Goal: Task Accomplishment & Management: Complete application form

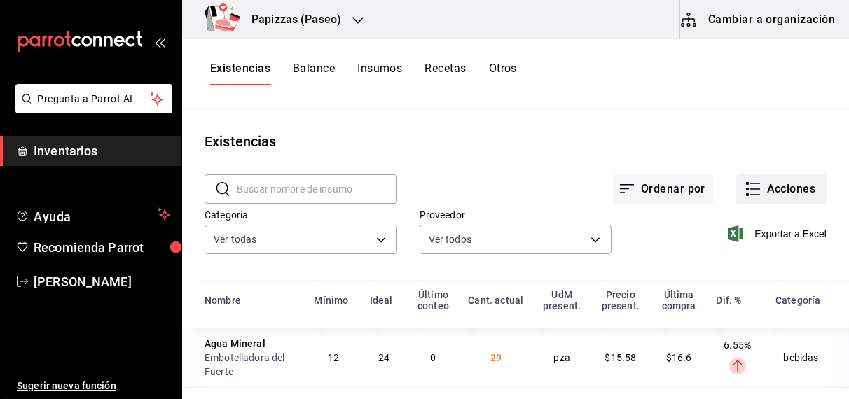
click at [769, 183] on button "Acciones" at bounding box center [781, 188] width 90 height 29
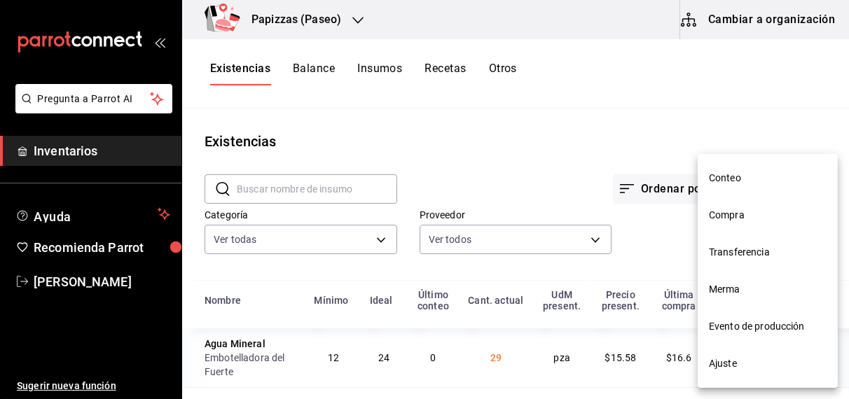
click at [693, 219] on div at bounding box center [424, 199] width 849 height 399
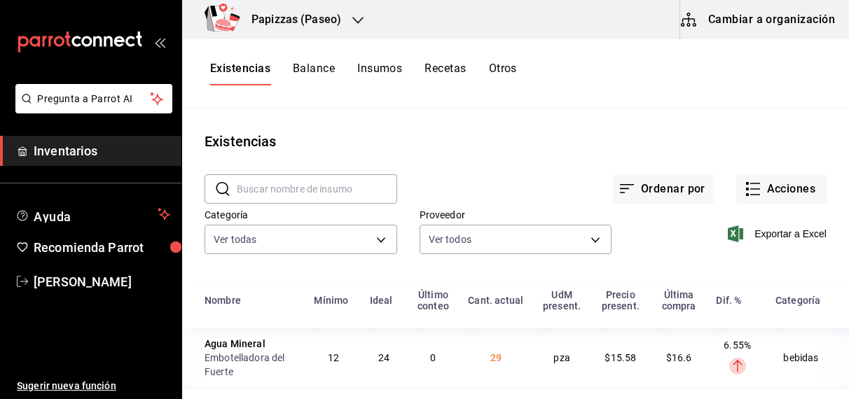
click at [719, 221] on div "Exportar a Excel" at bounding box center [718, 222] width 215 height 71
click at [776, 181] on button "Acciones" at bounding box center [781, 188] width 90 height 29
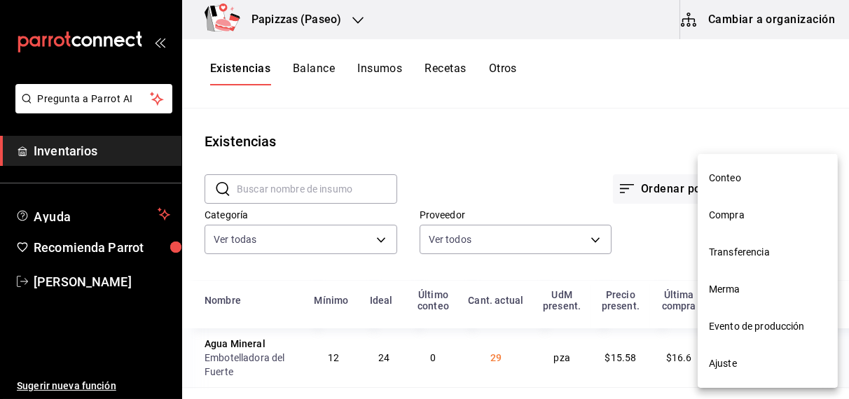
click at [718, 222] on span "Compra" at bounding box center [768, 215] width 118 height 15
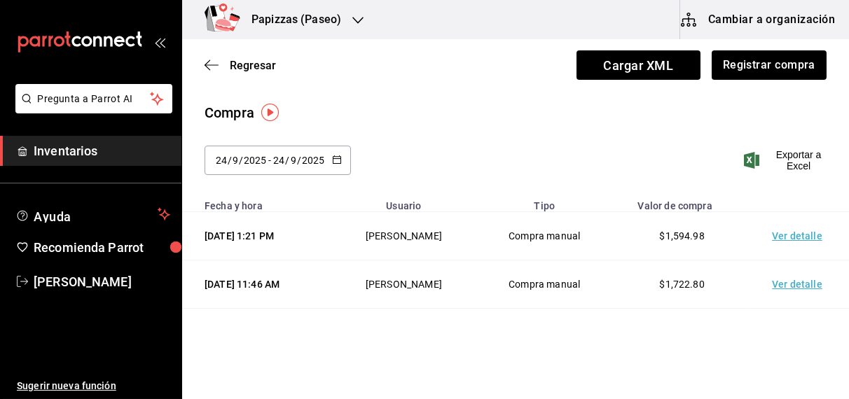
click at [347, 21] on div "Papizzas (Paseo)" at bounding box center [281, 19] width 176 height 39
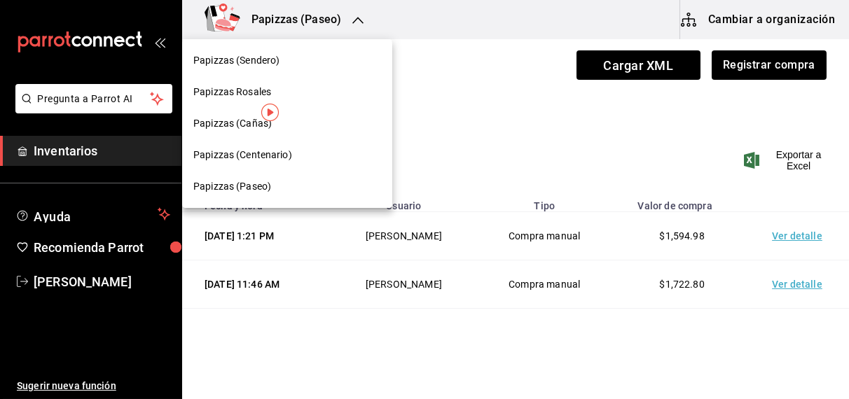
click at [267, 148] on span "Papizzas (Centenario)" at bounding box center [242, 155] width 99 height 15
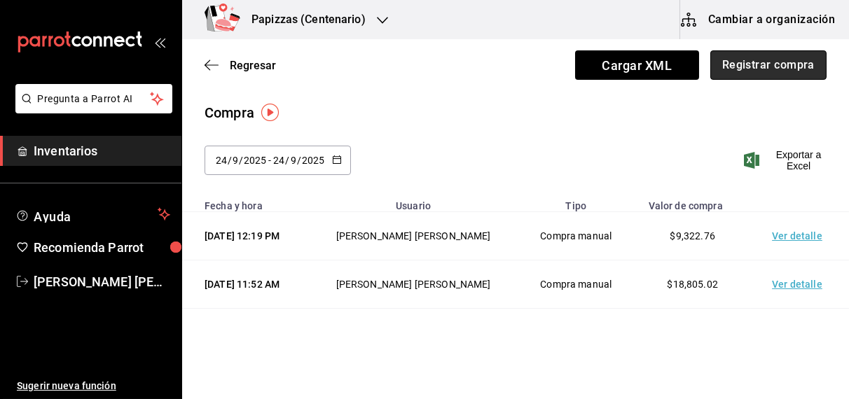
click at [733, 64] on button "Registrar compra" at bounding box center [768, 64] width 116 height 29
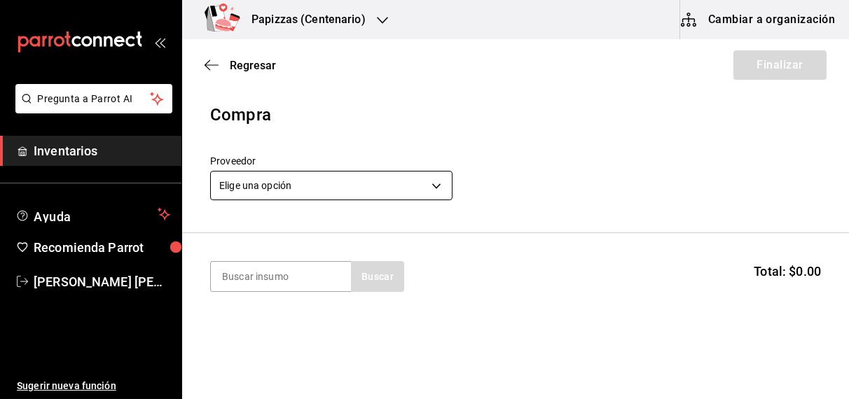
click at [369, 179] on body "Pregunta a Parrot AI Inventarios Ayuda Recomienda Parrot OBDULIA JANNETH CASTRO…" at bounding box center [424, 160] width 849 height 320
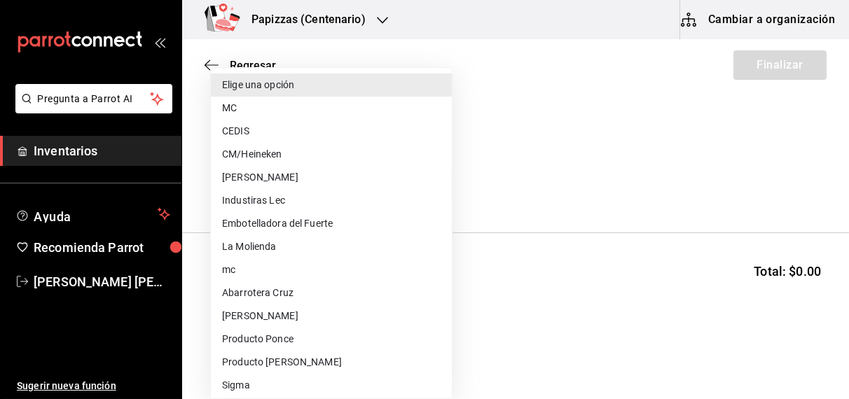
click at [291, 104] on li "MC" at bounding box center [331, 108] width 241 height 23
type input "59259b25-7b15-4529-a17f-fa8ef7e7484a"
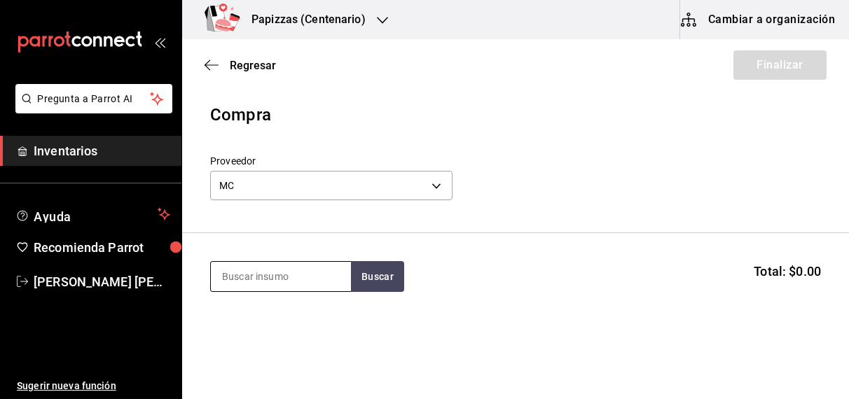
click at [272, 272] on input at bounding box center [281, 276] width 140 height 29
type input "polvo"
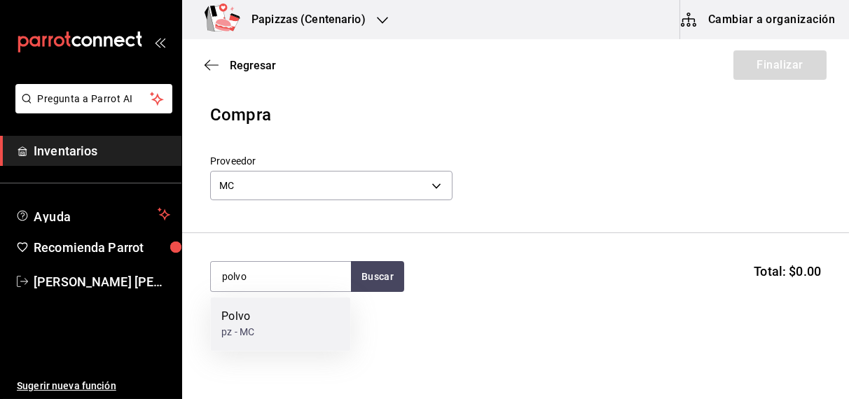
click at [260, 323] on div "Polvo pz - MC" at bounding box center [280, 325] width 140 height 54
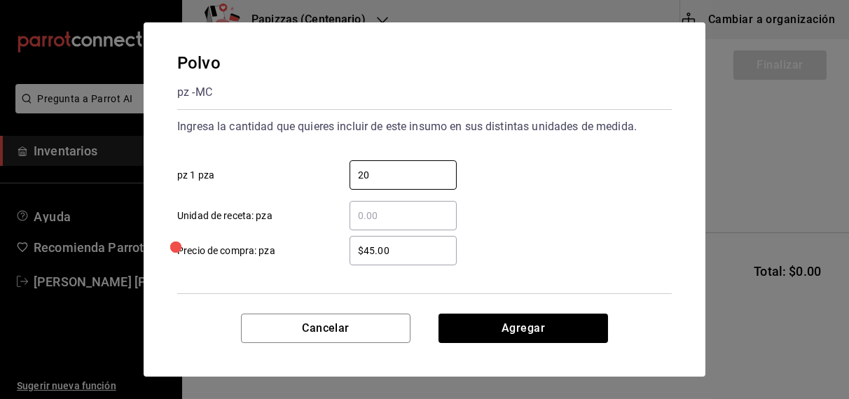
type input "20"
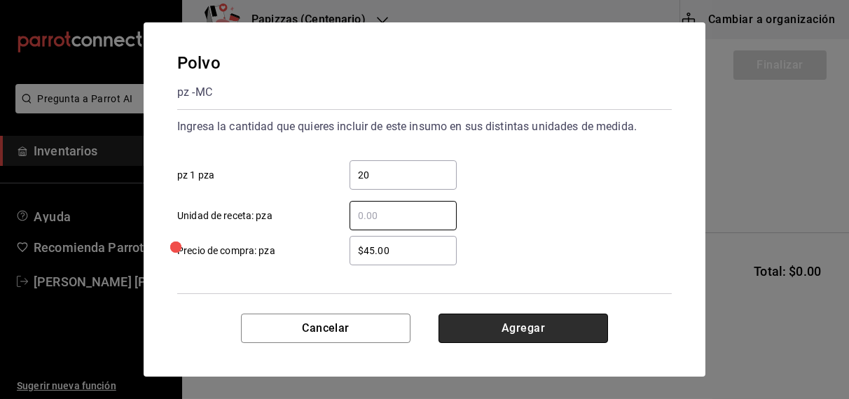
click at [534, 335] on button "Agregar" at bounding box center [522, 328] width 169 height 29
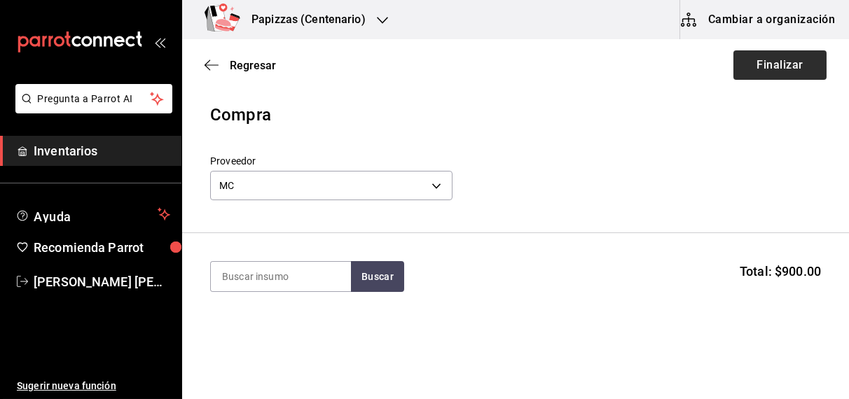
click at [786, 57] on button "Finalizar" at bounding box center [779, 64] width 93 height 29
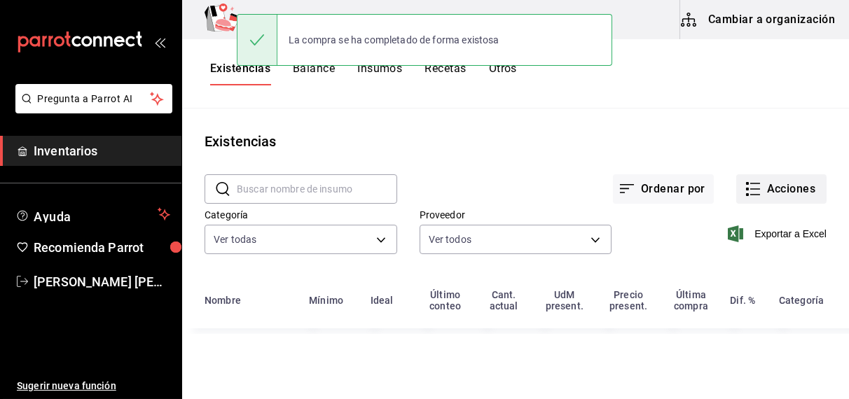
click at [796, 183] on button "Acciones" at bounding box center [781, 188] width 90 height 29
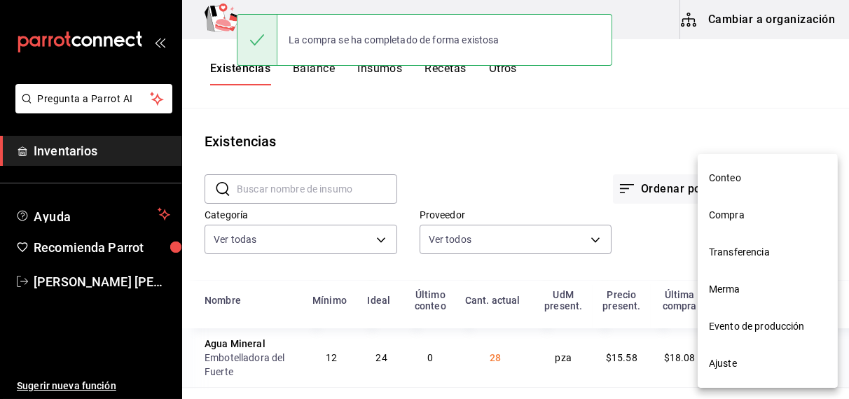
click at [742, 220] on span "Compra" at bounding box center [768, 215] width 118 height 15
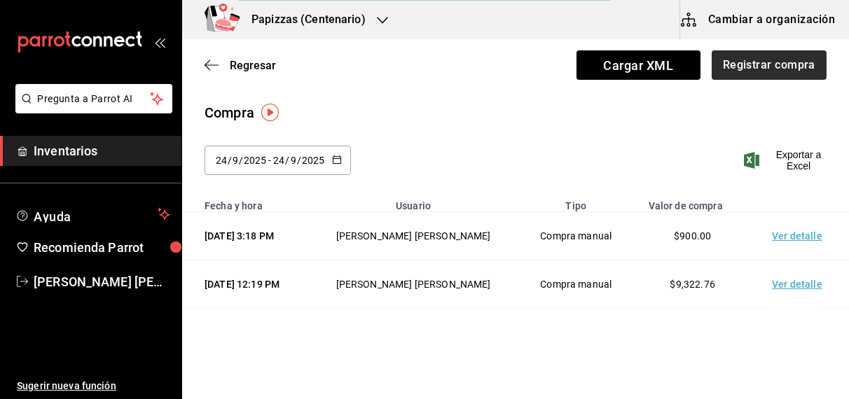
click at [784, 62] on button "Registrar compra" at bounding box center [768, 64] width 115 height 29
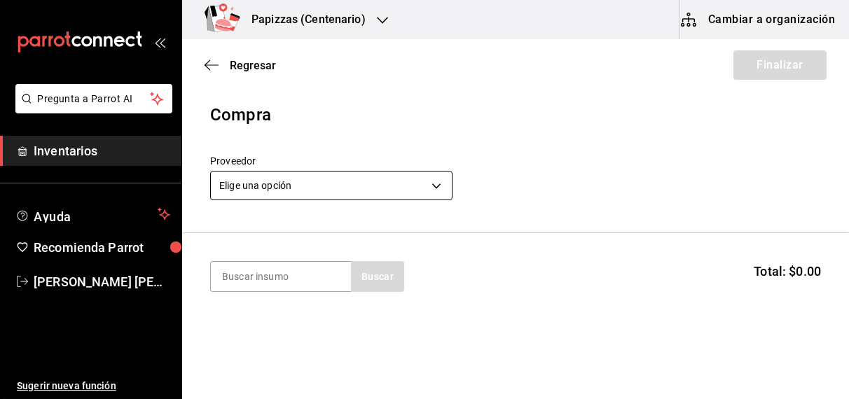
click at [317, 180] on body "Pregunta a Parrot AI Inventarios Ayuda Recomienda Parrot OBDULIA JANNETH CASTRO…" at bounding box center [424, 160] width 849 height 320
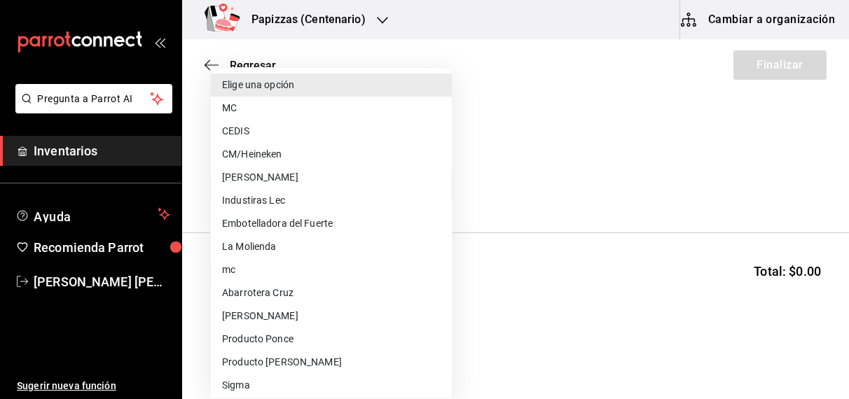
click at [235, 130] on li "CEDIS" at bounding box center [331, 131] width 241 height 23
type input "fd93c39f-859b-4130-830c-b038fbd442a0"
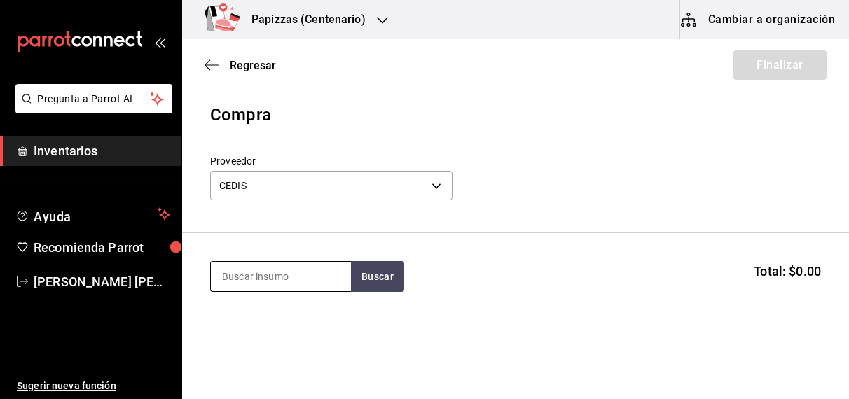
click at [293, 279] on input at bounding box center [281, 276] width 140 height 29
type input "harina"
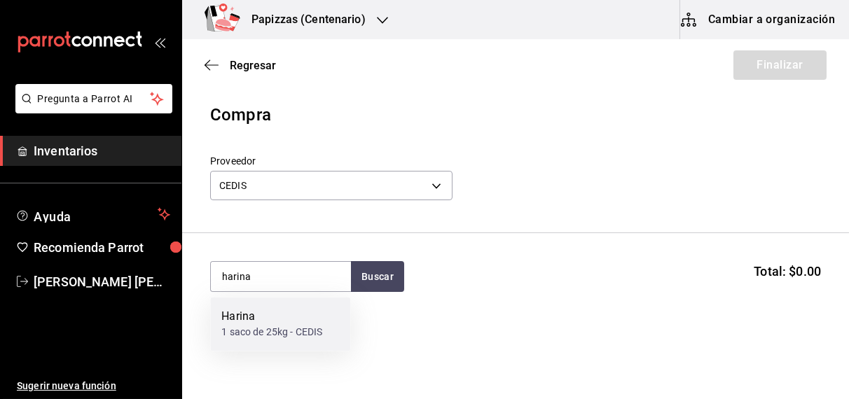
click at [263, 328] on div "1 saco de 25kg - CEDIS" at bounding box center [271, 333] width 101 height 15
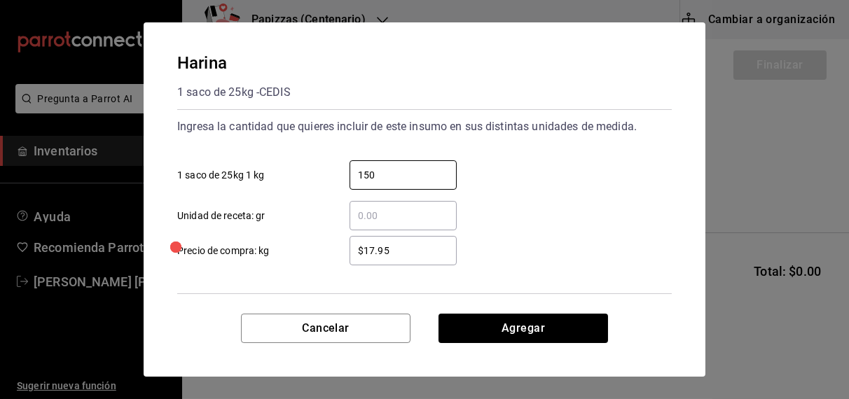
type input "150"
type input "$17.60"
click button "Agregar" at bounding box center [522, 328] width 169 height 29
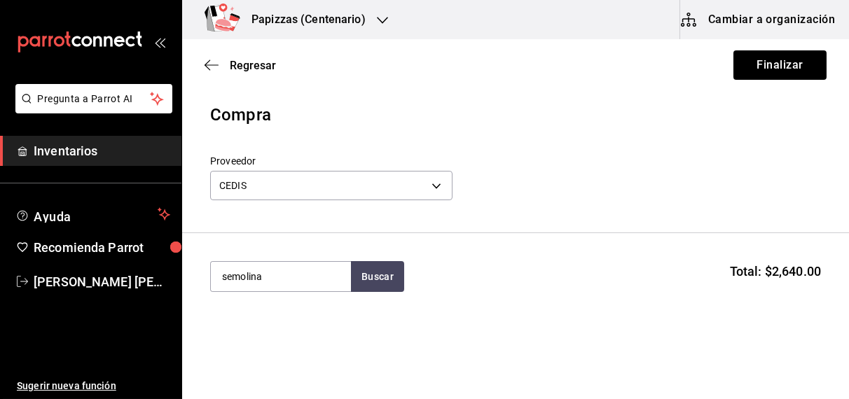
type input "semolina"
click at [272, 330] on div "1 bolsa de 250grs - CEDIS" at bounding box center [277, 333] width 113 height 15
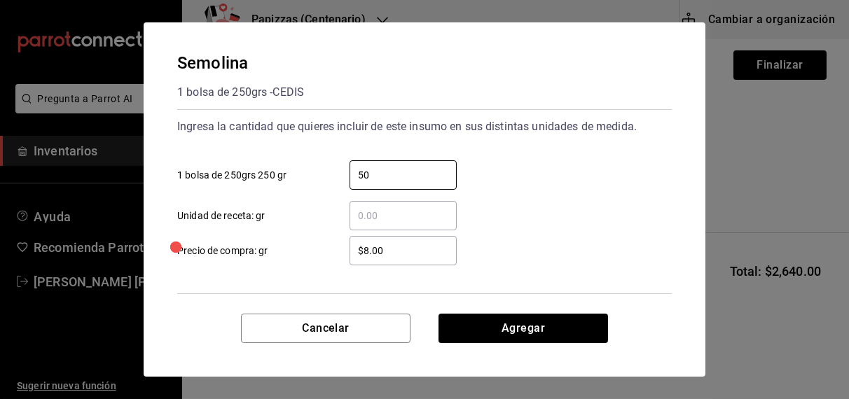
type input "50"
type input "$31.18"
click button "Agregar" at bounding box center [522, 328] width 169 height 29
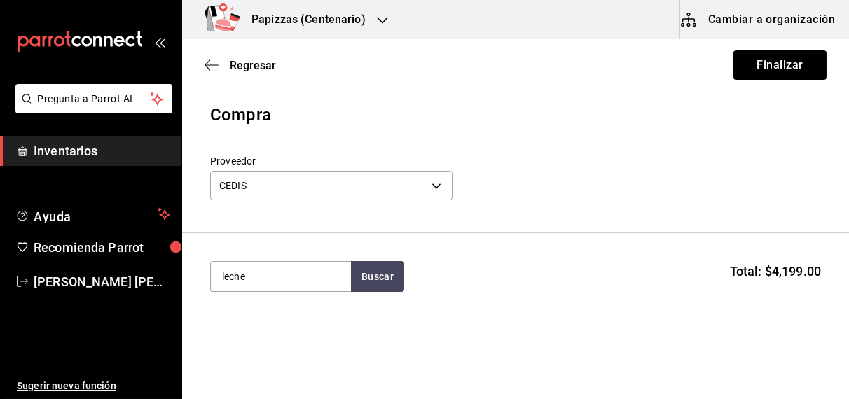
type input "leche"
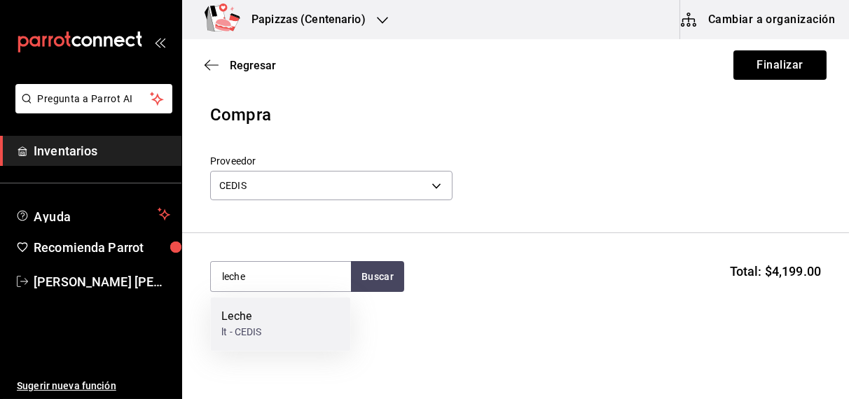
click at [267, 316] on div "Leche lt - CEDIS" at bounding box center [280, 325] width 140 height 54
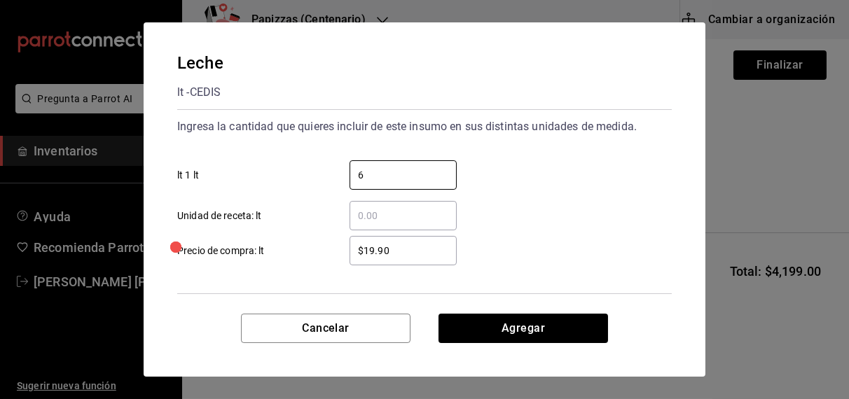
type input "6"
type input "$21.00"
click button "Agregar" at bounding box center [522, 328] width 169 height 29
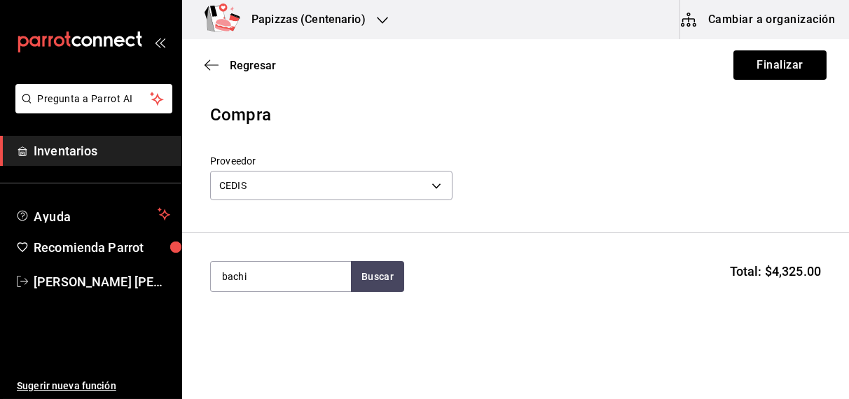
type input "bachi"
click at [251, 326] on div "gal - CEDIS" at bounding box center [245, 333] width 48 height 15
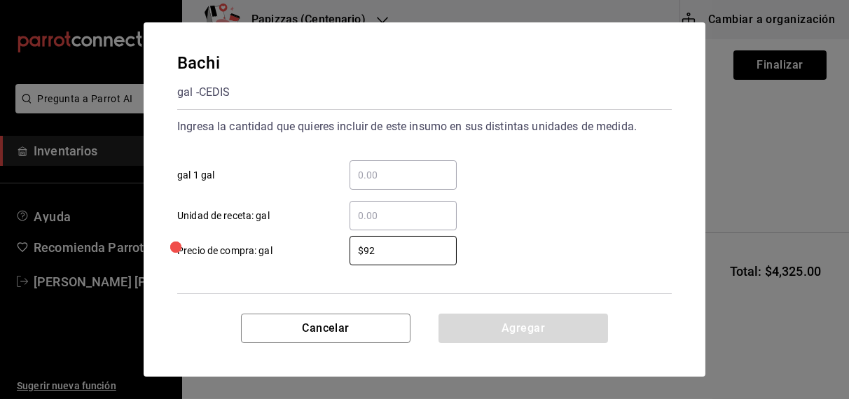
type input "$92"
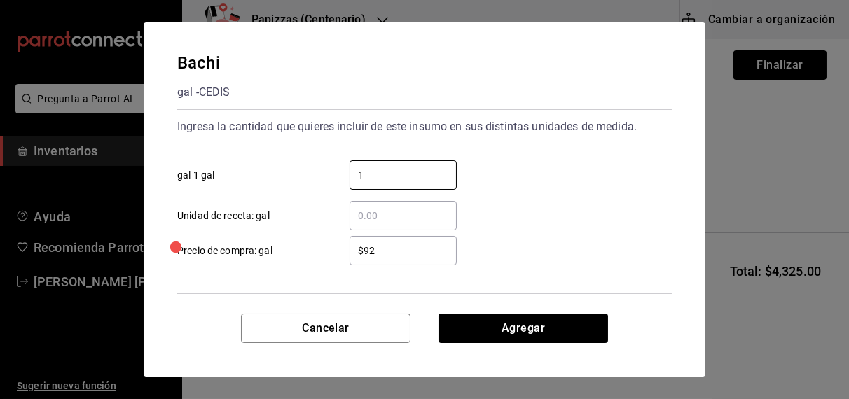
type input "1"
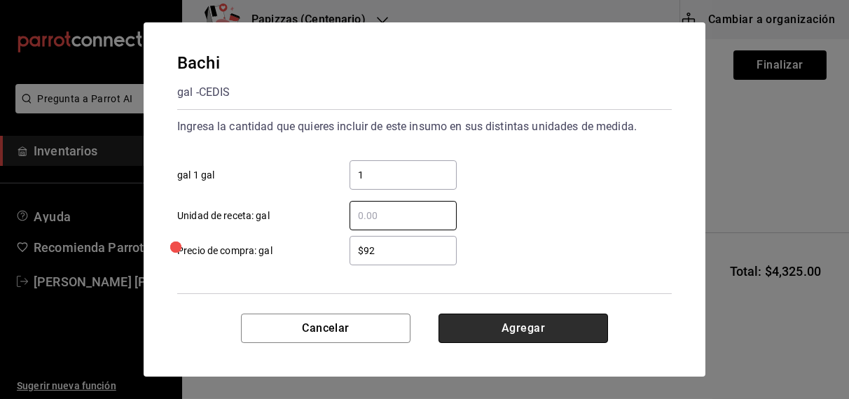
click at [569, 326] on button "Agregar" at bounding box center [522, 328] width 169 height 29
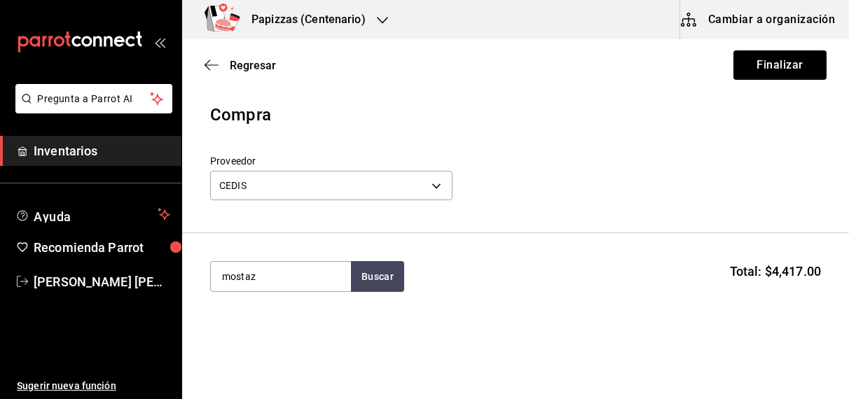
type input "mostaz"
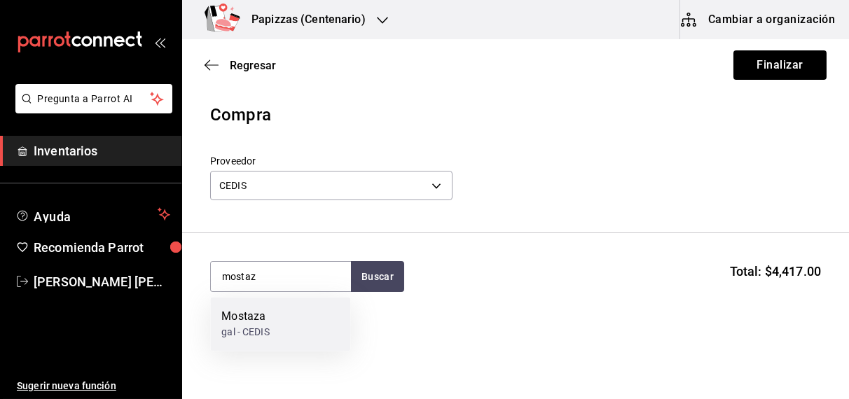
click at [267, 331] on div "gal - CEDIS" at bounding box center [245, 333] width 48 height 15
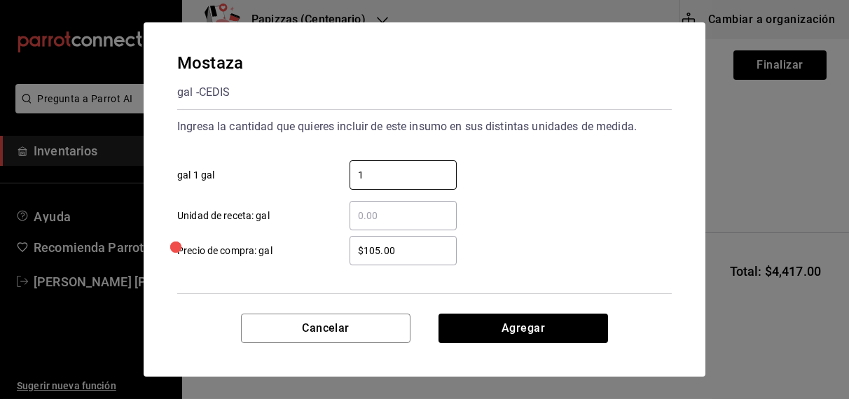
type input "1"
type input "$168.29"
click button "Agregar" at bounding box center [522, 328] width 169 height 29
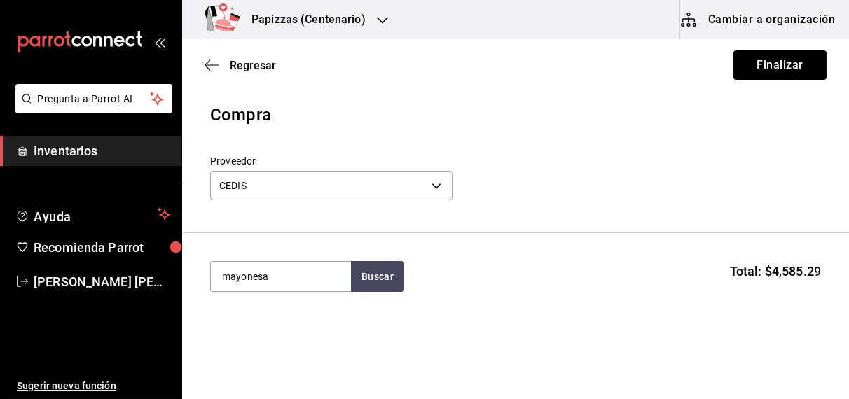
type input "mayonesa"
click at [249, 331] on div "gal - CEDIS" at bounding box center [247, 333] width 53 height 15
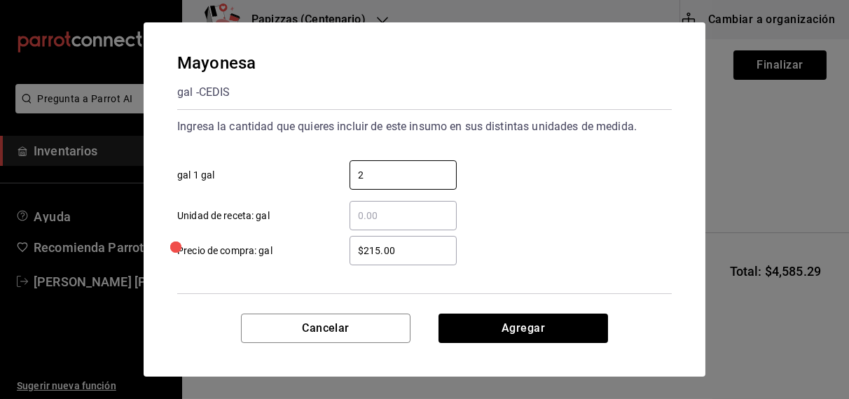
type input "2"
click button "Agregar" at bounding box center [522, 328] width 169 height 29
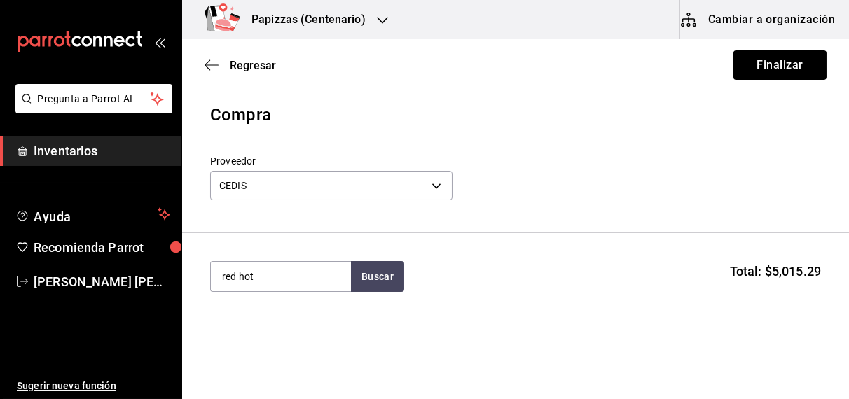
type input "red hot"
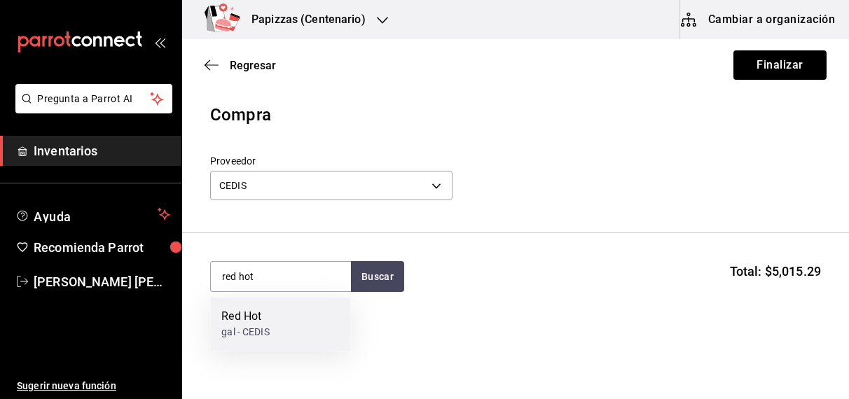
click at [281, 310] on div "Red Hot gal - CEDIS" at bounding box center [280, 325] width 140 height 54
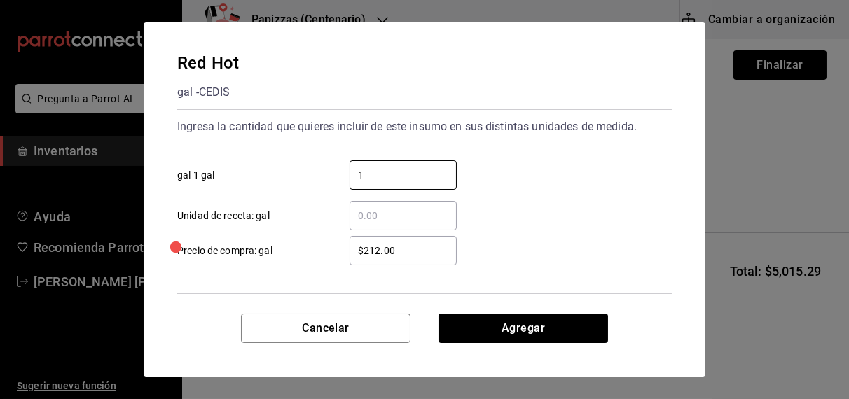
type input "1"
type input "$221.00"
click button "Agregar" at bounding box center [522, 328] width 169 height 29
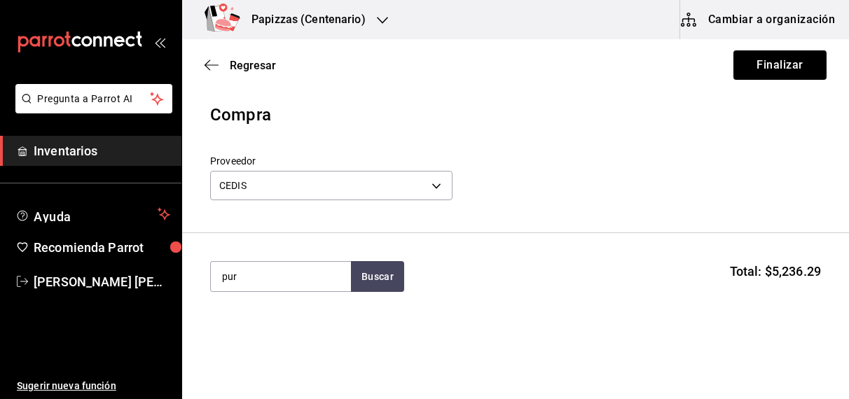
type input "pur"
click at [263, 320] on div "Puré" at bounding box center [246, 317] width 50 height 17
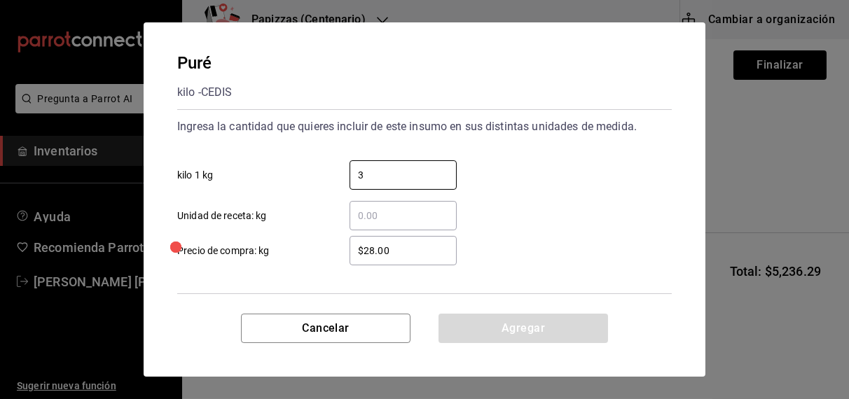
type input "3"
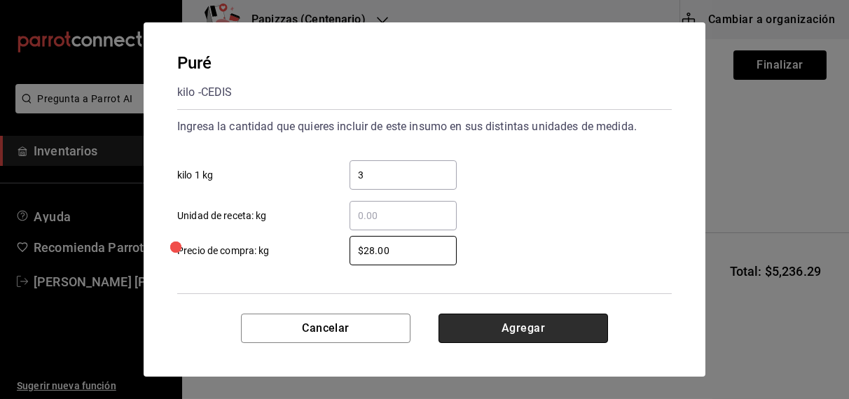
click at [554, 326] on button "Agregar" at bounding box center [522, 328] width 169 height 29
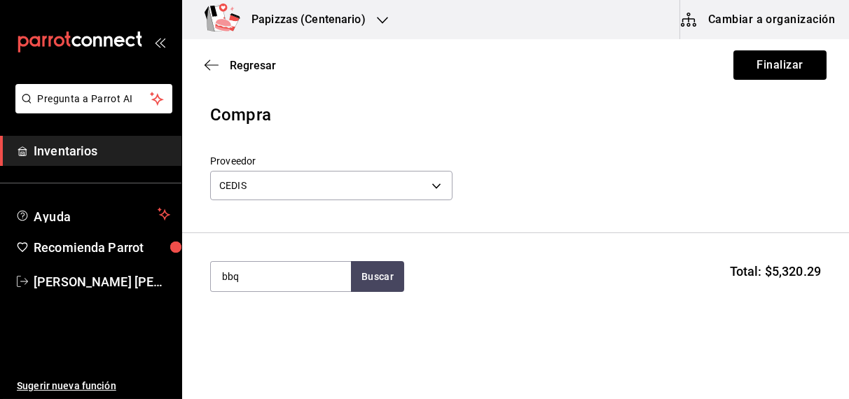
type input "bbq"
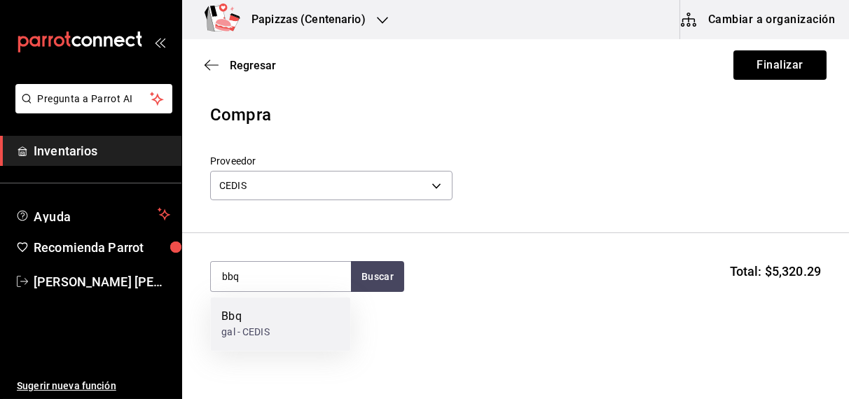
click at [246, 328] on div "gal - CEDIS" at bounding box center [245, 333] width 48 height 15
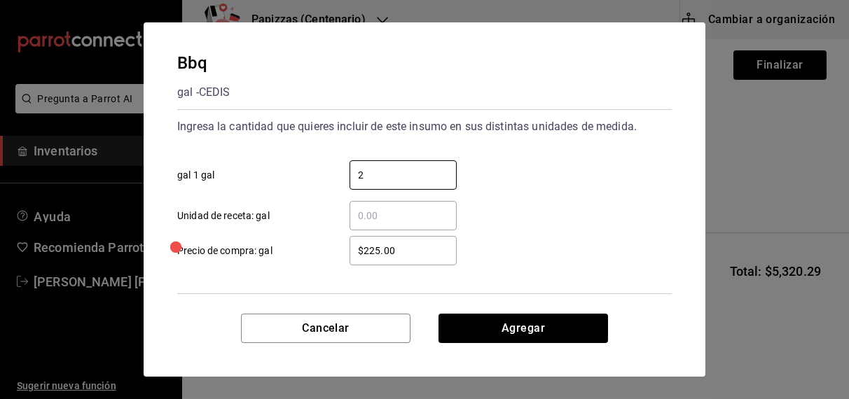
type input "2"
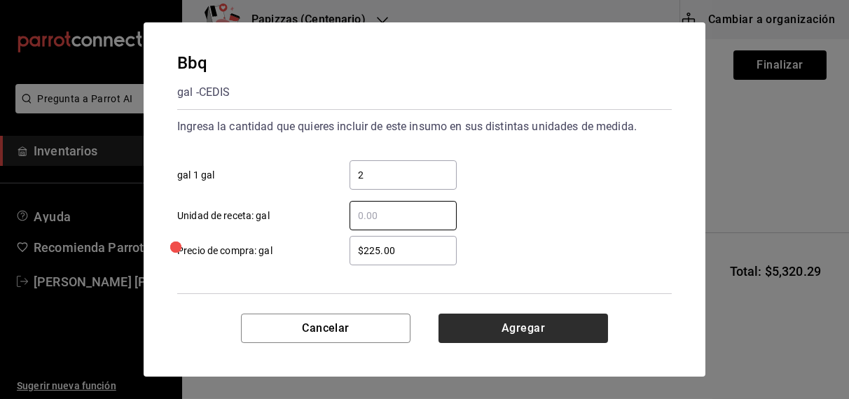
click at [517, 320] on button "Agregar" at bounding box center [522, 328] width 169 height 29
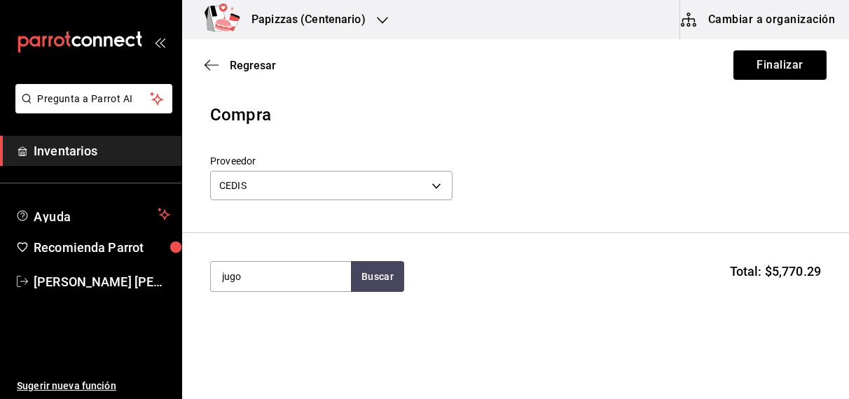
type input "jugo"
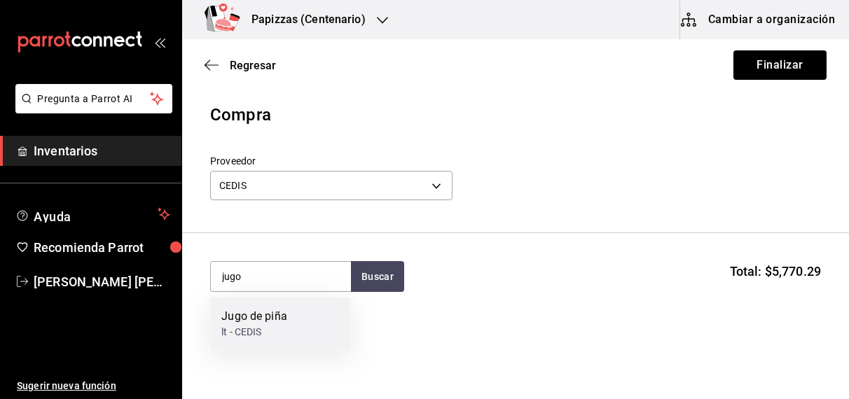
click at [251, 314] on div "Jugo de piña" at bounding box center [254, 317] width 66 height 17
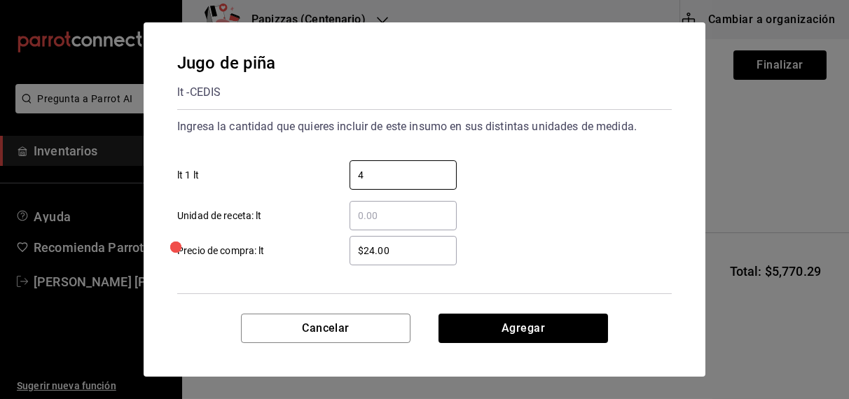
type input "4"
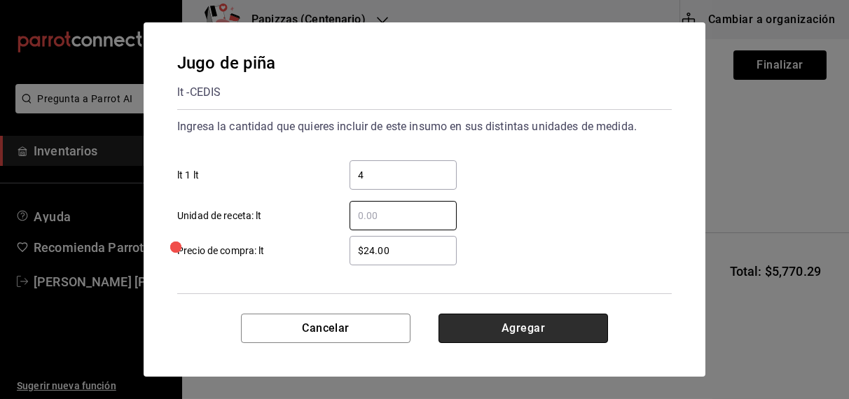
click at [545, 325] on button "Agregar" at bounding box center [522, 328] width 169 height 29
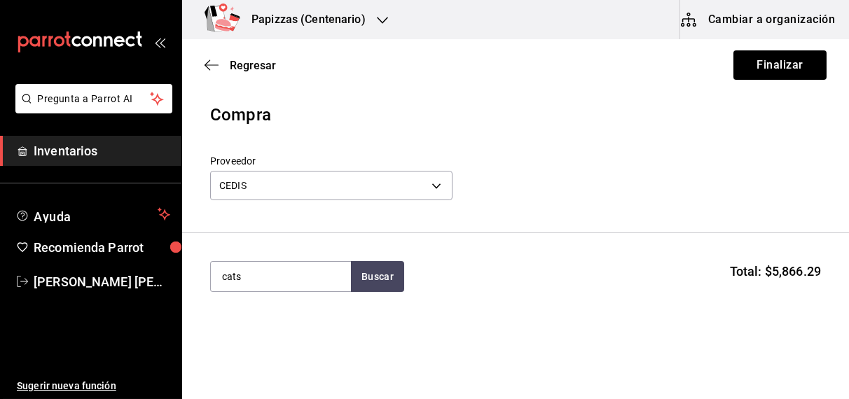
type input "cats"
click at [265, 331] on div "gal - CEDIS" at bounding box center [245, 333] width 48 height 15
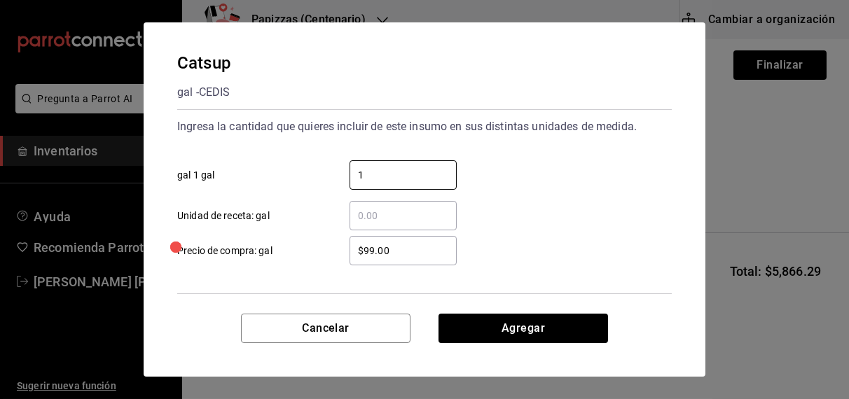
type input "1"
type input "$109.00"
click button "Agregar" at bounding box center [522, 328] width 169 height 29
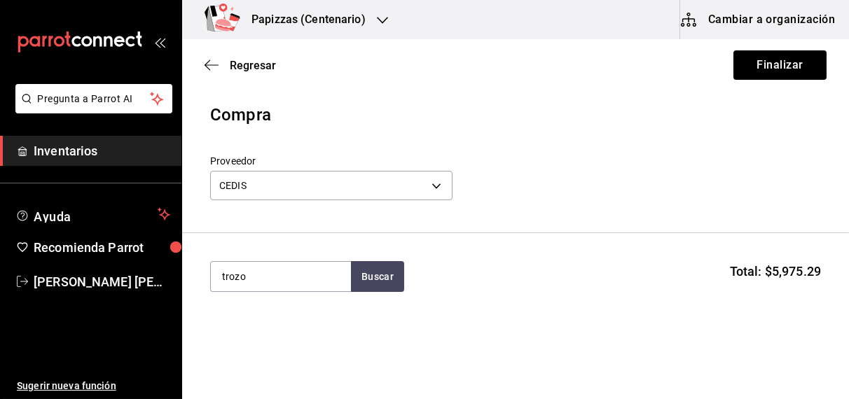
type input "trozo"
click at [274, 329] on div "1 lata 3 kg - CEDIS" at bounding box center [261, 333] width 81 height 15
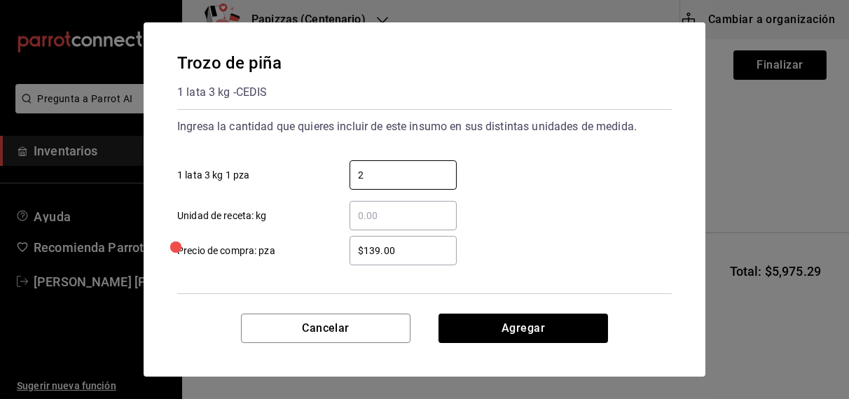
type input "2"
type input "$159.0"
click button "Agregar" at bounding box center [522, 328] width 169 height 29
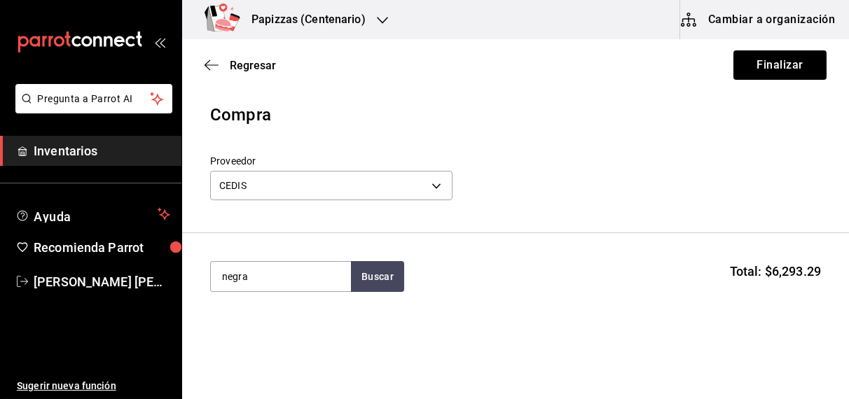
type input "negra"
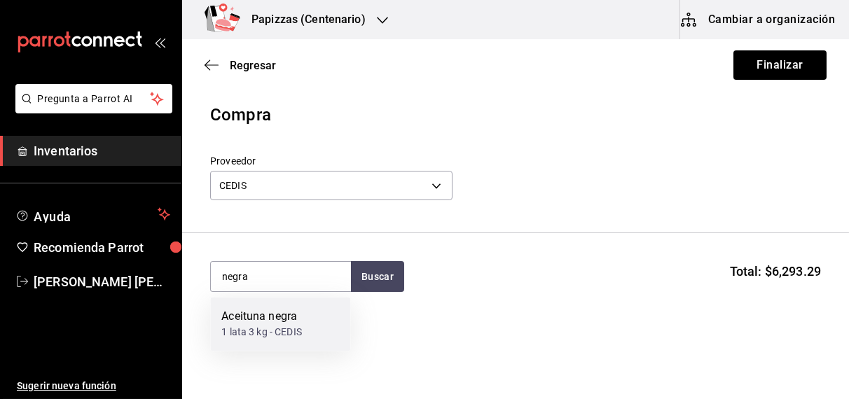
click at [290, 333] on div "1 lata 3 kg - CEDIS" at bounding box center [261, 333] width 81 height 15
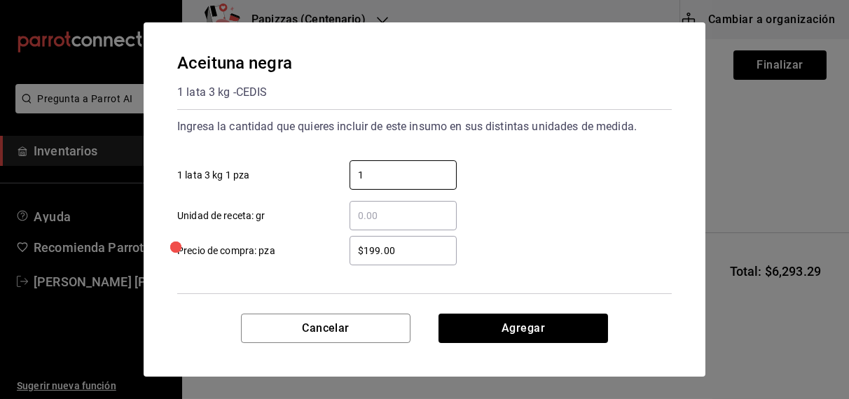
type input "1"
type input "$172.00"
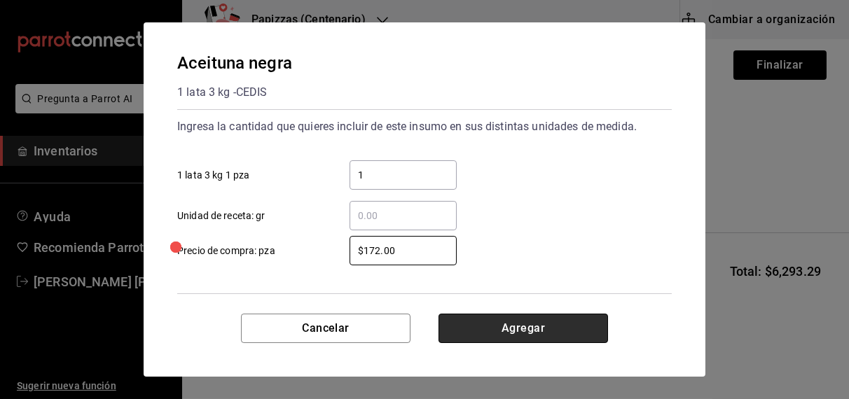
click at [536, 334] on button "Agregar" at bounding box center [522, 328] width 169 height 29
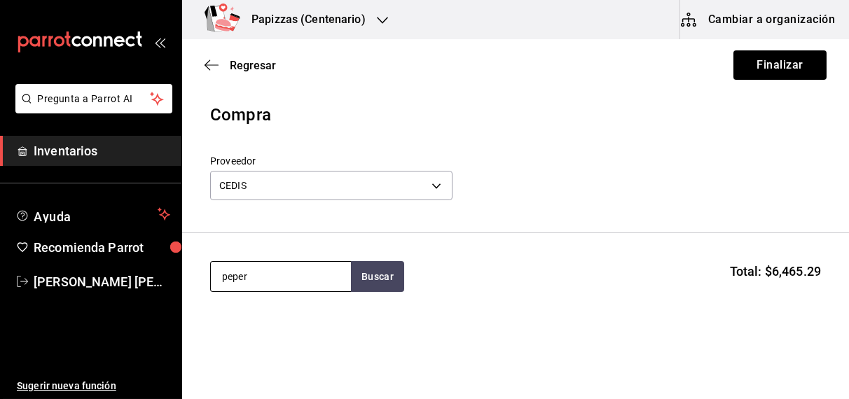
type input "peper"
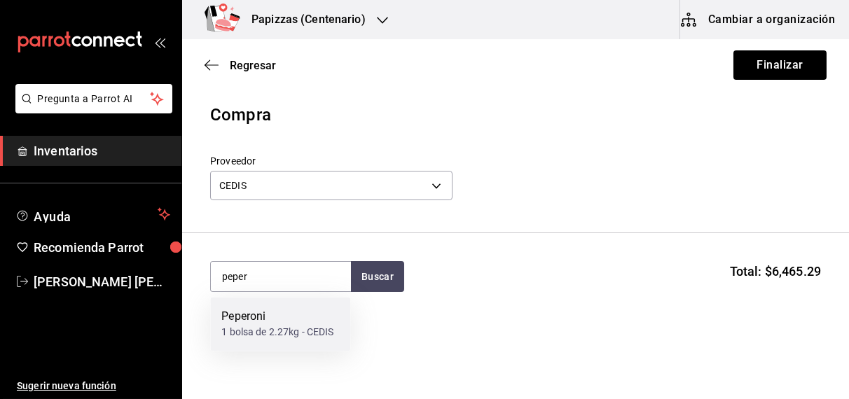
click at [261, 326] on div "1 bolsa de 2.27kg - CEDIS" at bounding box center [277, 333] width 112 height 15
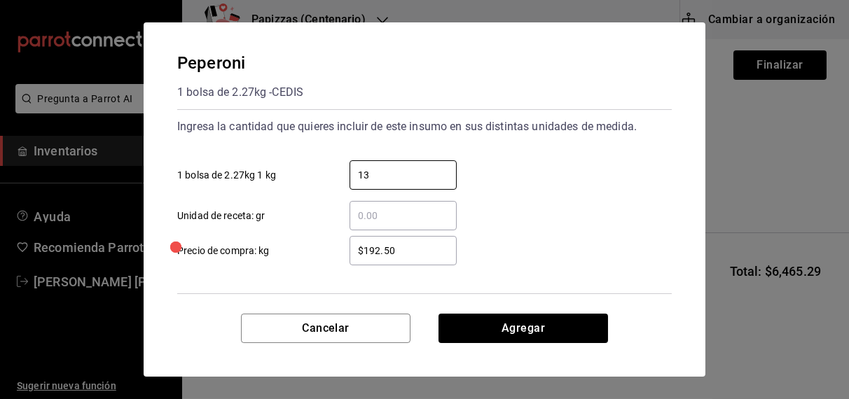
type input "13.62"
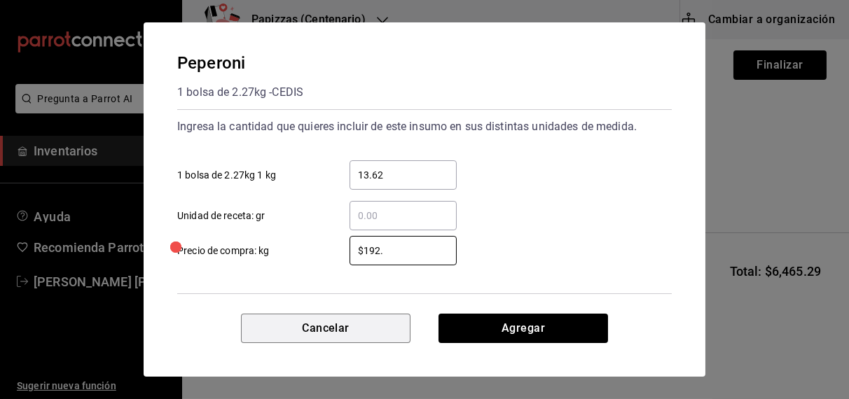
type input "$192"
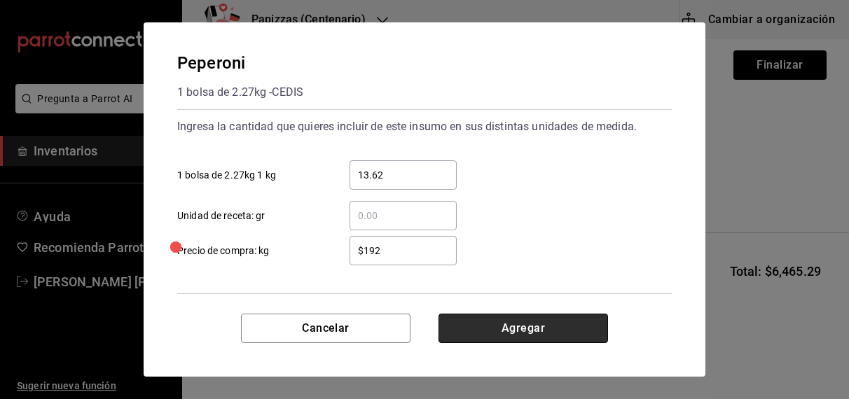
click at [569, 314] on button "Agregar" at bounding box center [522, 328] width 169 height 29
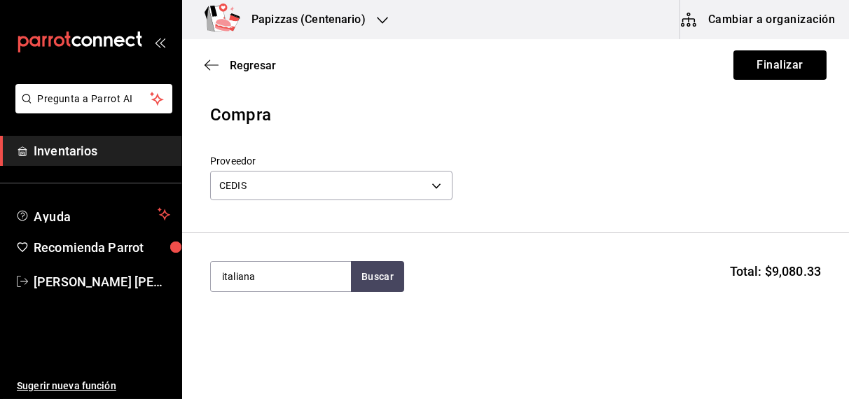
type input "italiana"
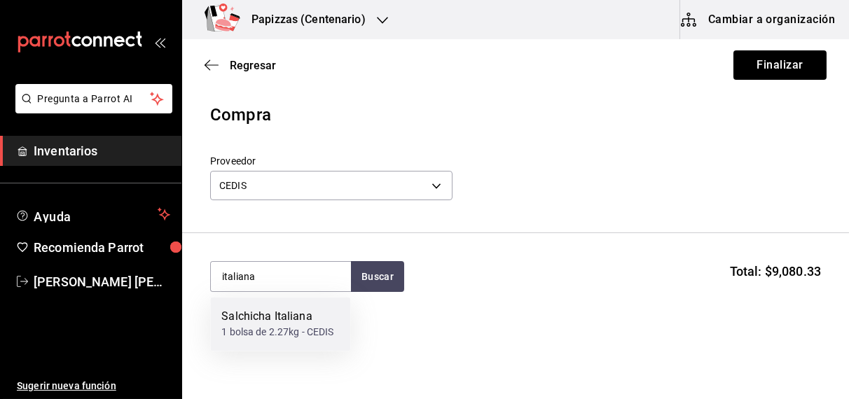
click at [258, 326] on div "1 bolsa de 2.27kg - CEDIS" at bounding box center [277, 333] width 112 height 15
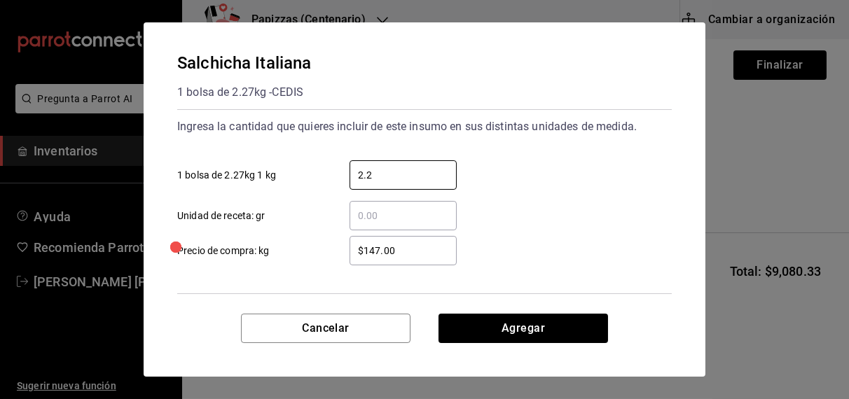
type input "2.27"
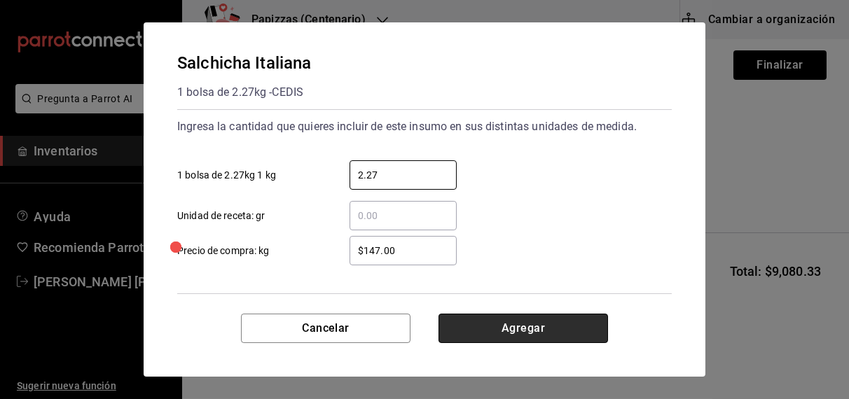
click at [557, 325] on button "Agregar" at bounding box center [522, 328] width 169 height 29
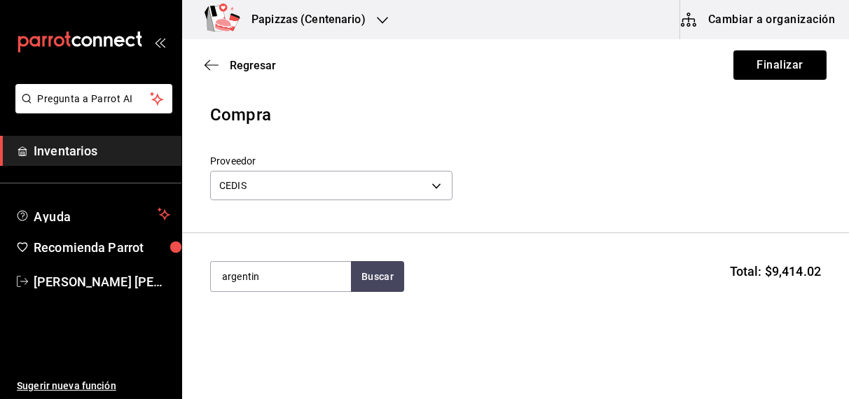
type input "argentin"
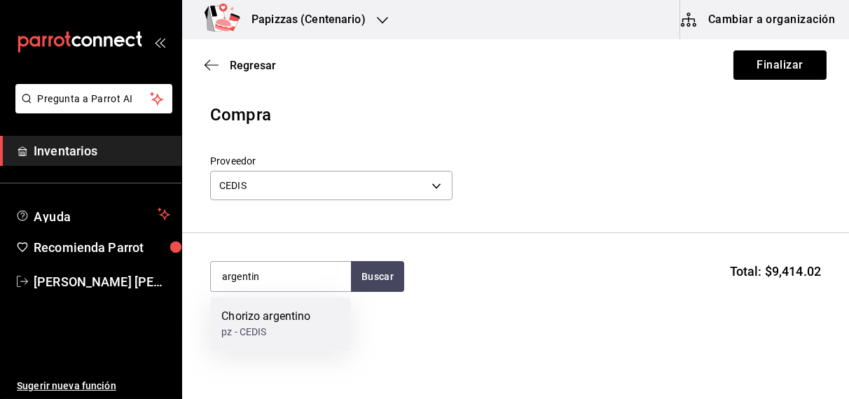
click at [285, 333] on div "pz - CEDIS" at bounding box center [265, 333] width 89 height 15
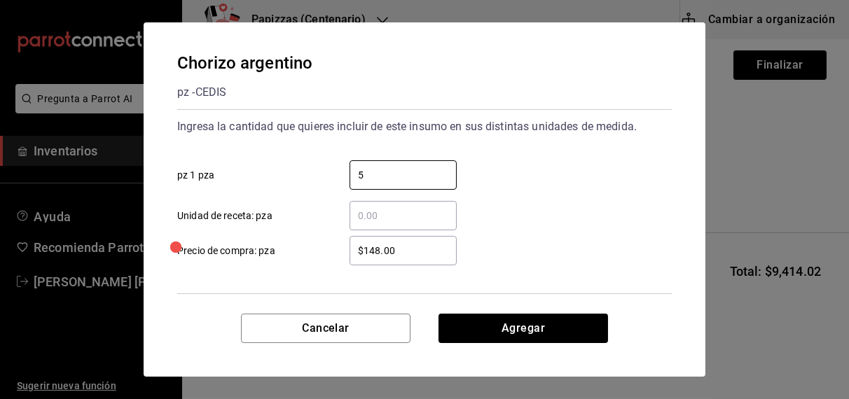
type input "5"
type input "$120.00"
click button "Agregar" at bounding box center [522, 328] width 169 height 29
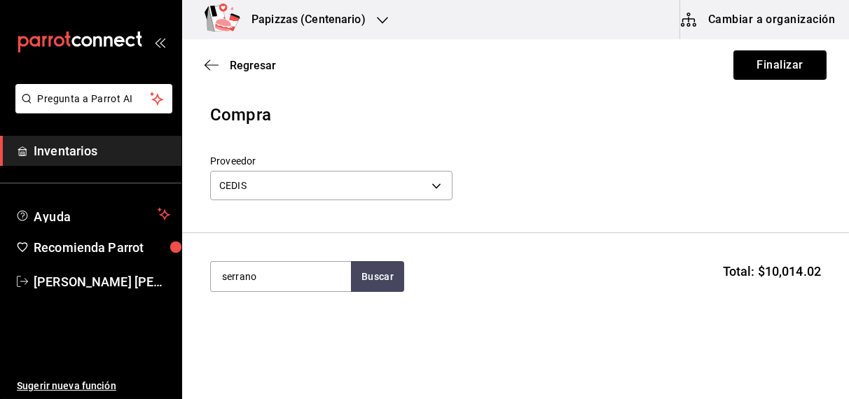
type input "serrano"
click at [284, 323] on div "[PERSON_NAME]" at bounding box center [263, 317] width 85 height 17
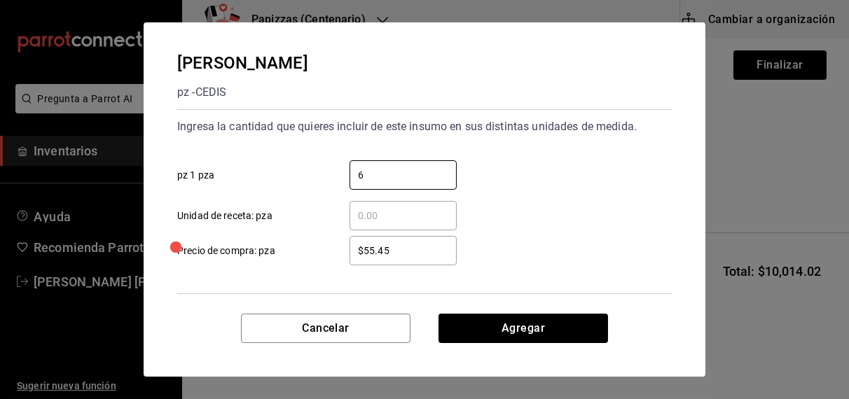
type input "6"
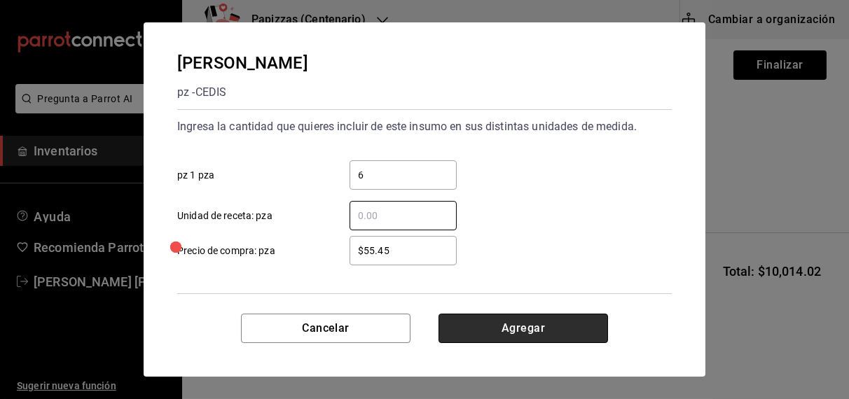
click at [527, 325] on button "Agregar" at bounding box center [522, 328] width 169 height 29
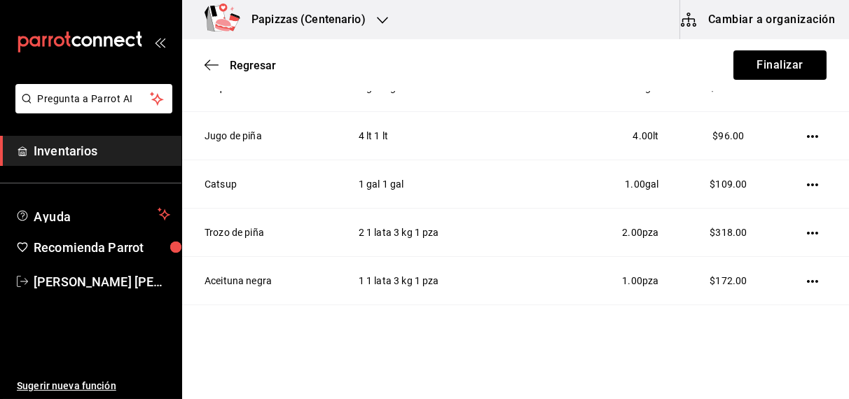
scroll to position [882, 0]
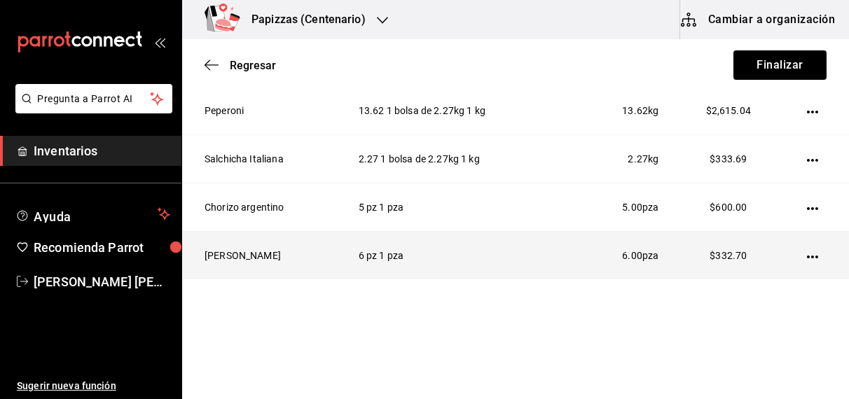
click at [807, 251] on icon "button" at bounding box center [812, 256] width 11 height 11
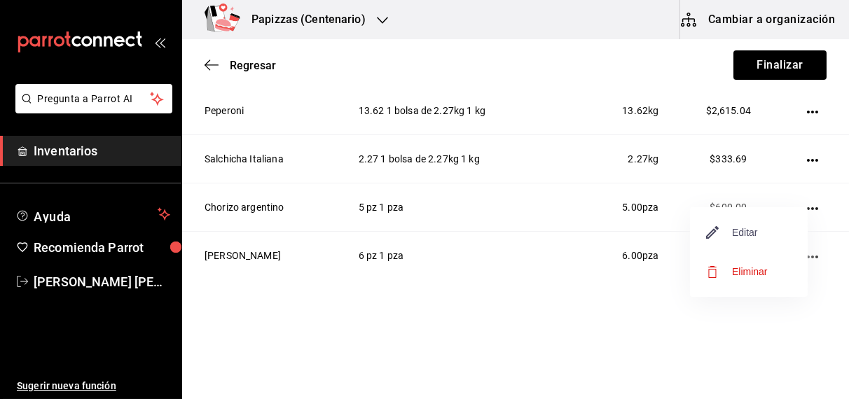
click at [751, 232] on span "Editar" at bounding box center [732, 232] width 51 height 17
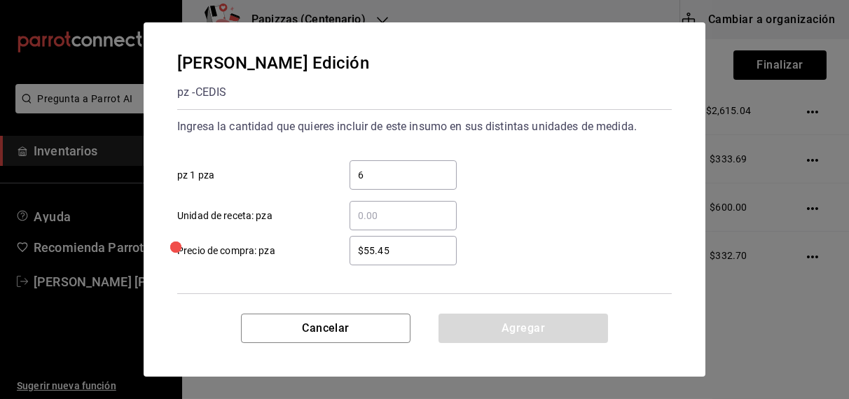
click at [422, 254] on input "$55.45" at bounding box center [402, 250] width 107 height 17
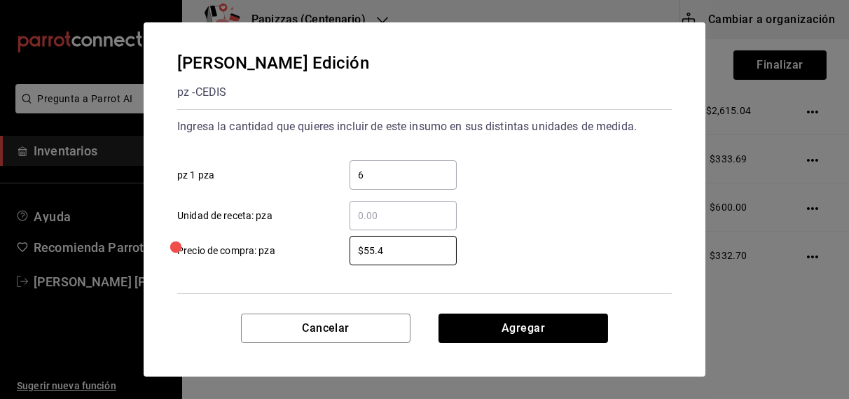
type input "$55.40"
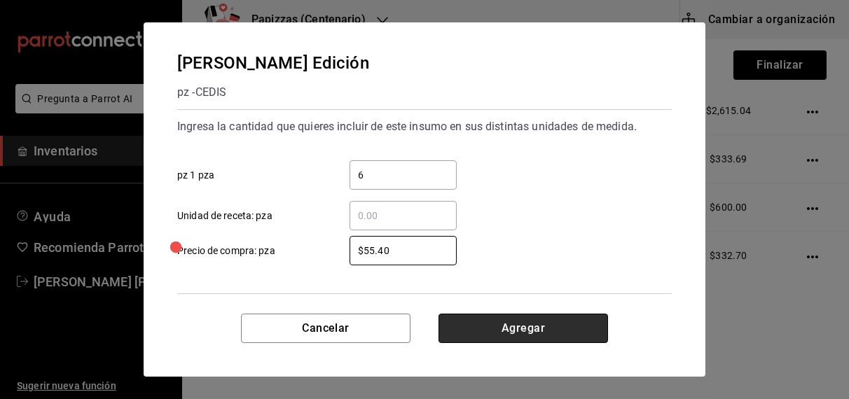
click at [522, 322] on button "Agregar" at bounding box center [522, 328] width 169 height 29
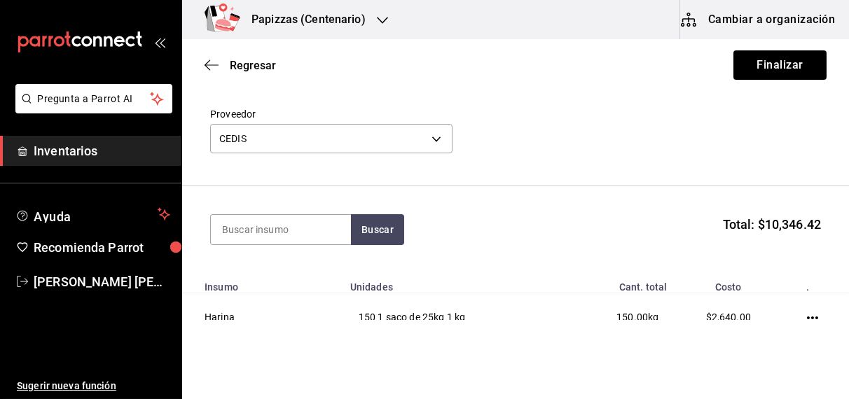
scroll to position [0, 0]
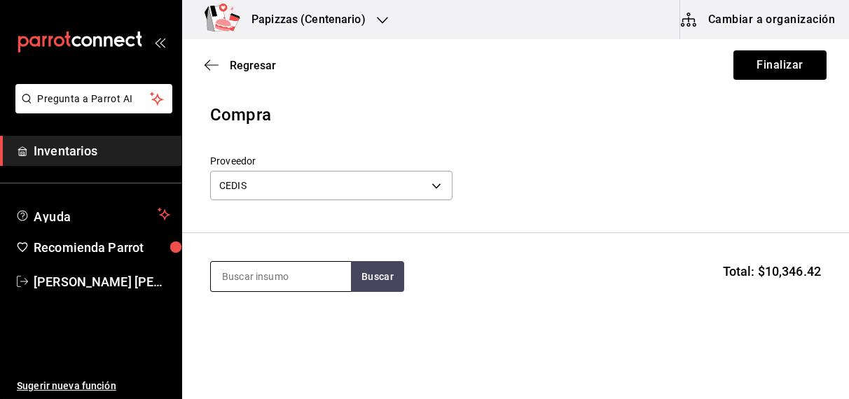
click at [270, 275] on input at bounding box center [281, 276] width 140 height 29
type input "cabra"
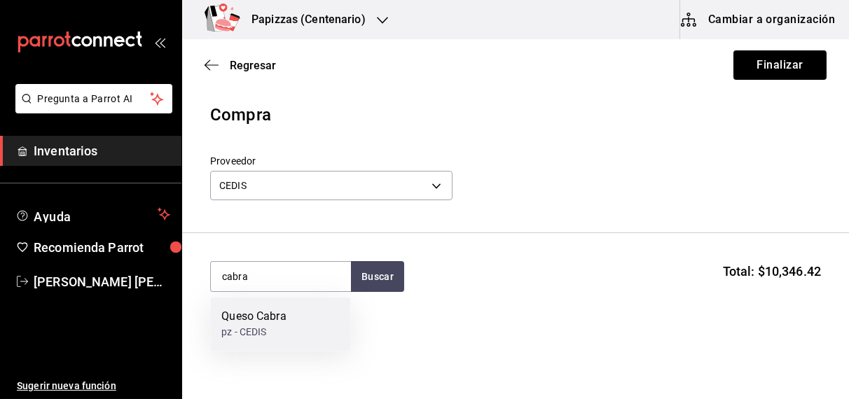
click at [258, 332] on div "pz - CEDIS" at bounding box center [253, 333] width 64 height 15
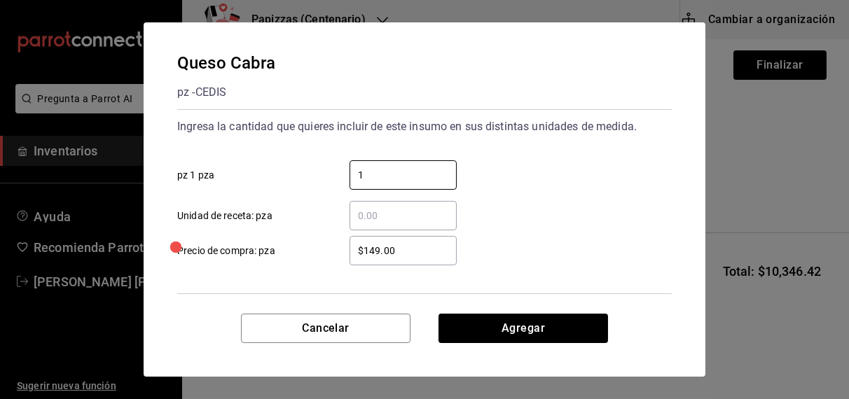
type input "1"
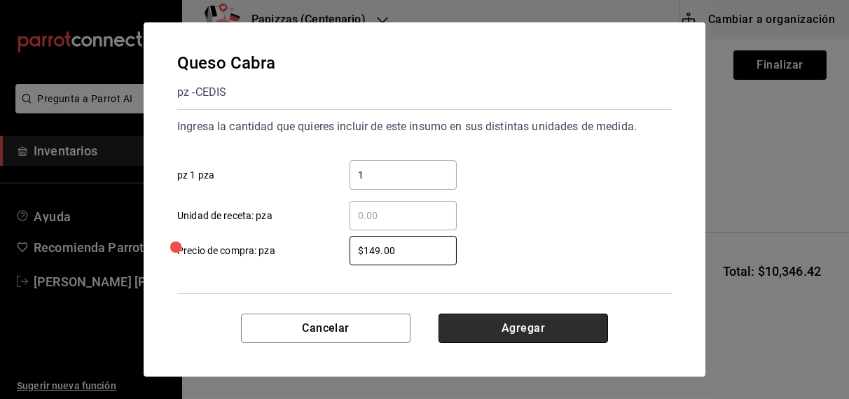
click at [548, 334] on button "Agregar" at bounding box center [522, 328] width 169 height 29
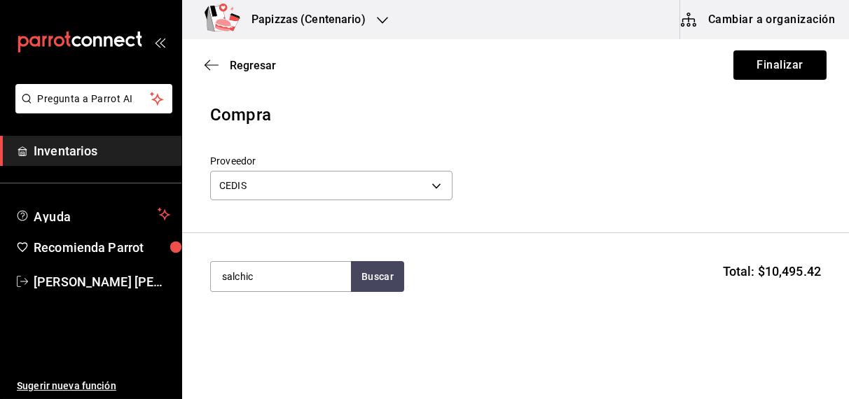
type input "salchic"
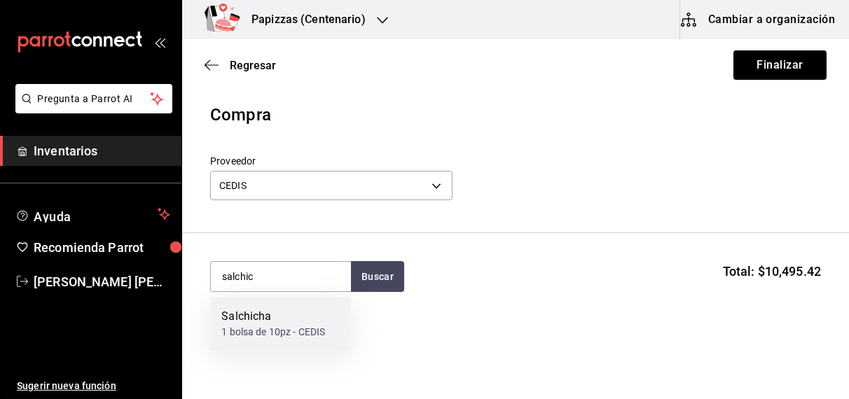
click at [261, 331] on div "1 bolsa de 10pz - CEDIS" at bounding box center [273, 333] width 104 height 15
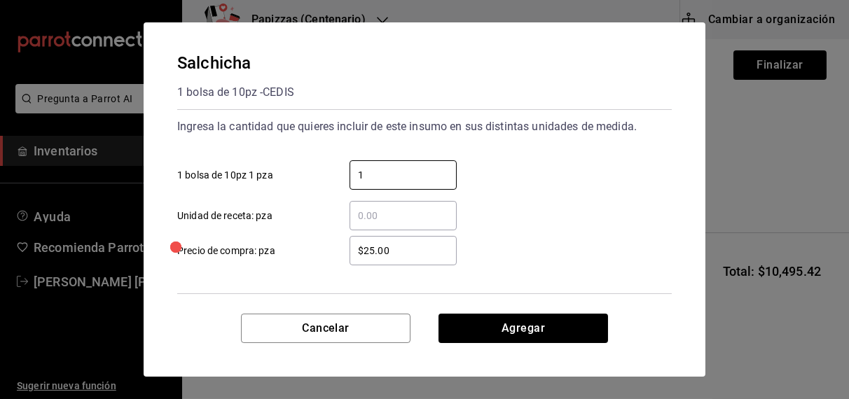
type input "1"
type input "$33.00"
click at [531, 326] on button "Agregar" at bounding box center [522, 328] width 169 height 29
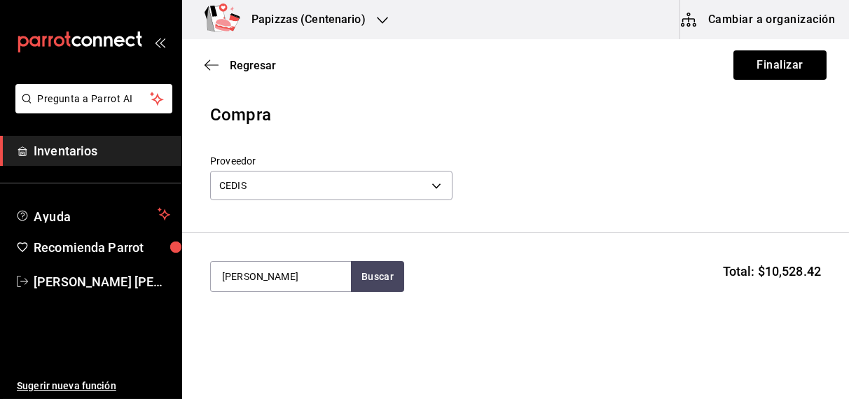
type input "frances"
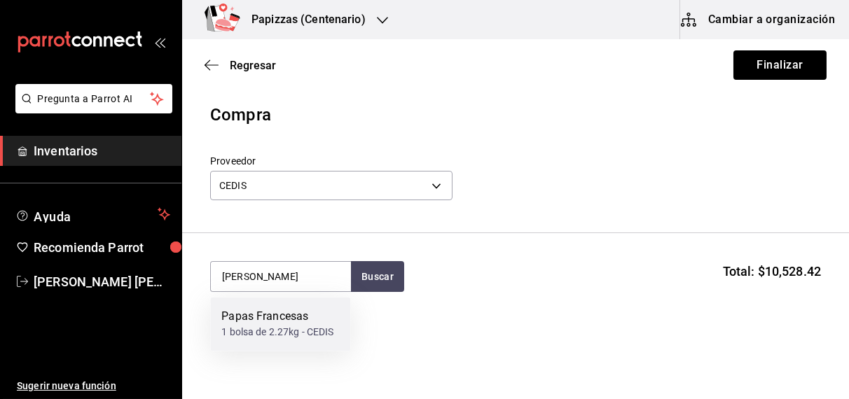
click at [287, 327] on div "1 bolsa de 2.27kg - CEDIS" at bounding box center [277, 333] width 112 height 15
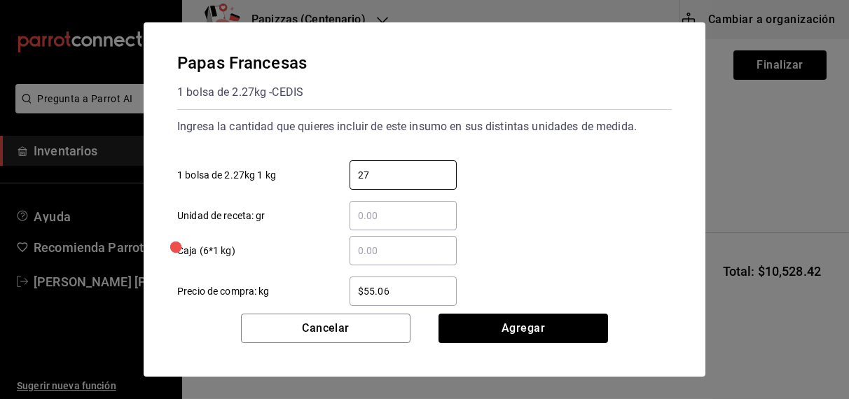
type input "27.24"
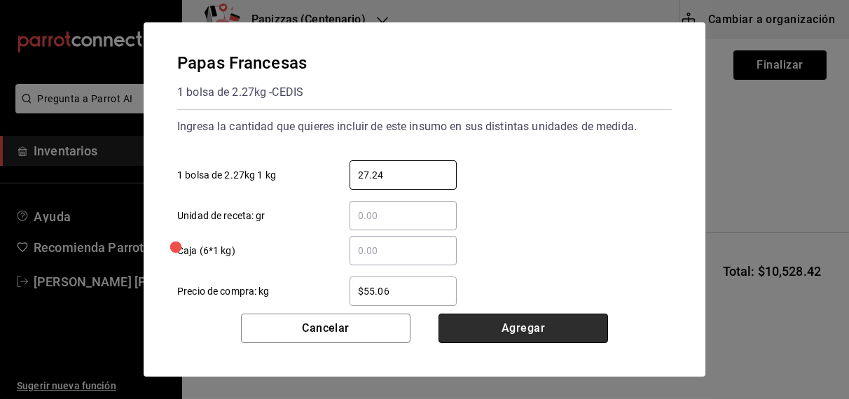
click at [530, 323] on button "Agregar" at bounding box center [522, 328] width 169 height 29
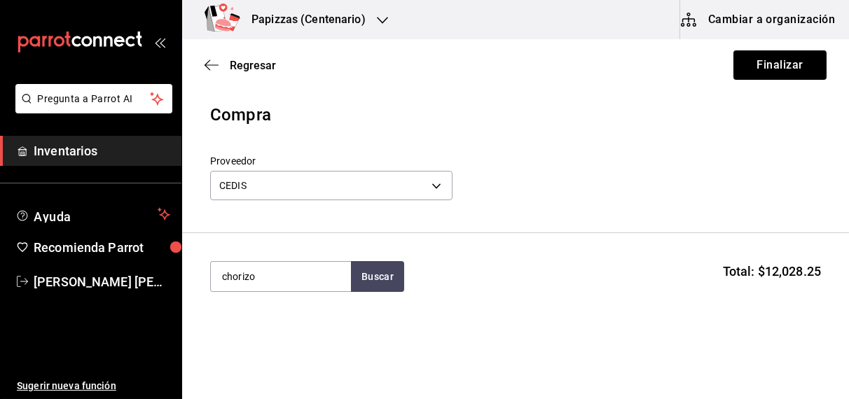
type input "chorizo"
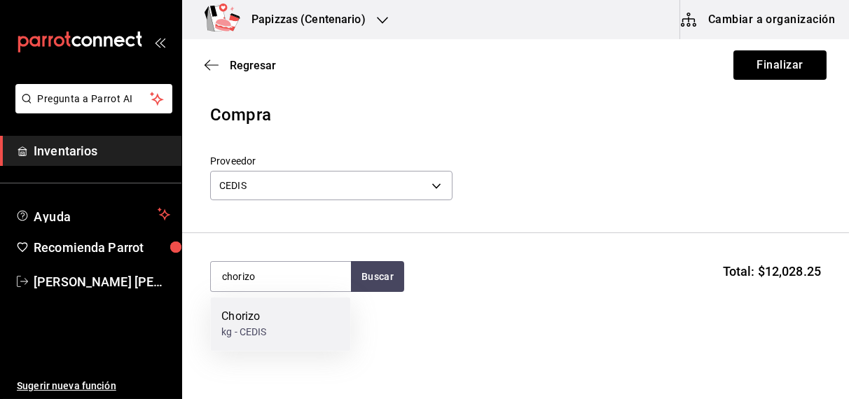
click at [265, 332] on div "kg - CEDIS" at bounding box center [243, 333] width 45 height 15
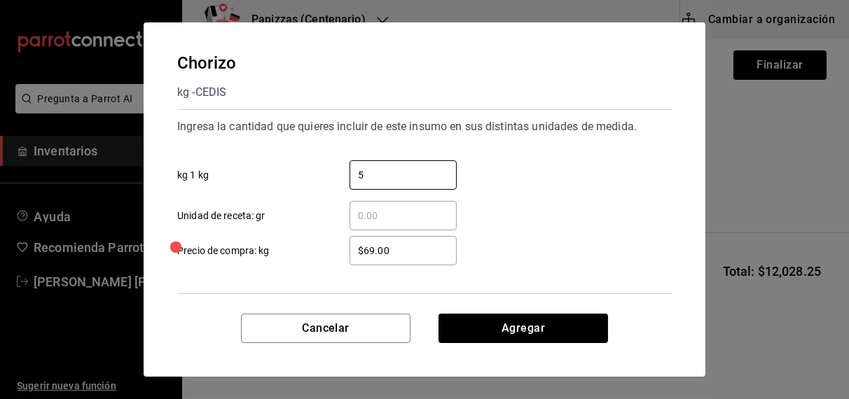
type input "5"
type input "$70"
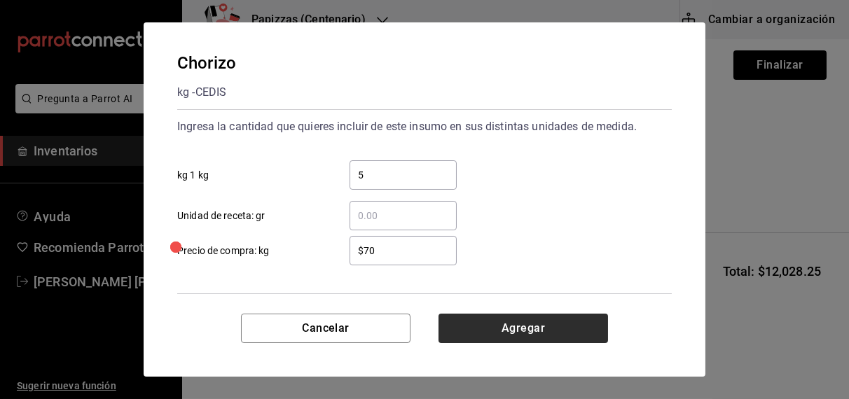
click at [555, 325] on button "Agregar" at bounding box center [522, 328] width 169 height 29
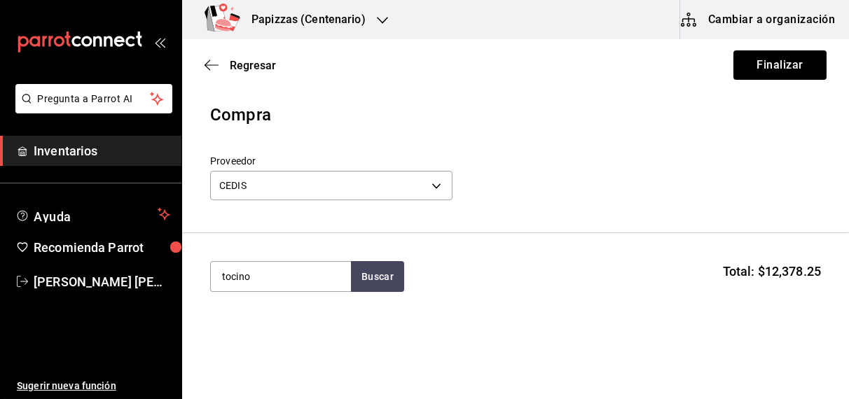
type input "tocino"
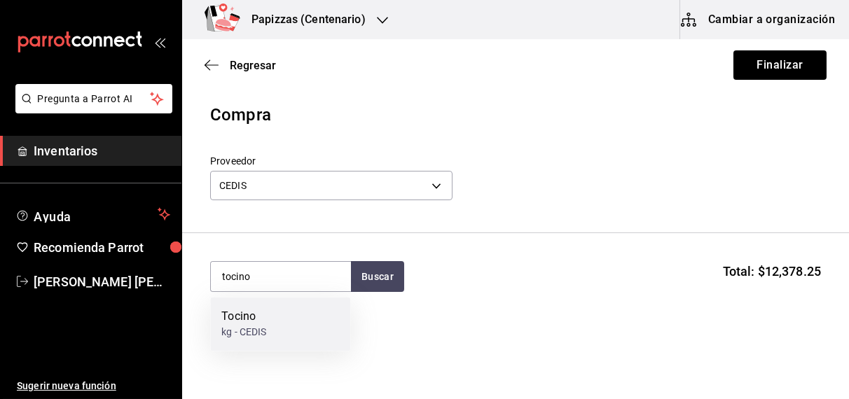
click at [279, 328] on div "Tocino kg - CEDIS" at bounding box center [280, 325] width 140 height 54
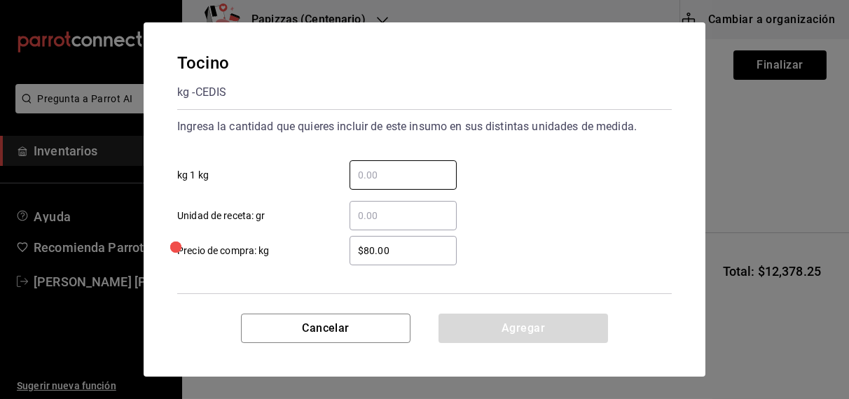
type input "6"
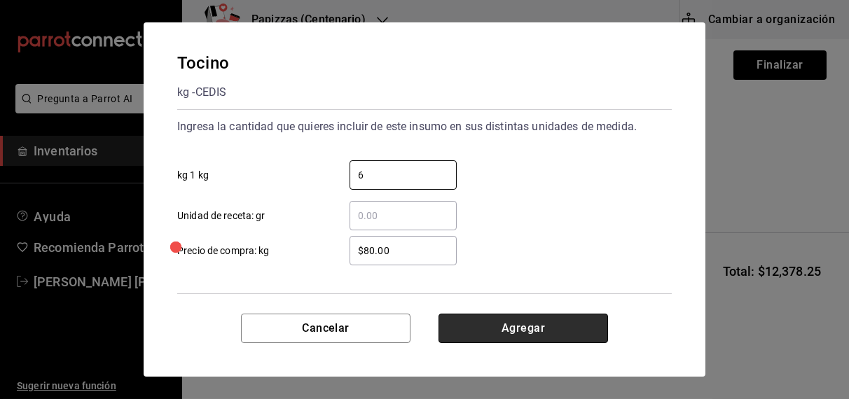
click at [544, 322] on button "Agregar" at bounding box center [522, 328] width 169 height 29
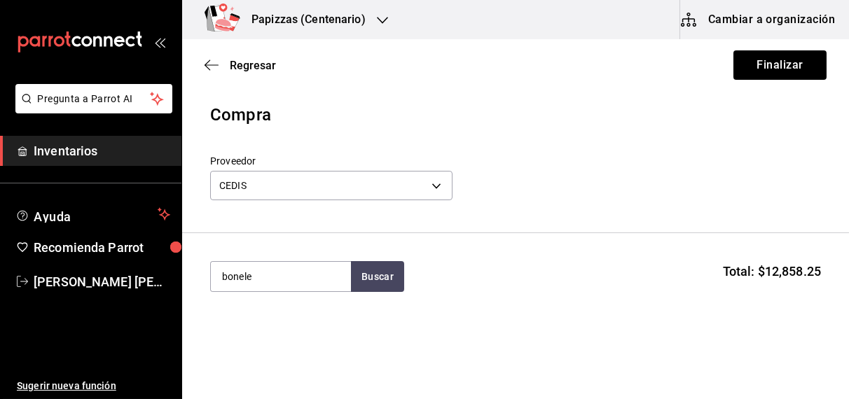
type input "bonele"
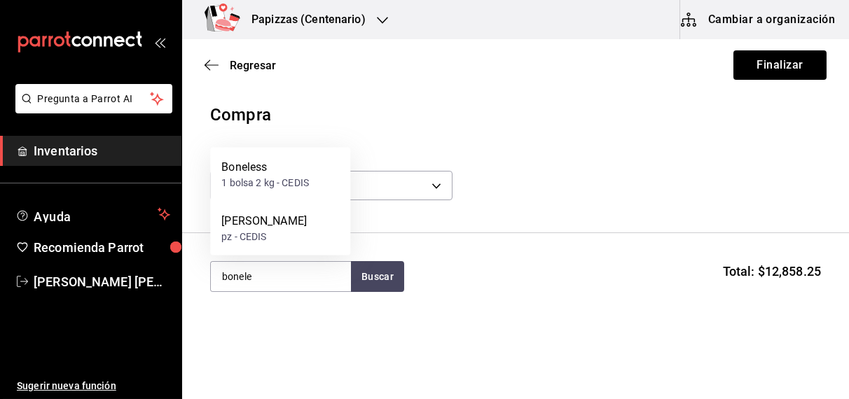
click at [267, 187] on div "1 bolsa 2 kg - CEDIS" at bounding box center [265, 183] width 88 height 15
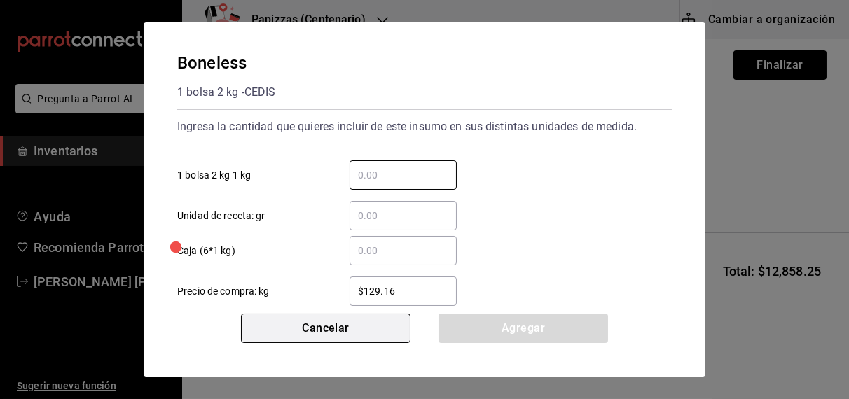
click at [347, 328] on button "Cancelar" at bounding box center [325, 328] width 169 height 29
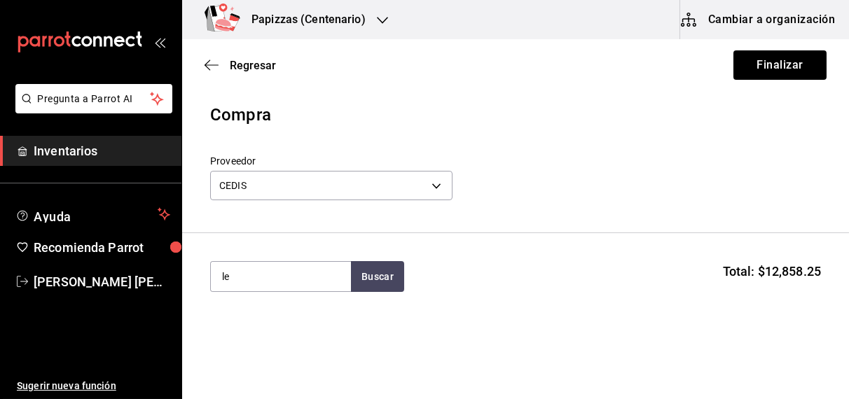
type input "l"
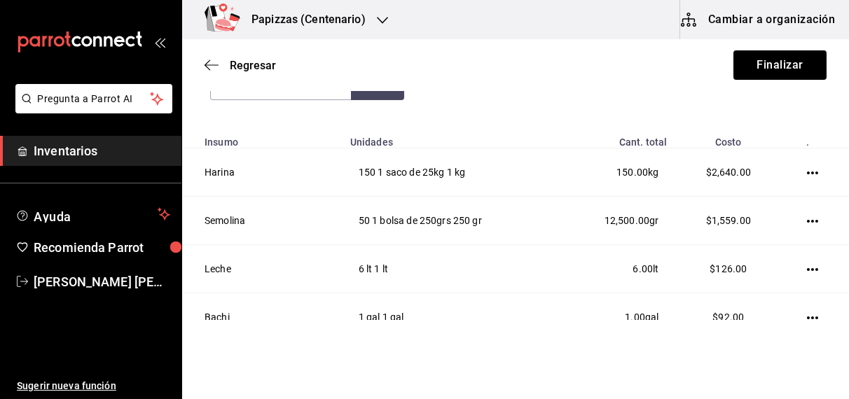
scroll to position [197, 0]
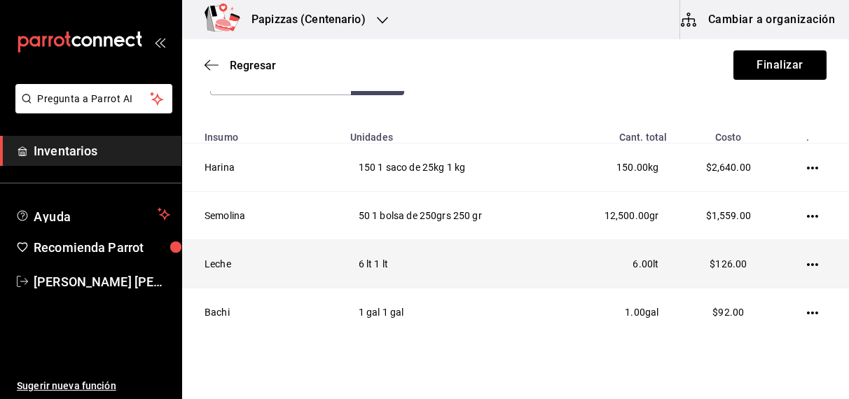
click at [807, 260] on icon "button" at bounding box center [812, 264] width 11 height 11
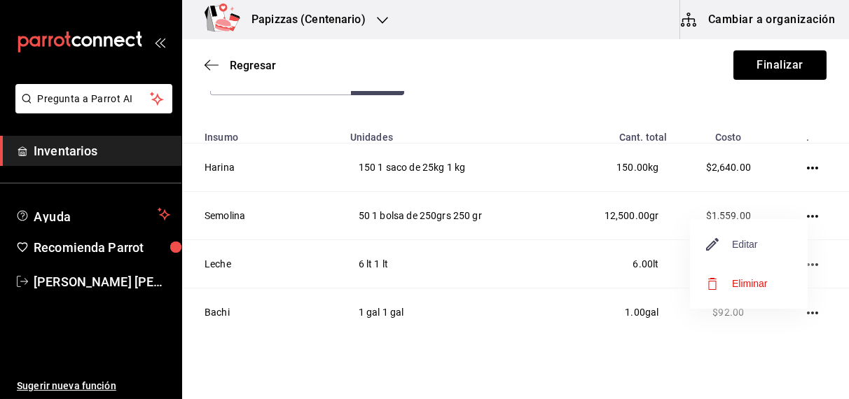
click at [755, 243] on span "Editar" at bounding box center [732, 244] width 51 height 17
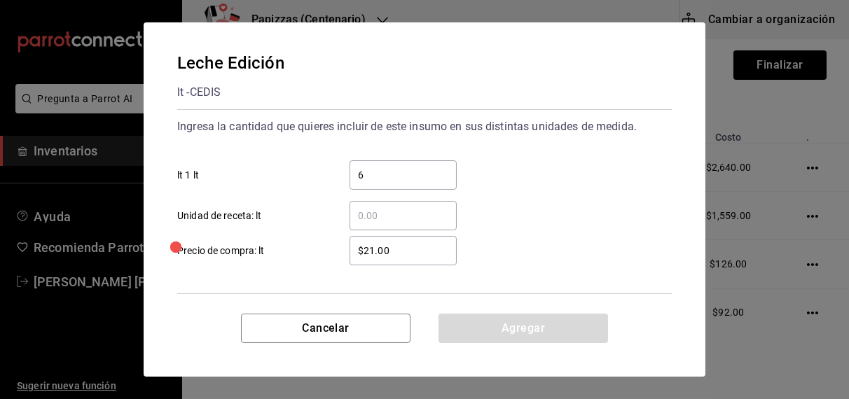
click at [424, 170] on input "6" at bounding box center [402, 175] width 107 height 17
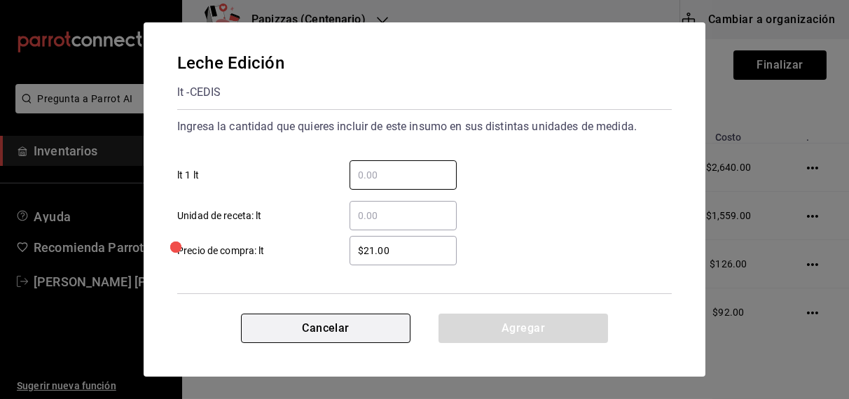
type input "8"
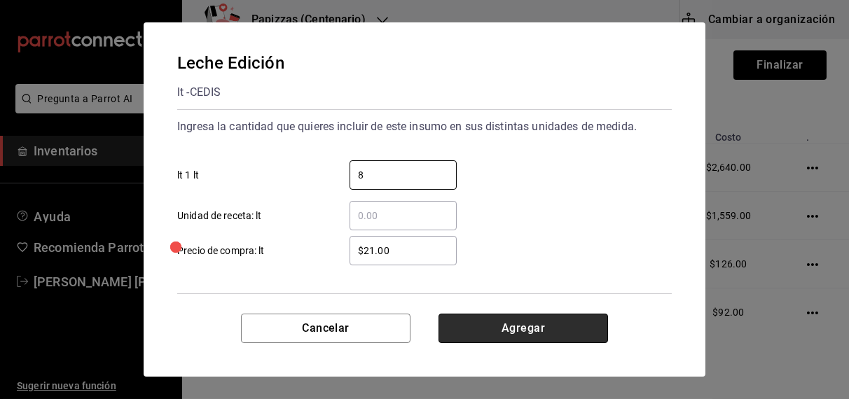
click at [510, 333] on button "Agregar" at bounding box center [522, 328] width 169 height 29
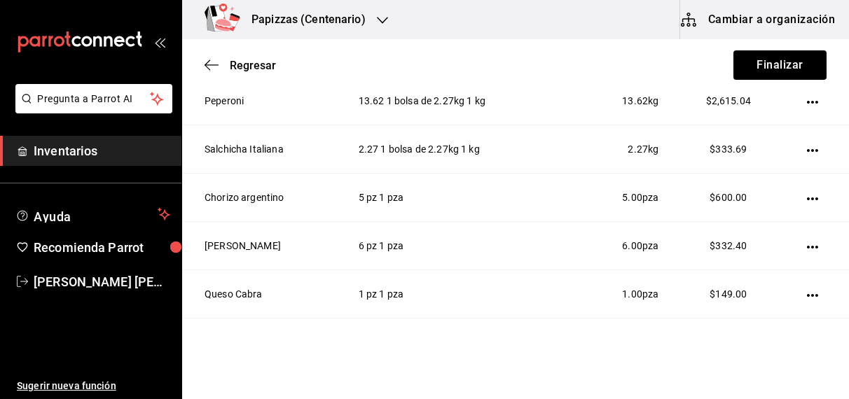
scroll to position [897, 0]
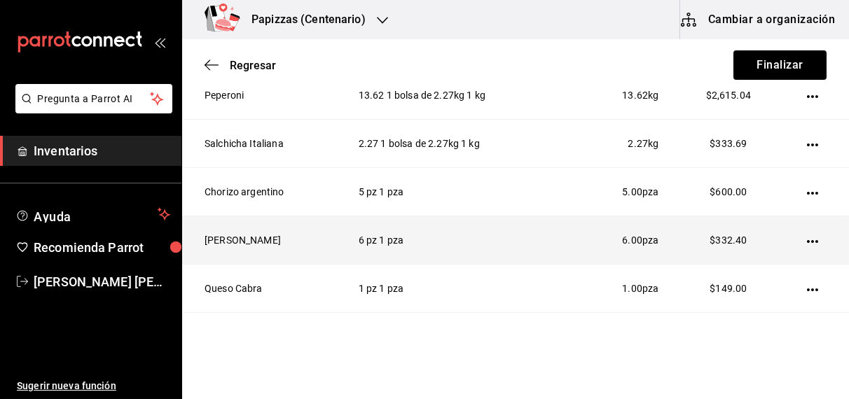
click at [807, 237] on icon "button" at bounding box center [812, 241] width 11 height 11
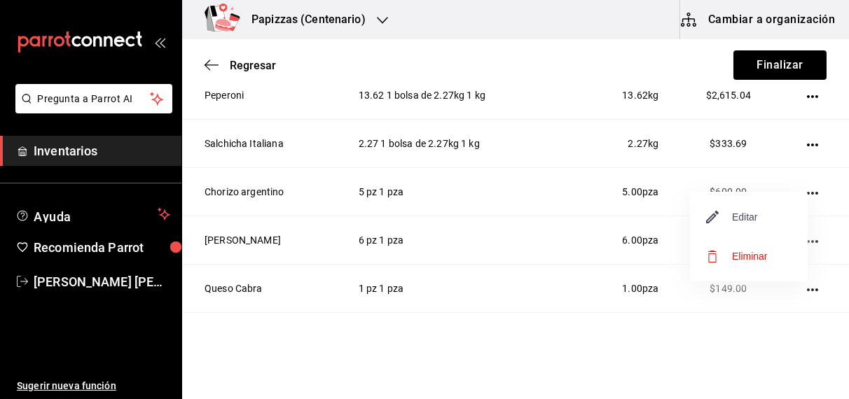
click at [753, 218] on span "Editar" at bounding box center [732, 217] width 51 height 17
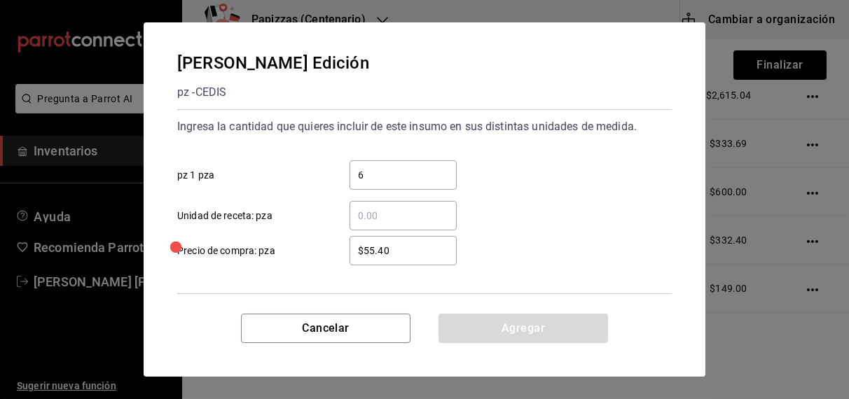
click at [433, 176] on input "6" at bounding box center [402, 175] width 107 height 17
type input "8"
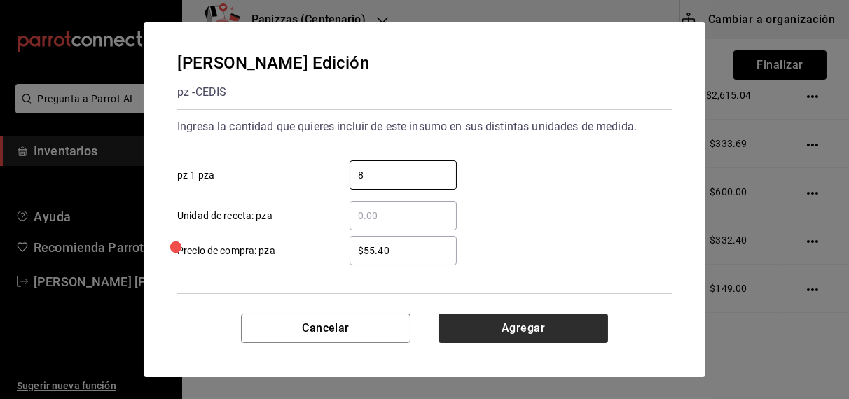
click at [496, 326] on button "Agregar" at bounding box center [522, 328] width 169 height 29
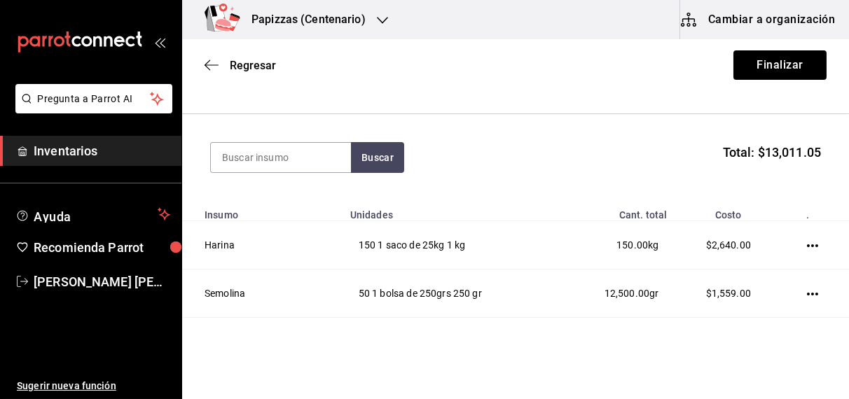
scroll to position [0, 0]
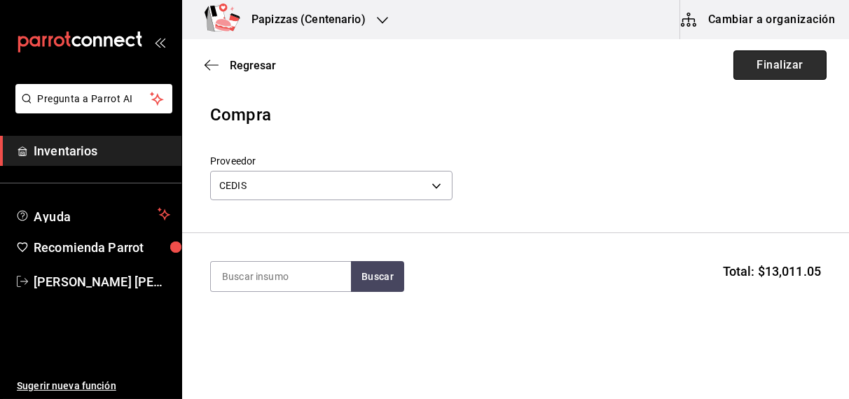
click at [764, 72] on button "Finalizar" at bounding box center [779, 64] width 93 height 29
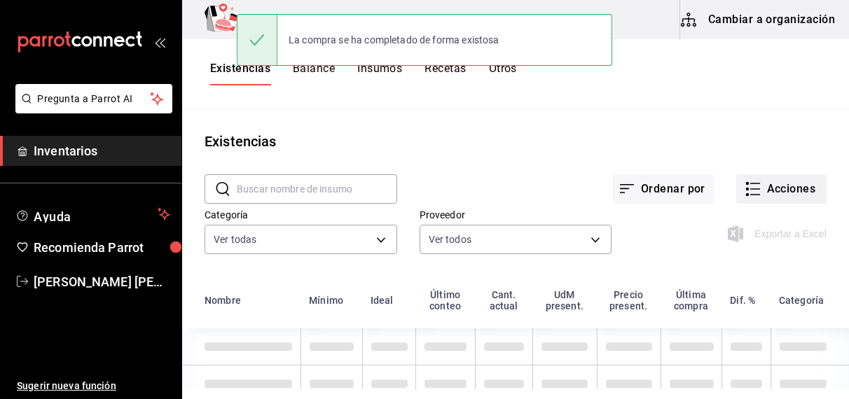
click at [766, 181] on button "Acciones" at bounding box center [781, 188] width 90 height 29
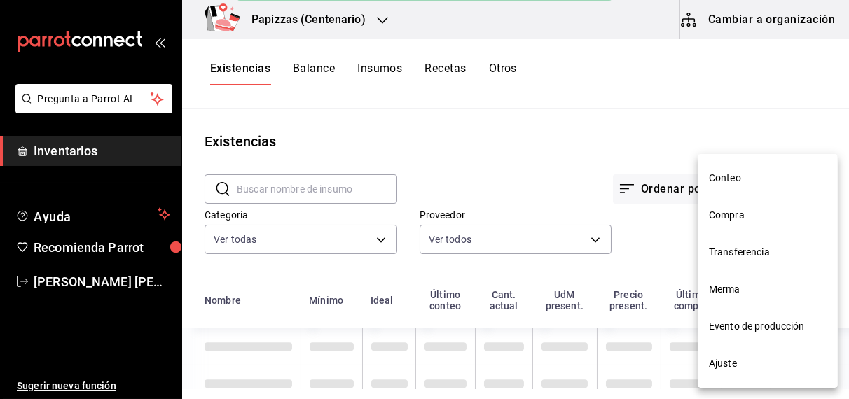
click at [734, 223] on li "Compra" at bounding box center [767, 215] width 140 height 37
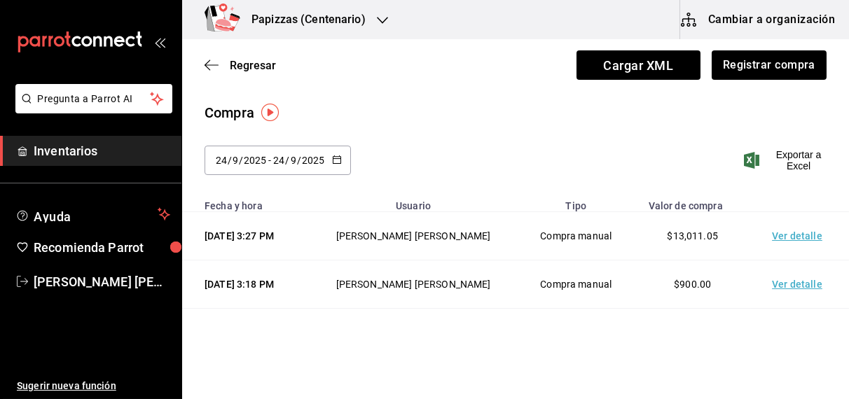
click at [348, 17] on h3 "Papizzas (Centenario)" at bounding box center [302, 19] width 125 height 17
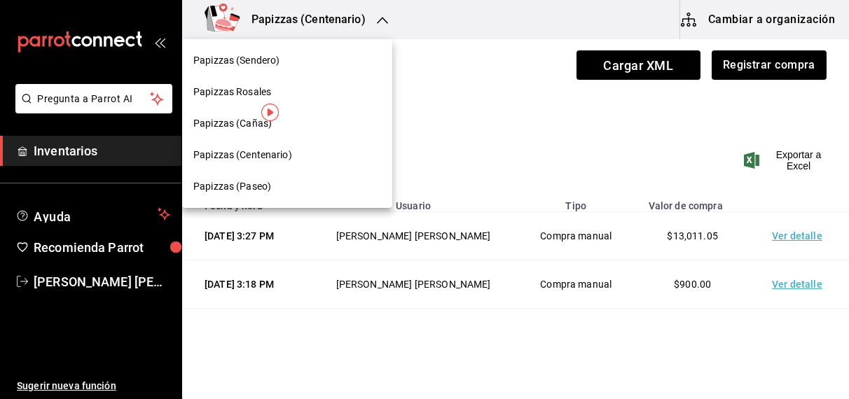
click at [230, 125] on span "Papizzas (Cañas)" at bounding box center [232, 123] width 78 height 15
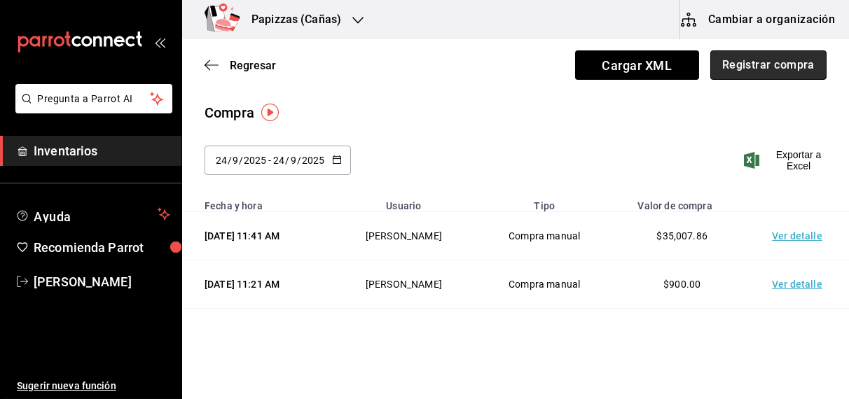
click at [756, 65] on button "Registrar compra" at bounding box center [768, 64] width 116 height 29
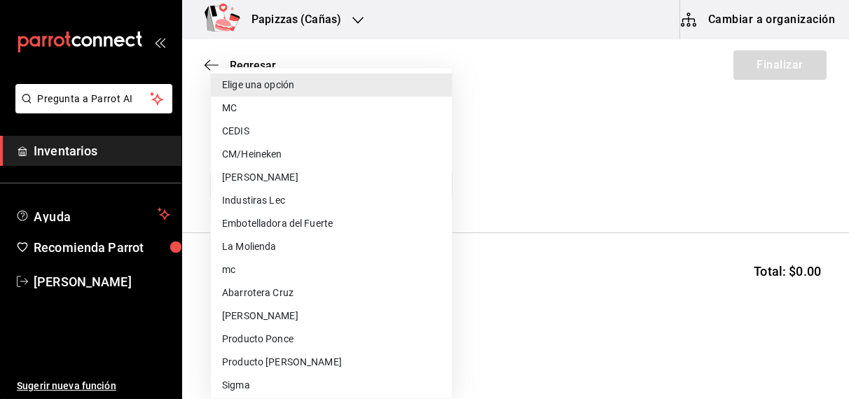
click at [388, 184] on body "Pregunta a Parrot AI Inventarios Ayuda Recomienda Parrot OBDULIA JANNETH CASTRO…" at bounding box center [424, 160] width 849 height 320
click at [314, 228] on li "Embotelladora del Fuerte" at bounding box center [331, 223] width 241 height 23
type input "2a449e60-1878-40e8-ba60-5a9907f89e6b"
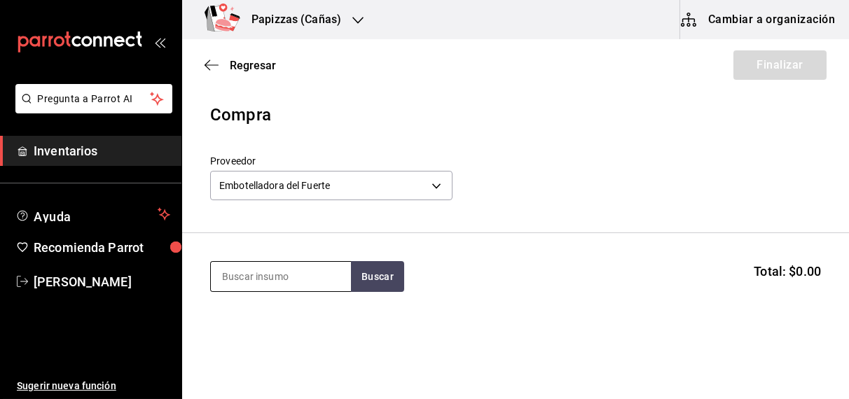
click at [314, 272] on input at bounding box center [281, 276] width 140 height 29
type input "cola lata"
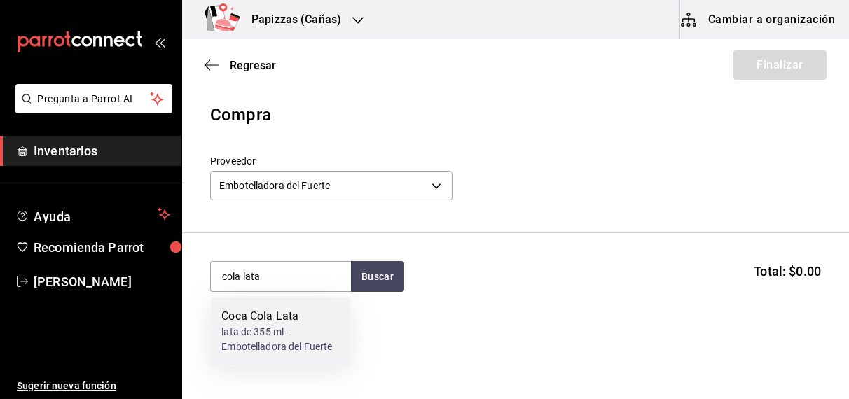
click at [284, 318] on div "Coca Cola Lata" at bounding box center [280, 317] width 118 height 17
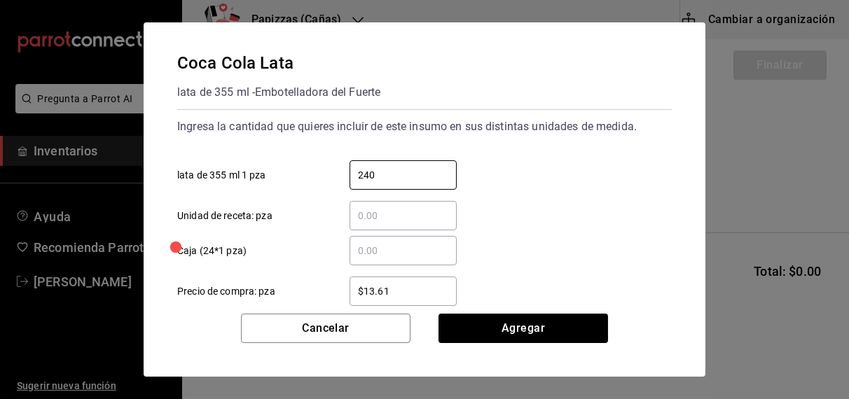
type input "240"
type input "$16.75"
click button "Agregar" at bounding box center [522, 328] width 169 height 29
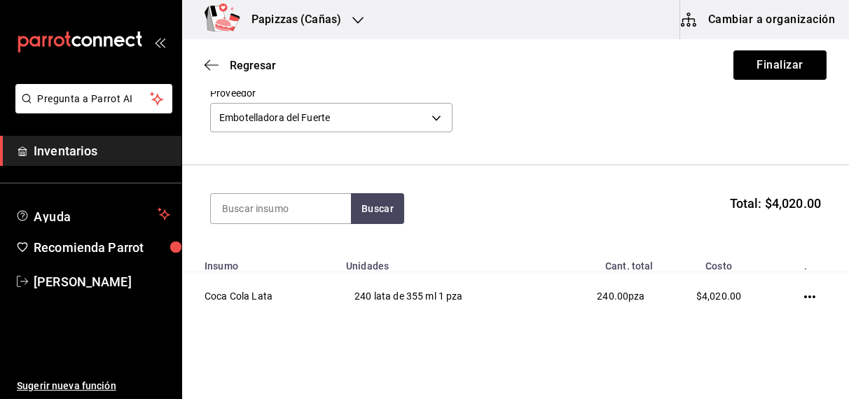
scroll to position [88, 0]
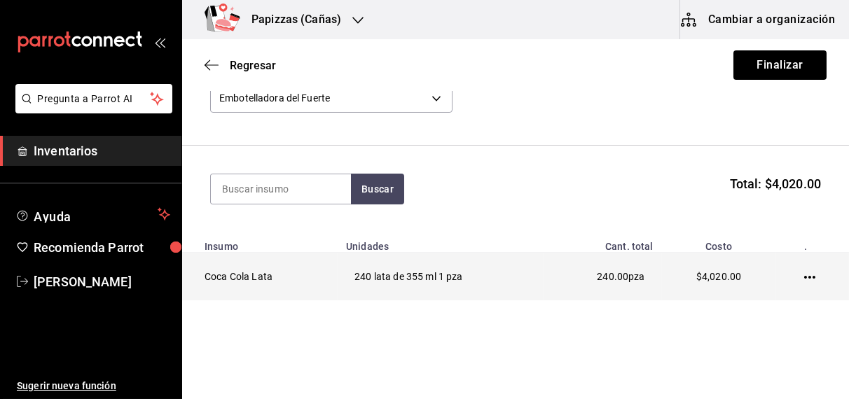
click at [804, 276] on icon "button" at bounding box center [809, 277] width 11 height 3
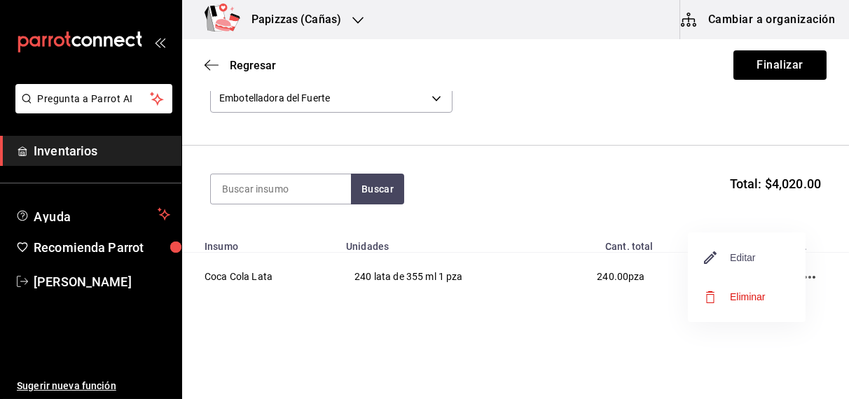
click at [751, 261] on span "Editar" at bounding box center [729, 257] width 51 height 17
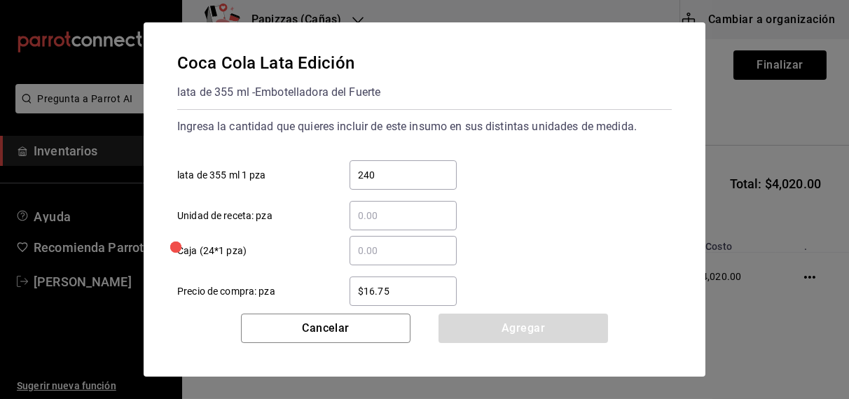
click at [437, 288] on input "$16.75" at bounding box center [402, 291] width 107 height 17
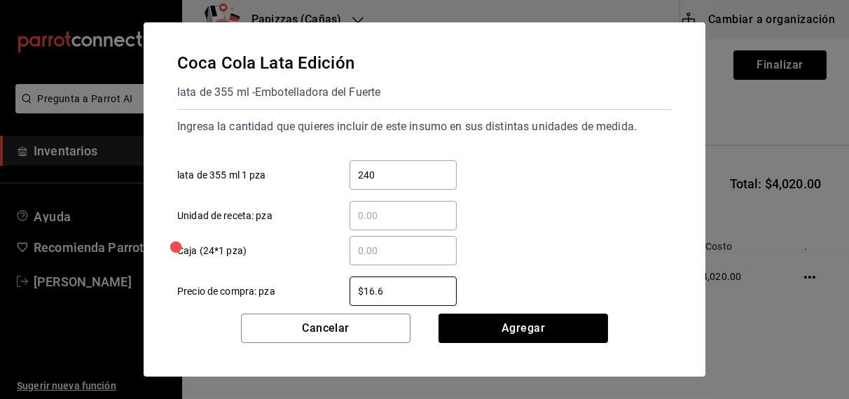
type input "$16.67"
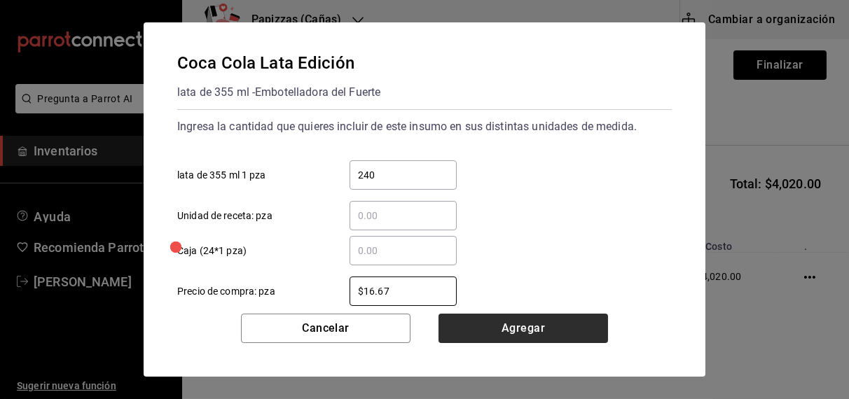
click at [537, 324] on button "Agregar" at bounding box center [522, 328] width 169 height 29
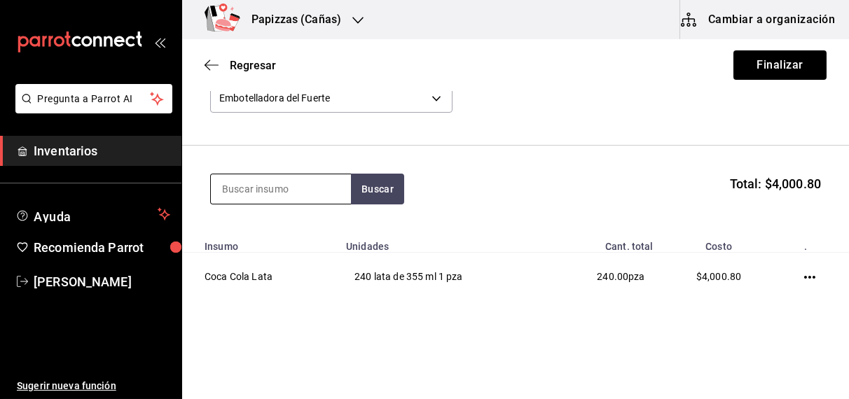
click at [248, 191] on input at bounding box center [281, 188] width 140 height 29
type input "zero"
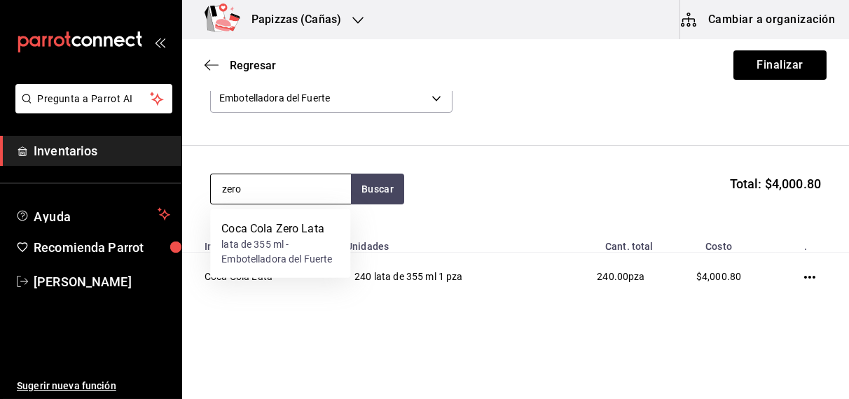
click at [266, 244] on div "lata de 355 ml - Embotelladora del Fuerte" at bounding box center [280, 251] width 118 height 29
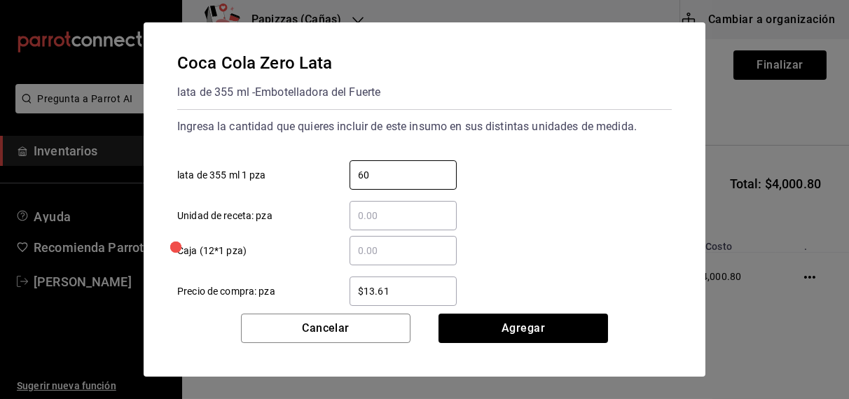
type input "60"
type input "$16.75"
click button "Agregar" at bounding box center [522, 328] width 169 height 29
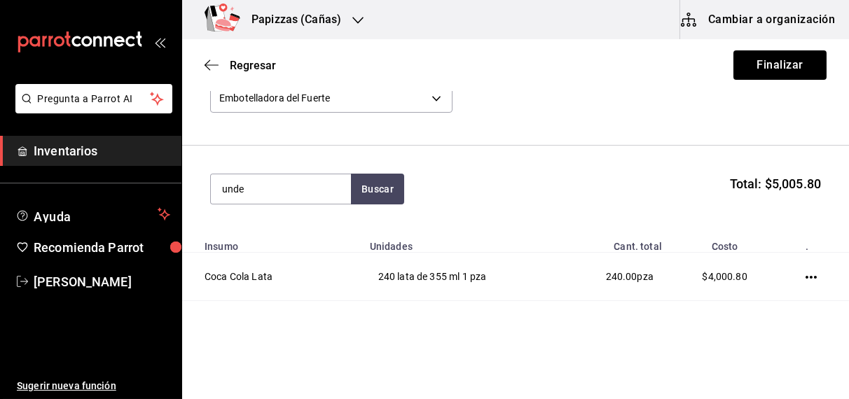
type input "unde"
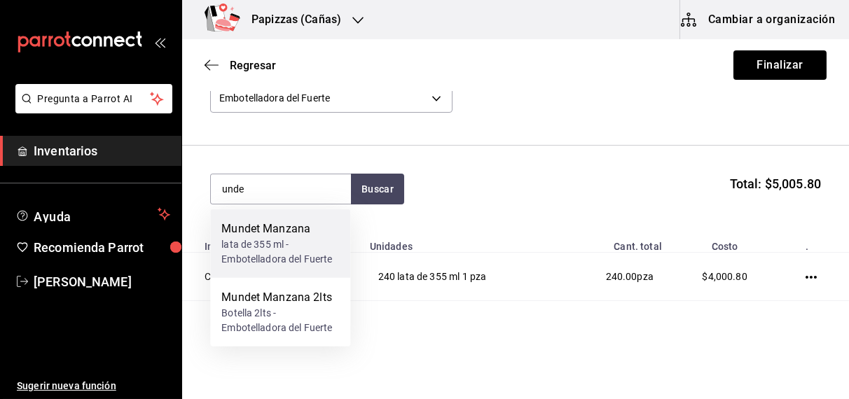
click at [299, 244] on div "lata de 355 ml - Embotelladora del Fuerte" at bounding box center [280, 251] width 118 height 29
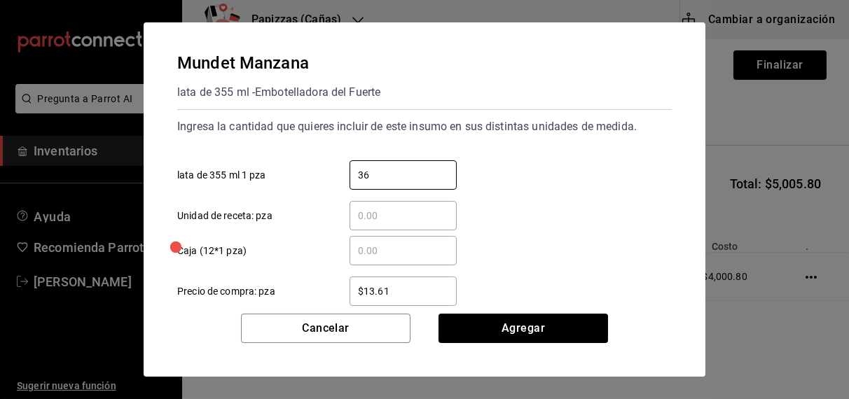
type input "36"
type input "$16.75"
click button "Agregar" at bounding box center [522, 328] width 169 height 29
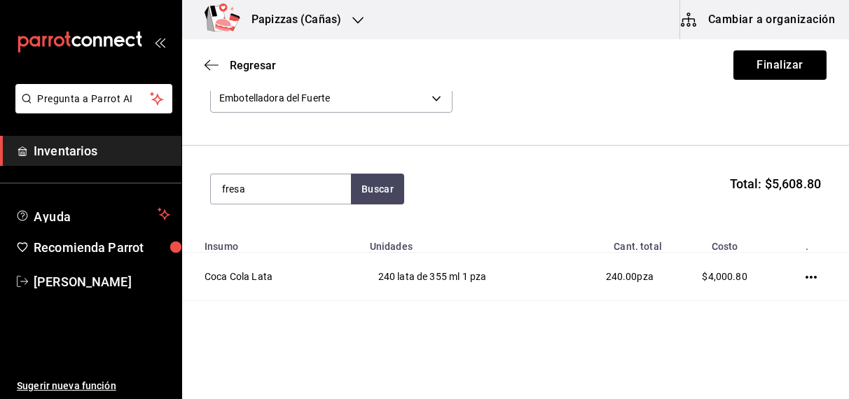
type input "fresa"
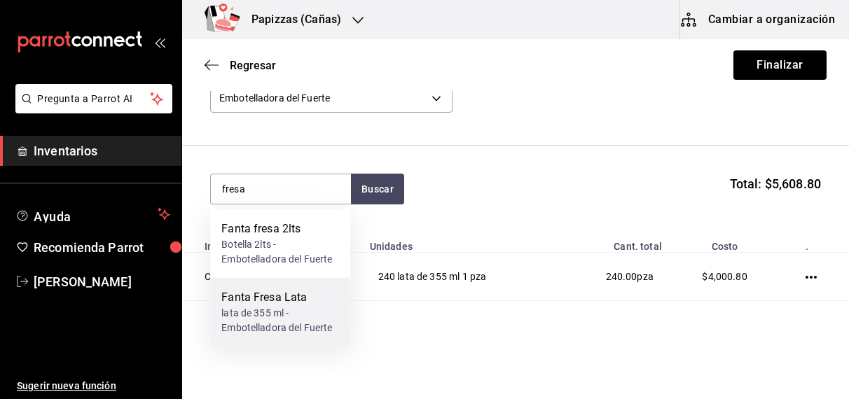
click at [289, 331] on div "lata de 355 ml - Embotelladora del Fuerte" at bounding box center [280, 320] width 118 height 29
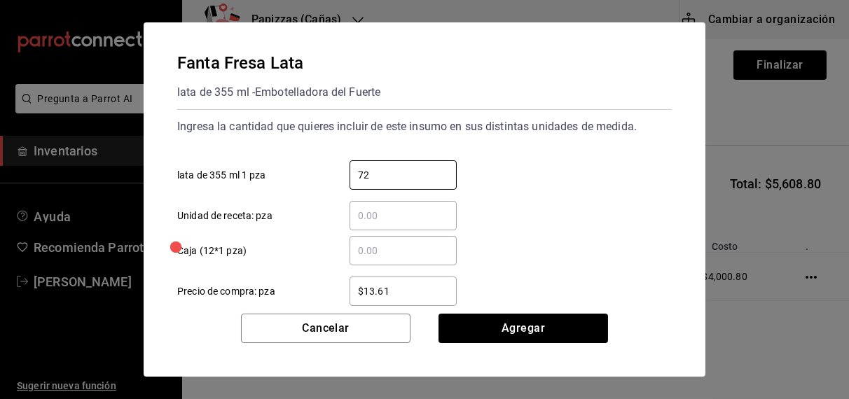
type input "72"
type input "$16.75"
click button "Agregar" at bounding box center [522, 328] width 169 height 29
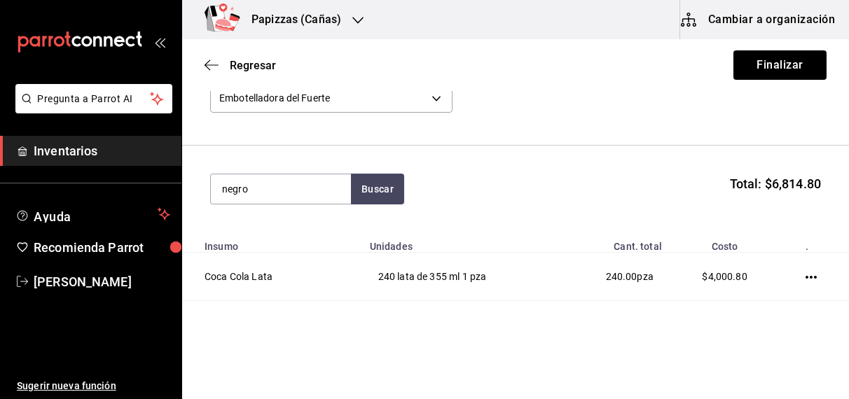
type input "negro"
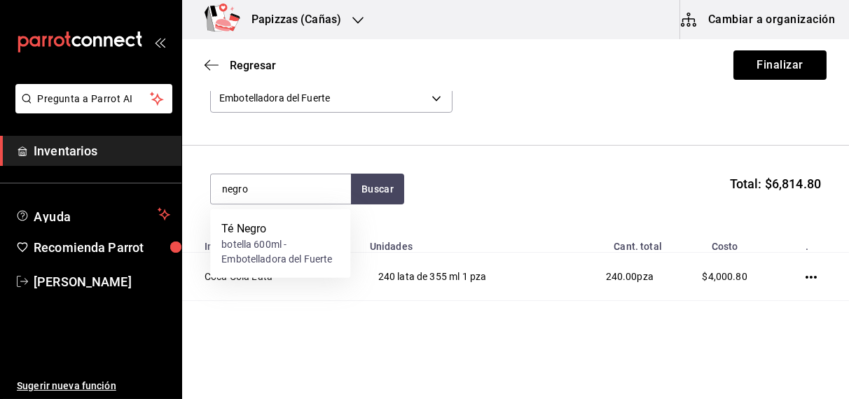
click at [288, 247] on div "botella 600ml - Embotelladora del Fuerte" at bounding box center [280, 251] width 118 height 29
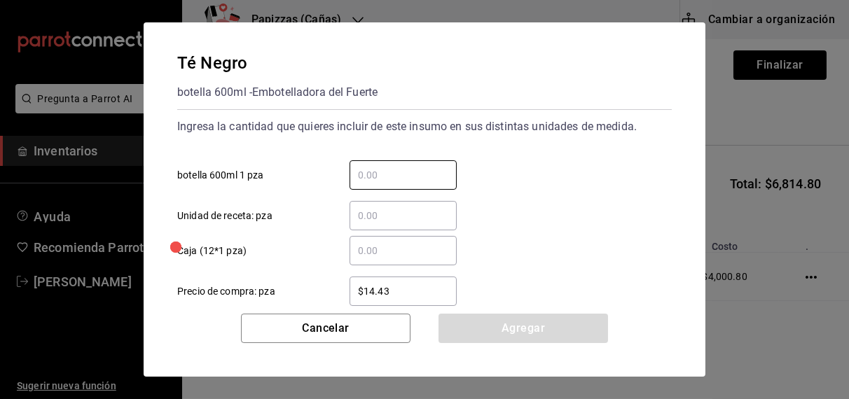
type input "8"
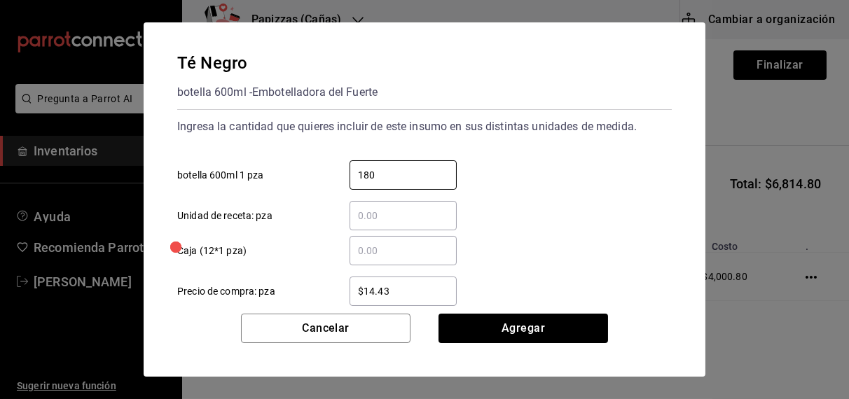
type input "180"
type input "$16.75"
click button "Agregar" at bounding box center [522, 328] width 169 height 29
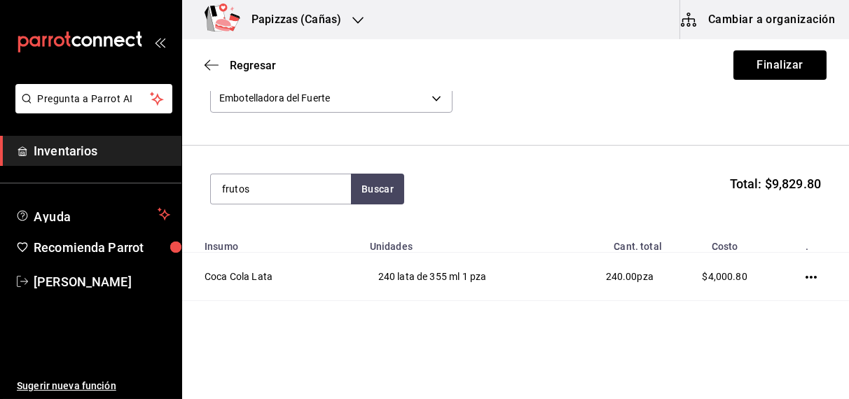
type input "frutos"
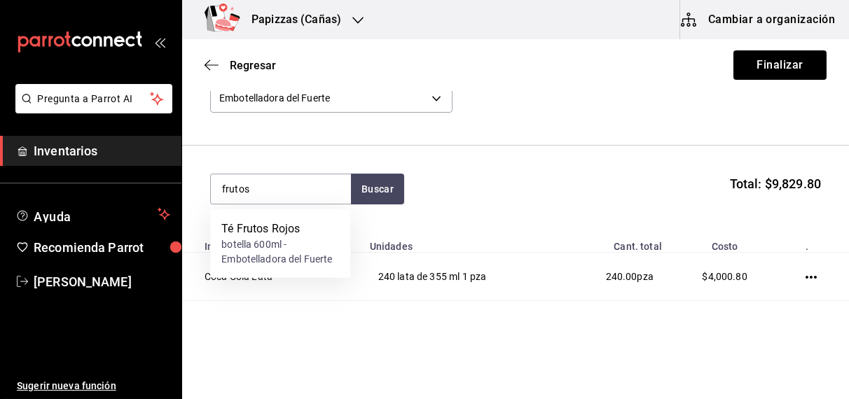
click at [272, 251] on div "botella 600ml - Embotelladora del Fuerte" at bounding box center [280, 251] width 118 height 29
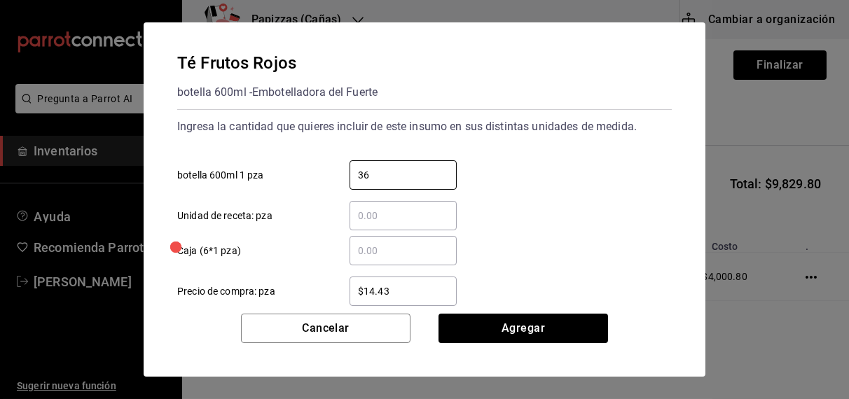
type input "36"
type input "$16.75"
click button "Agregar" at bounding box center [522, 328] width 169 height 29
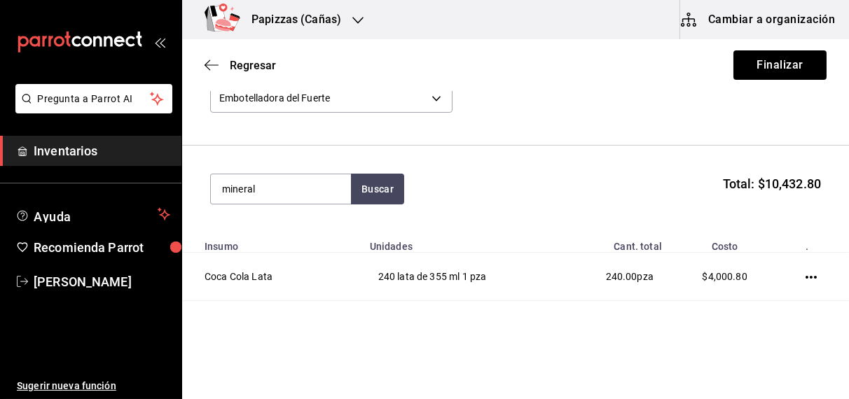
type input "mineral"
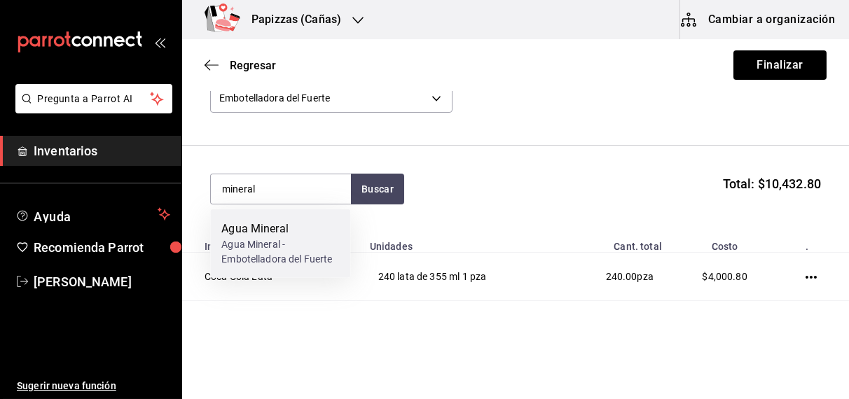
click at [281, 242] on div "Agua Mineral - Embotelladora del Fuerte" at bounding box center [280, 251] width 118 height 29
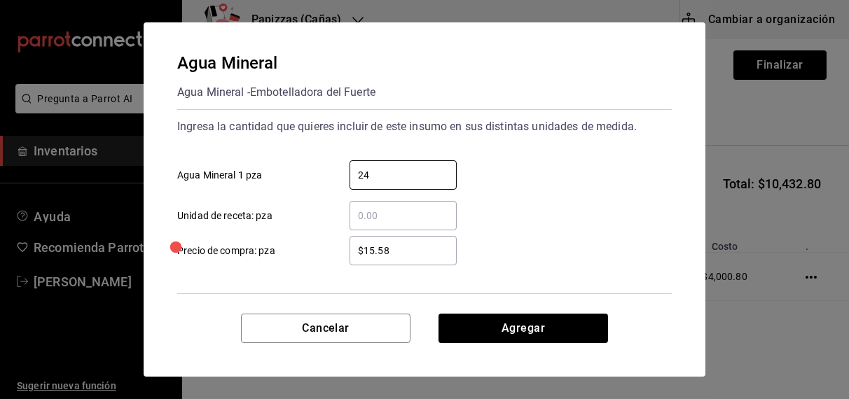
type input "24"
type input "$18.08"
click button "Agregar" at bounding box center [522, 328] width 169 height 29
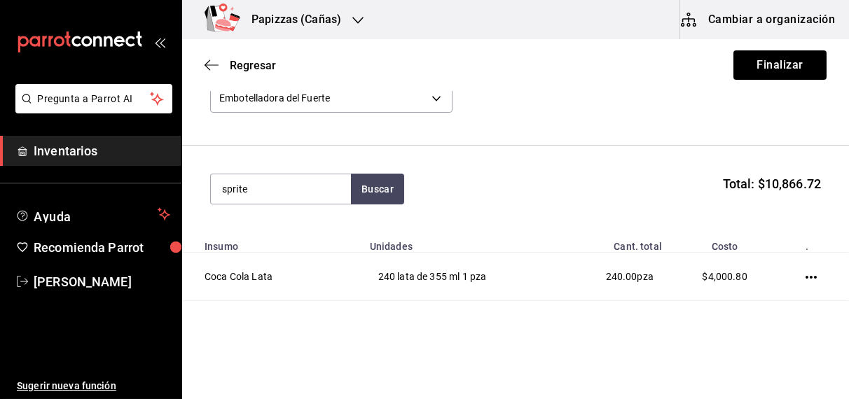
type input "sprite"
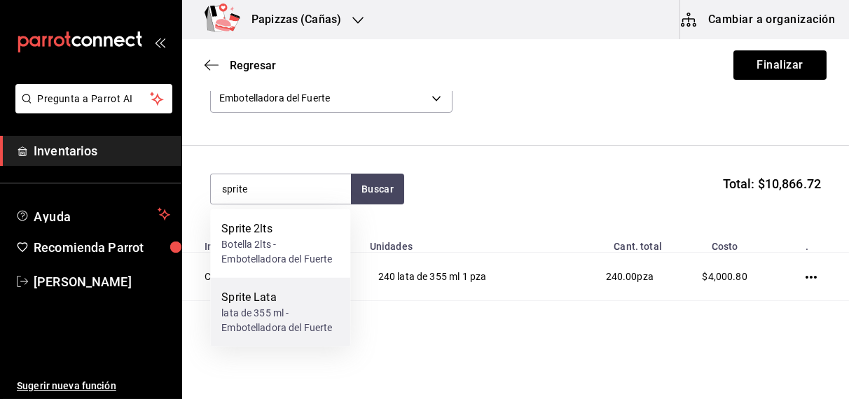
click at [271, 312] on div "lata de 355 ml - Embotelladora del Fuerte" at bounding box center [280, 320] width 118 height 29
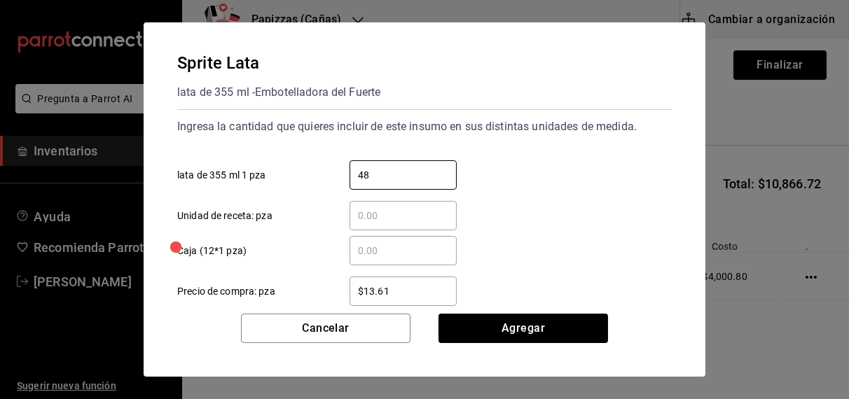
type input "48"
type input "$16.75"
click button "Agregar" at bounding box center [522, 328] width 169 height 29
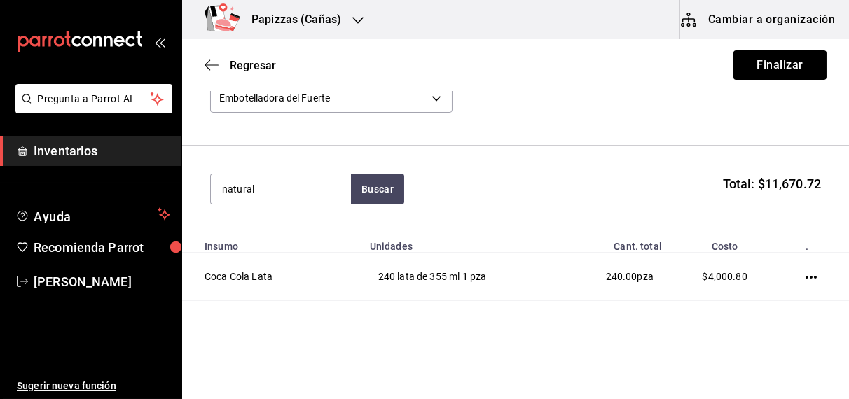
type input "natural"
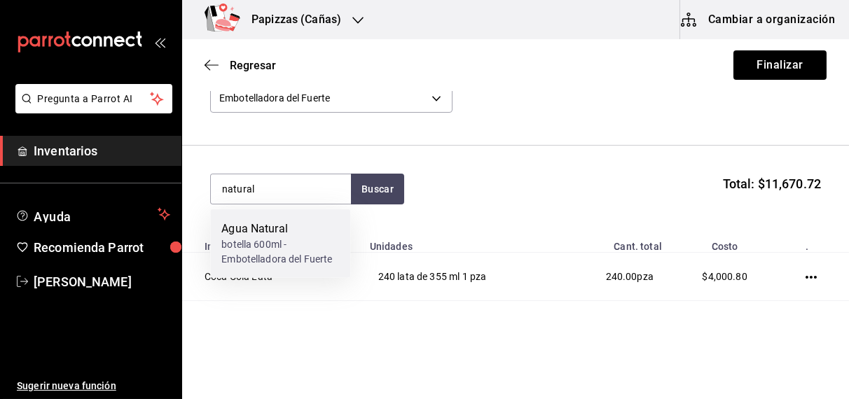
click at [284, 246] on div "botella 600ml - Embotelladora del Fuerte" at bounding box center [280, 251] width 118 height 29
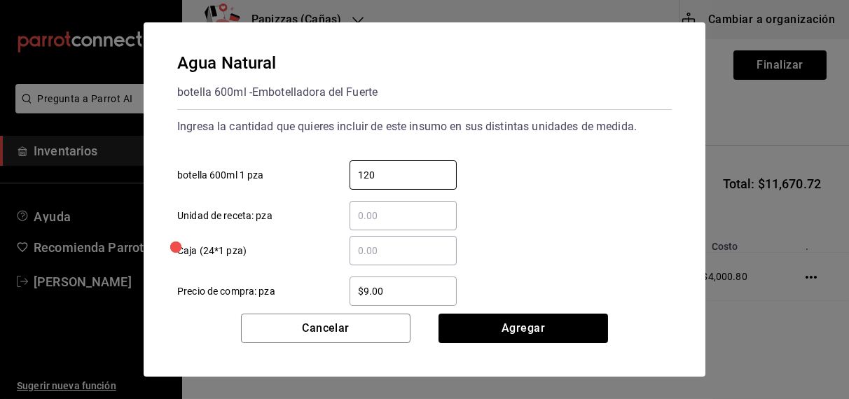
type input "120"
type input "$9"
type input "$9.81"
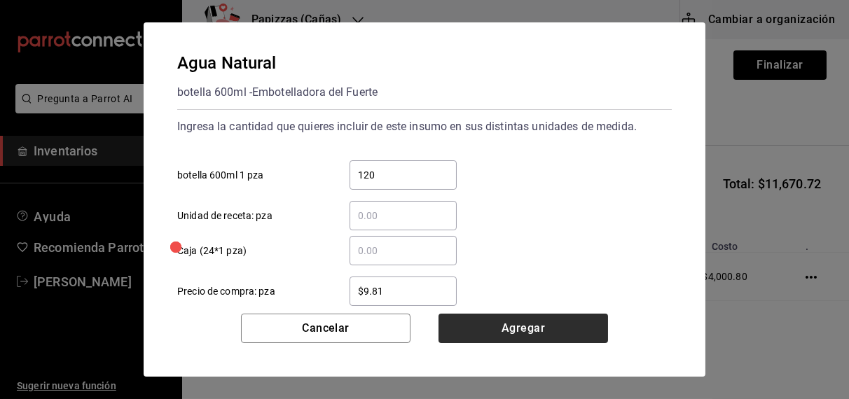
click at [506, 323] on button "Agregar" at bounding box center [522, 328] width 169 height 29
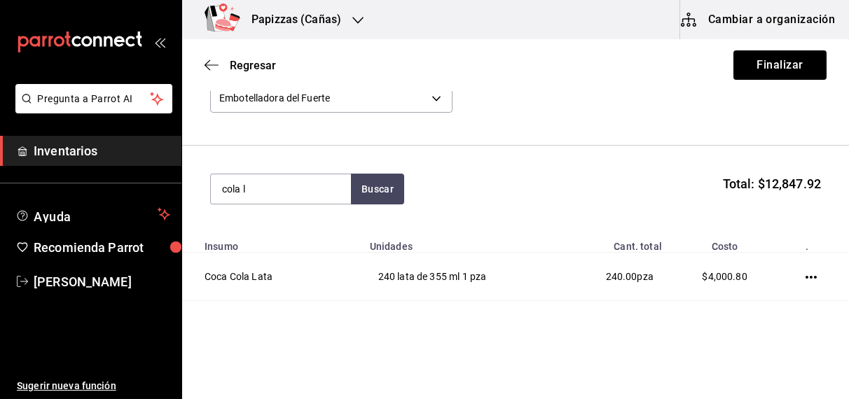
type input "cola l"
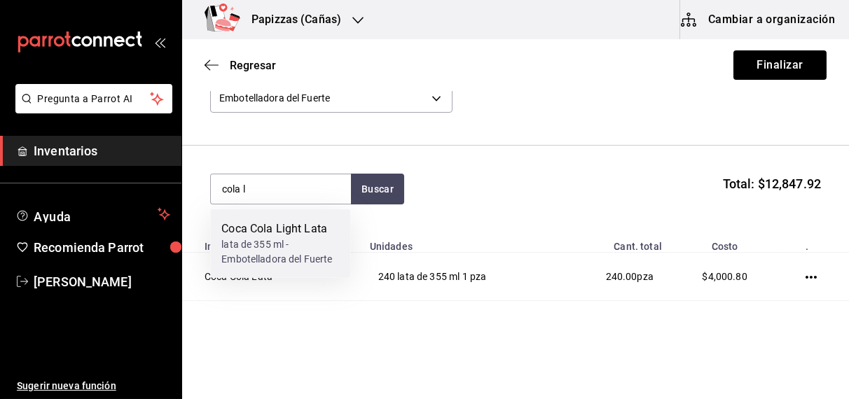
click at [292, 253] on div "lata de 355 ml - Embotelladora del Fuerte" at bounding box center [280, 251] width 118 height 29
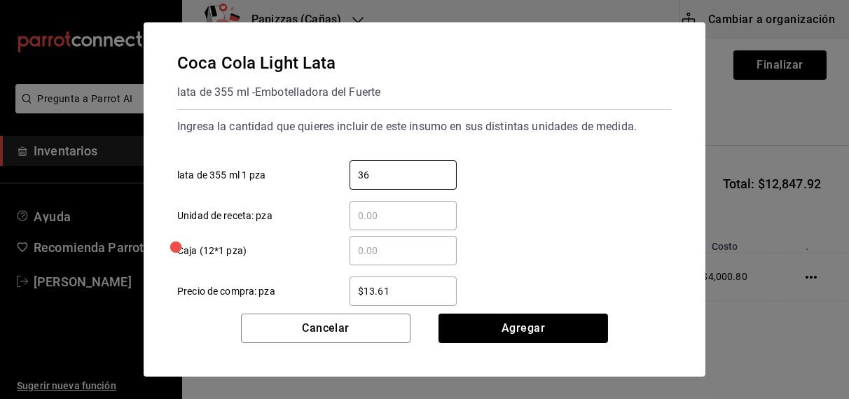
type input "36"
type input "$16.75"
click button "Agregar" at bounding box center [522, 328] width 169 height 29
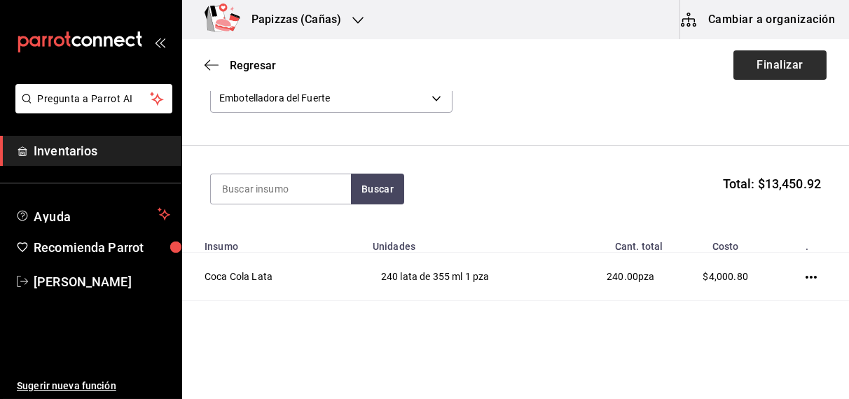
click at [777, 65] on button "Finalizar" at bounding box center [779, 64] width 93 height 29
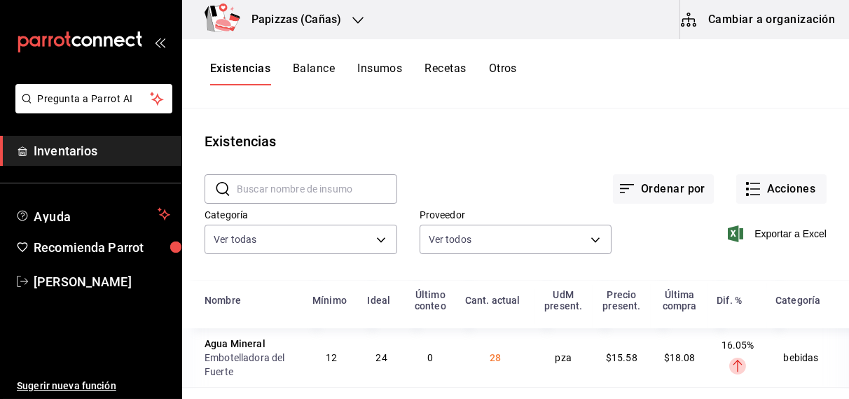
click at [340, 183] on input "text" at bounding box center [317, 189] width 160 height 28
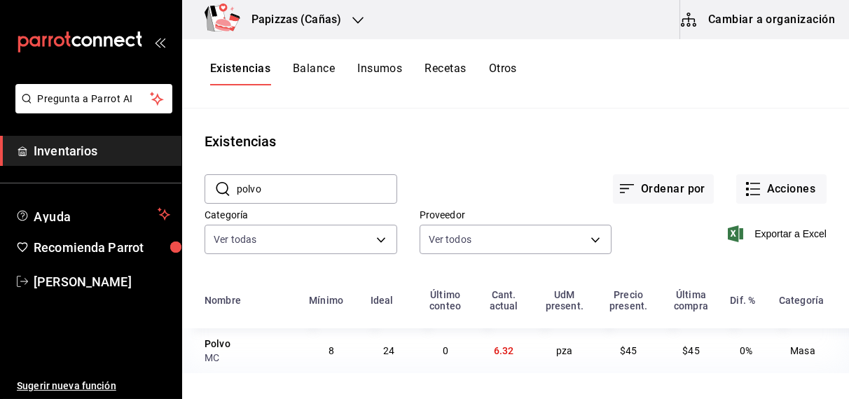
click at [370, 187] on input "polvo" at bounding box center [317, 189] width 160 height 28
type input "p"
click at [796, 184] on button "Acciones" at bounding box center [781, 188] width 90 height 29
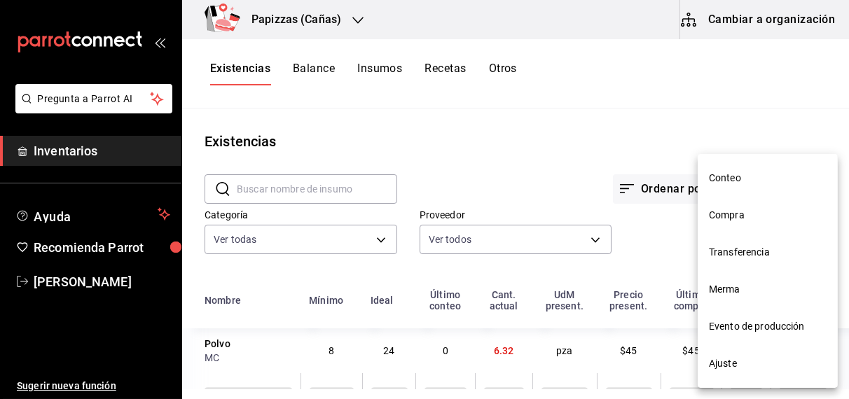
click at [728, 218] on span "Compra" at bounding box center [768, 215] width 118 height 15
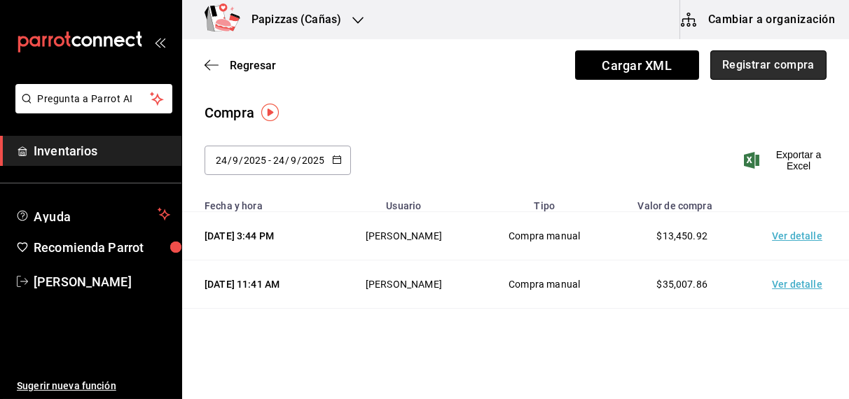
click at [739, 69] on button "Registrar compra" at bounding box center [768, 64] width 116 height 29
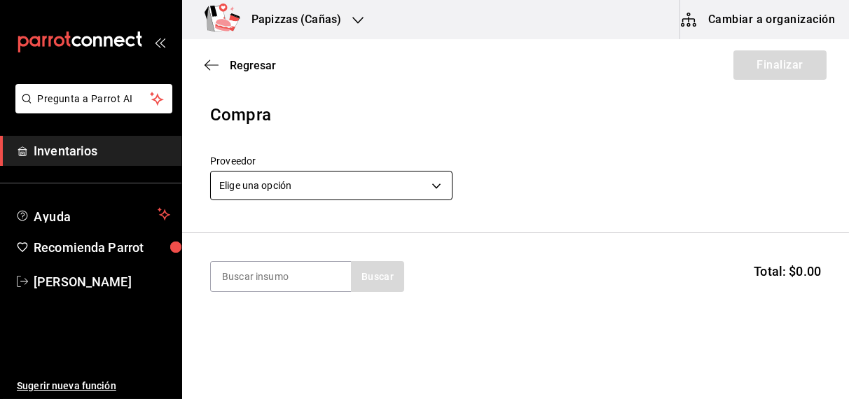
click at [335, 188] on body "Pregunta a Parrot AI Inventarios Ayuda Recomienda Parrot OBDULIA JANNETH CASTRO…" at bounding box center [424, 160] width 849 height 320
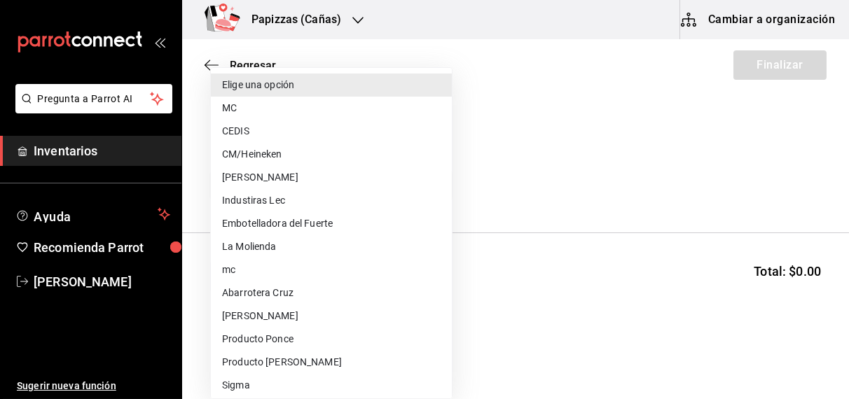
click at [273, 136] on li "CEDIS" at bounding box center [331, 131] width 241 height 23
type input "fd93c39f-859b-4130-830c-b038fbd442a0"
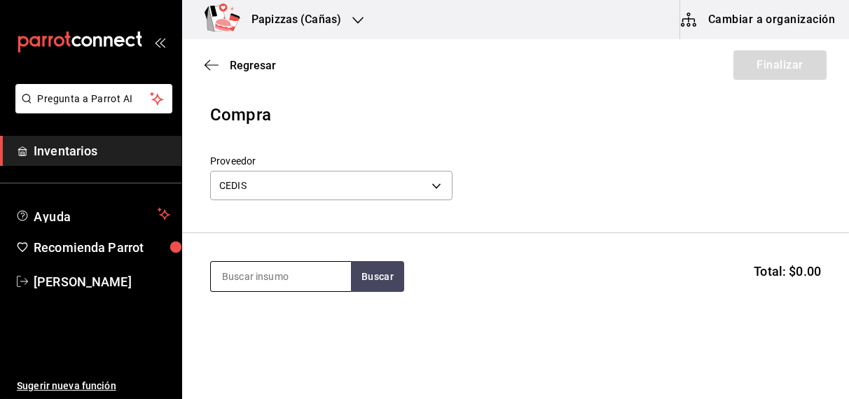
click at [268, 272] on input at bounding box center [281, 276] width 140 height 29
type input "harin"
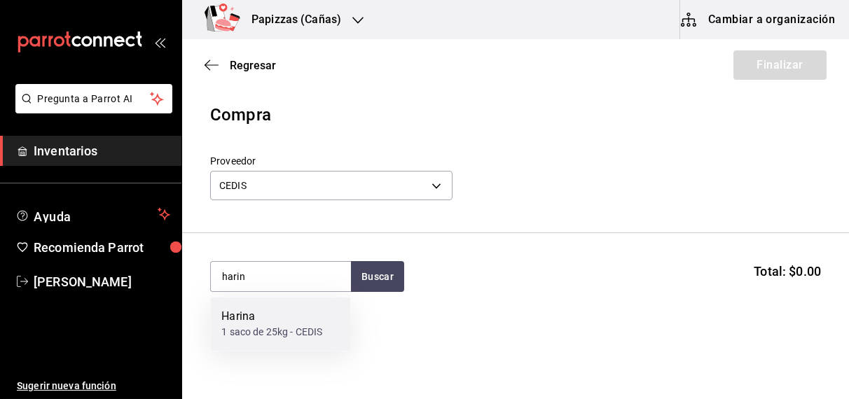
click at [251, 326] on div "1 saco de 25kg - CEDIS" at bounding box center [271, 333] width 101 height 15
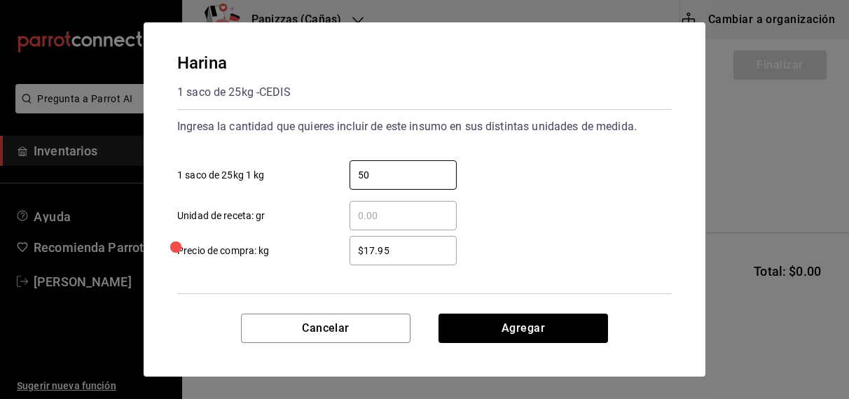
type input "50"
type input "$17.60"
click button "Agregar" at bounding box center [522, 328] width 169 height 29
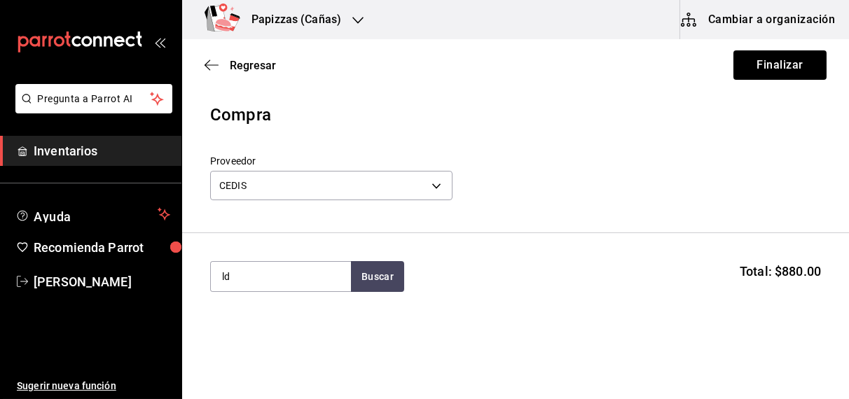
type input "l"
type input "e"
type input "leche"
click at [258, 321] on div "Leche" at bounding box center [241, 317] width 40 height 17
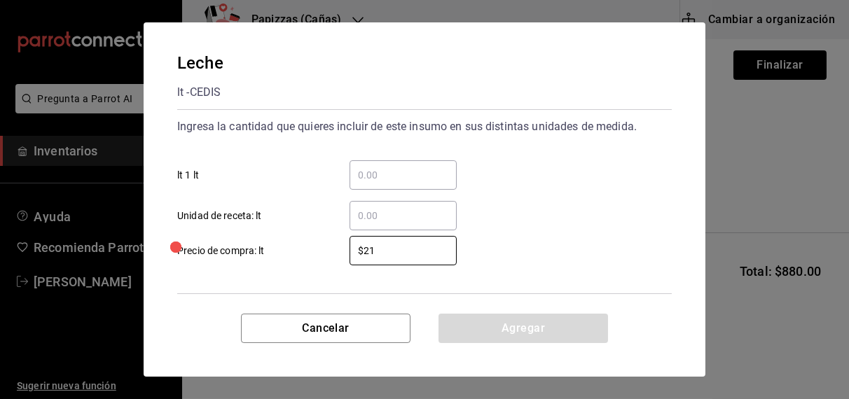
type input "$21"
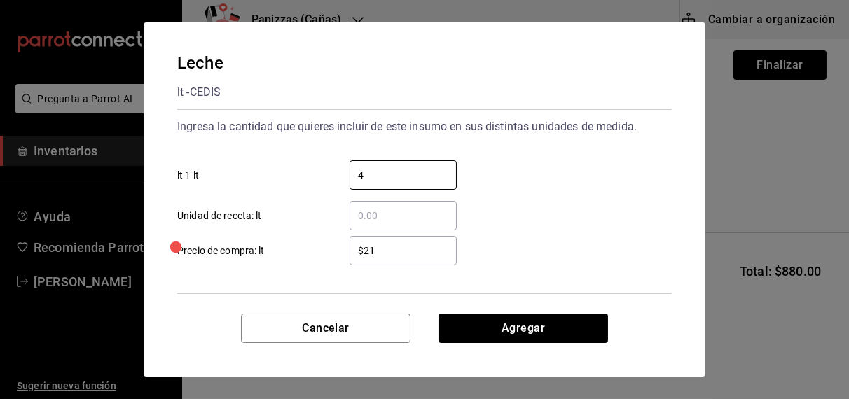
type input "4"
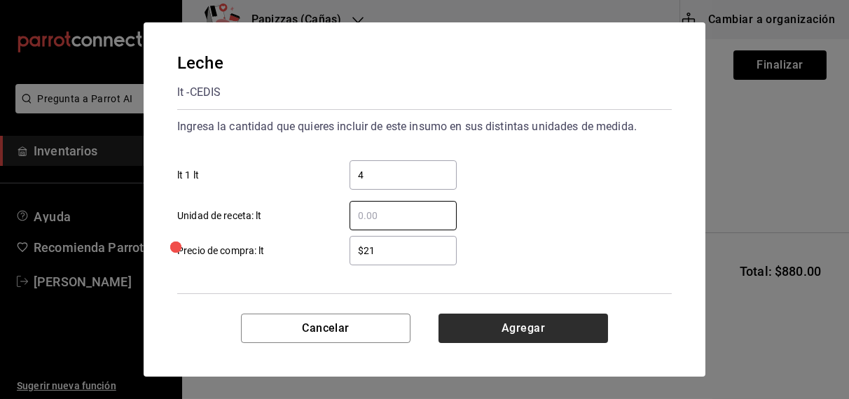
click at [571, 331] on button "Agregar" at bounding box center [522, 328] width 169 height 29
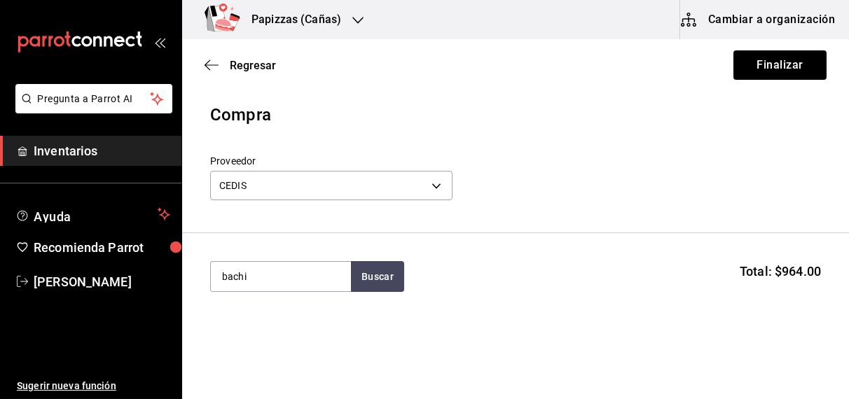
type input "bachi"
click at [262, 333] on div "gal - CEDIS" at bounding box center [245, 333] width 48 height 15
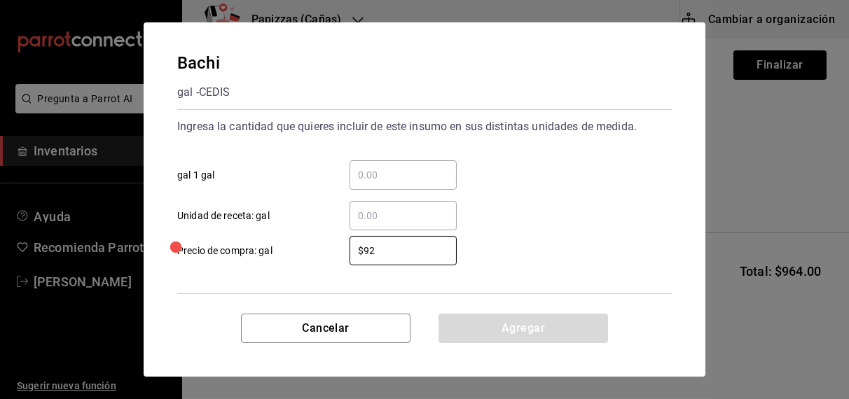
type input "$92"
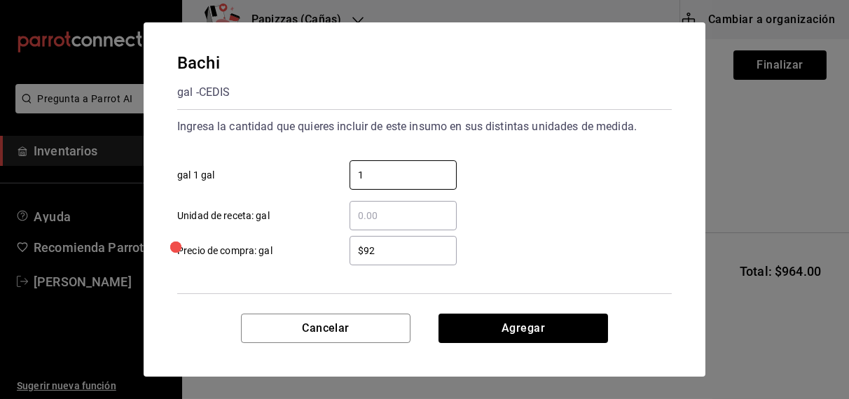
type input "1"
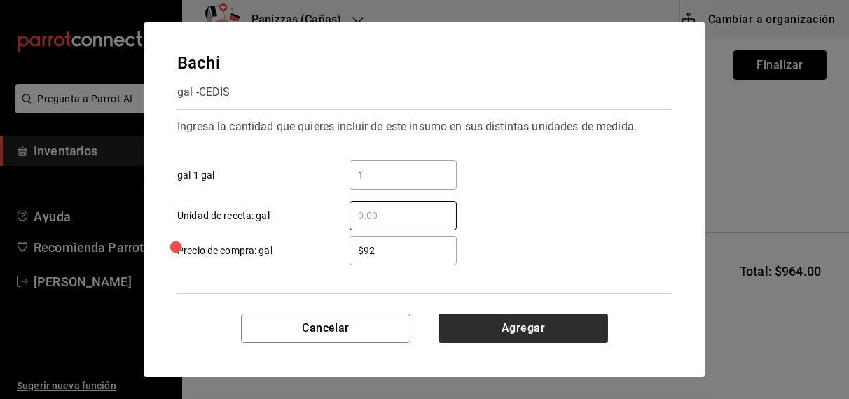
click at [557, 316] on button "Agregar" at bounding box center [522, 328] width 169 height 29
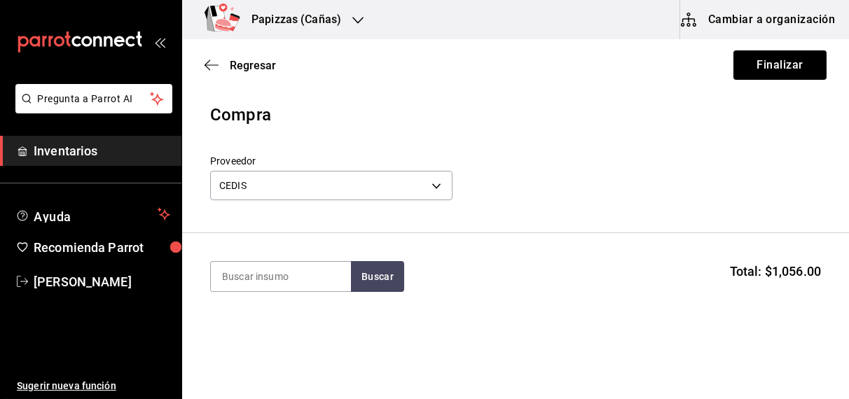
type input "a"
type input "mayone"
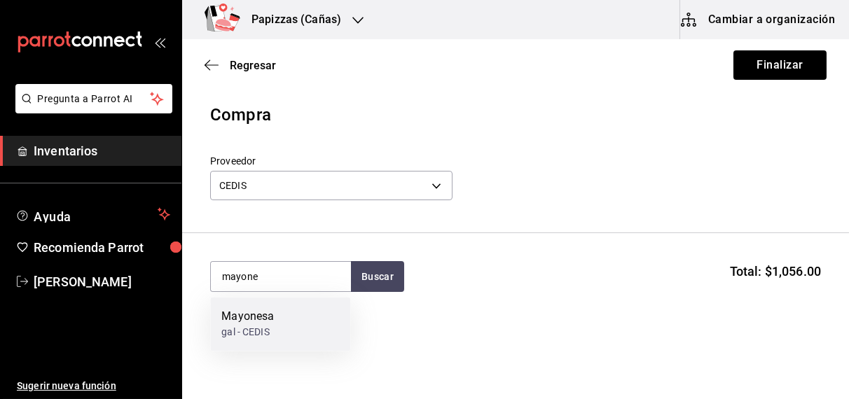
click at [266, 330] on div "gal - CEDIS" at bounding box center [247, 333] width 53 height 15
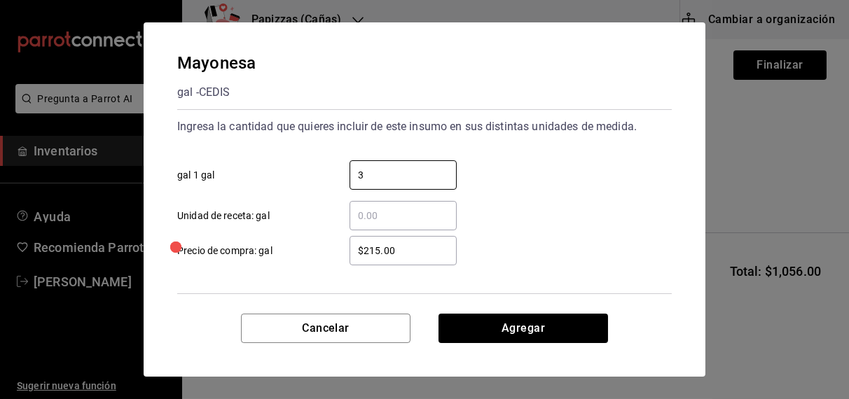
type input "3"
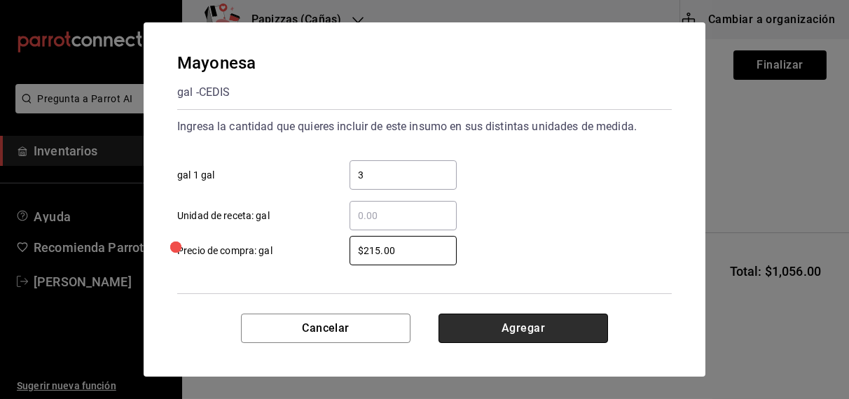
click at [548, 323] on button "Agregar" at bounding box center [522, 328] width 169 height 29
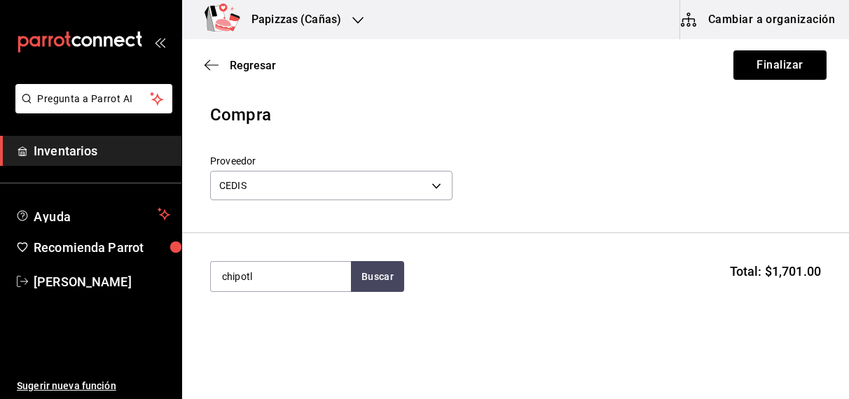
type input "chipotl"
click at [253, 334] on div "1 bolsa 3kg - CEDIS" at bounding box center [263, 333] width 85 height 15
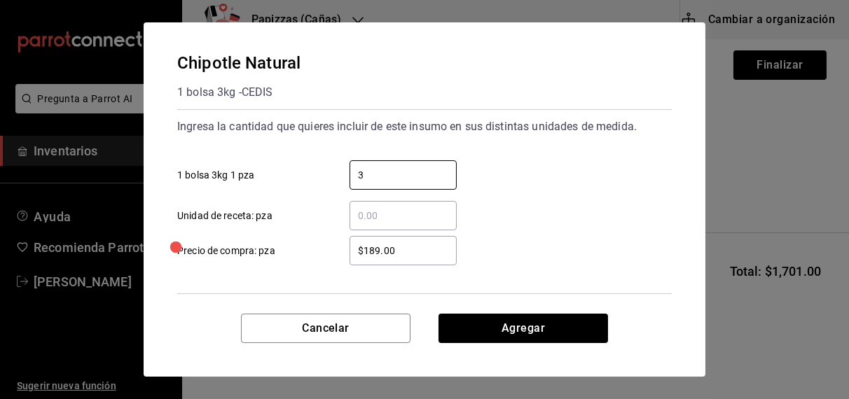
type input "3"
type input "$185.00"
click button "Agregar" at bounding box center [522, 328] width 169 height 29
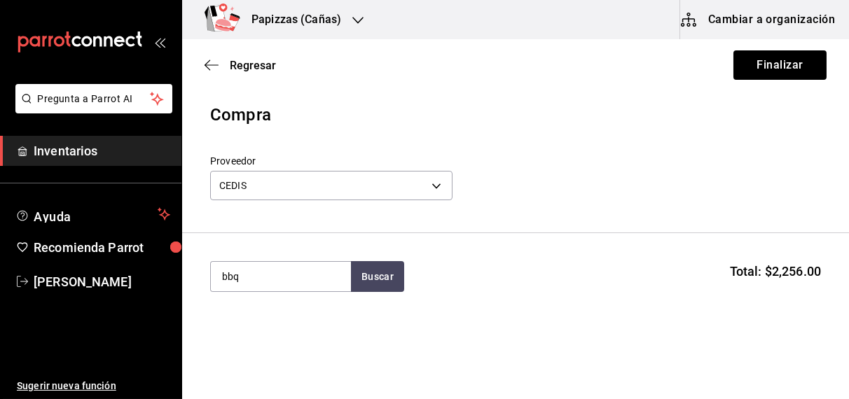
type input "bbq"
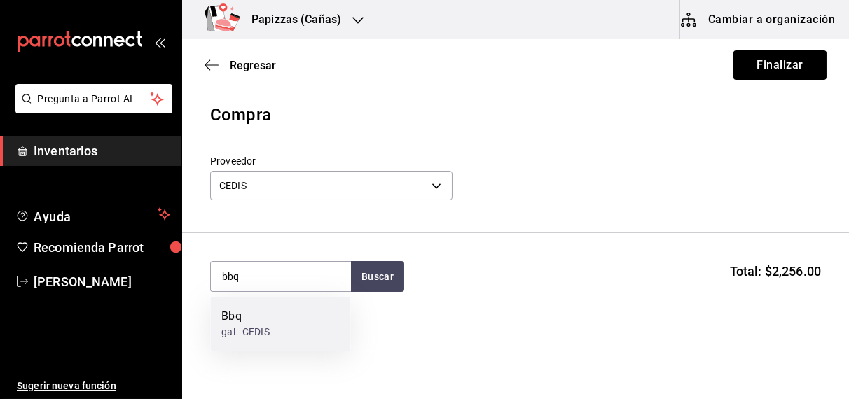
click at [253, 334] on div "gal - CEDIS" at bounding box center [245, 333] width 48 height 15
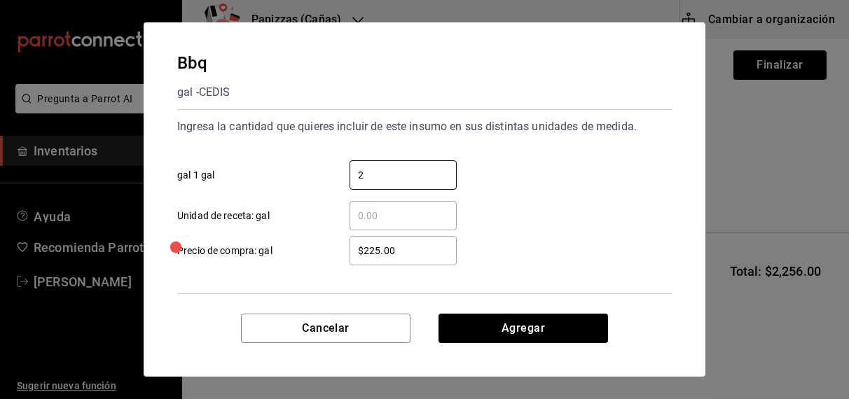
type input "2"
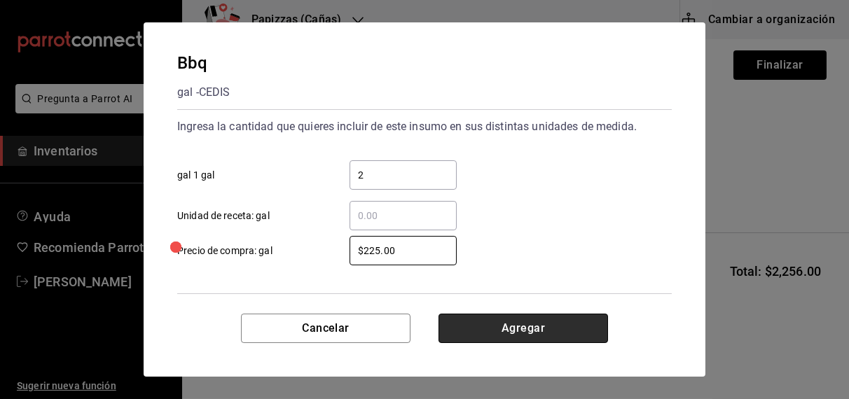
click at [532, 327] on button "Agregar" at bounding box center [522, 328] width 169 height 29
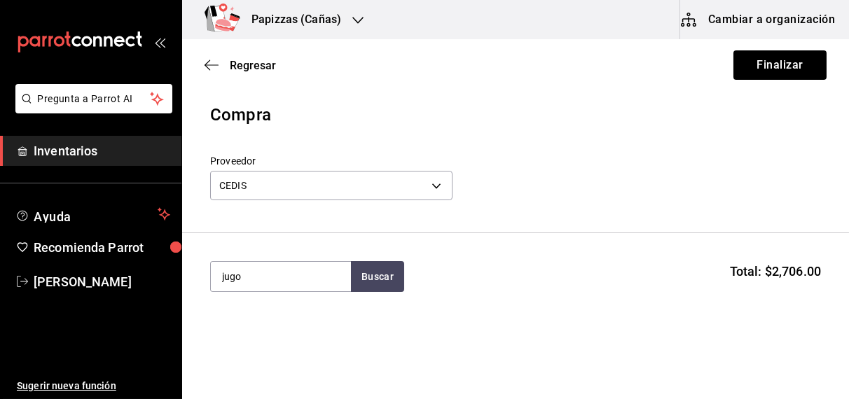
type input "jugo"
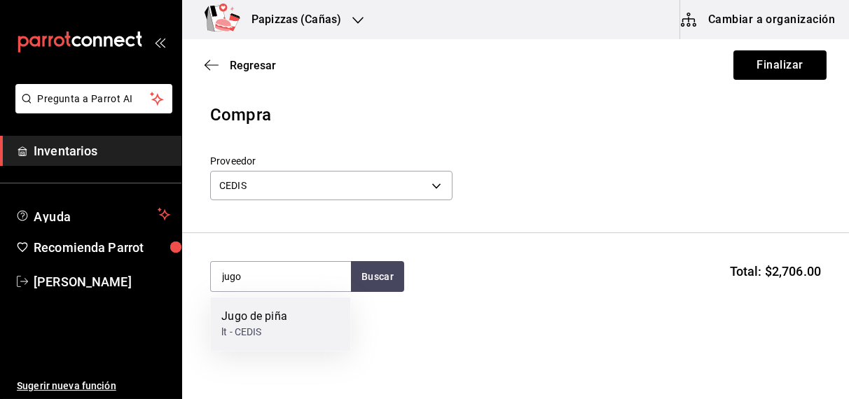
click at [262, 323] on div "Jugo de piña" at bounding box center [254, 317] width 66 height 17
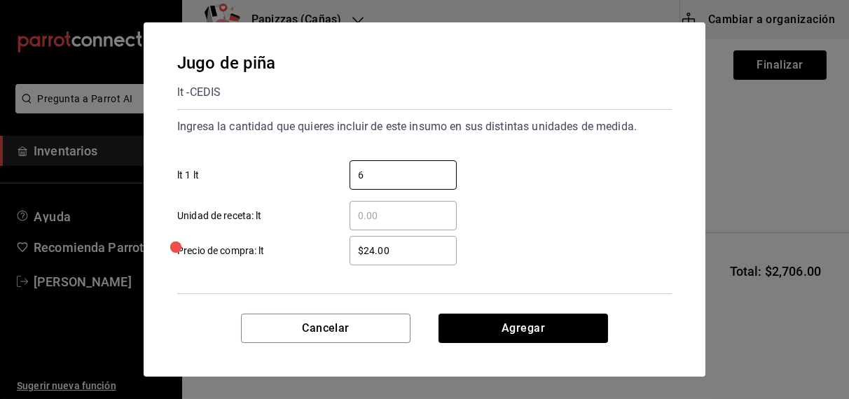
type input "6"
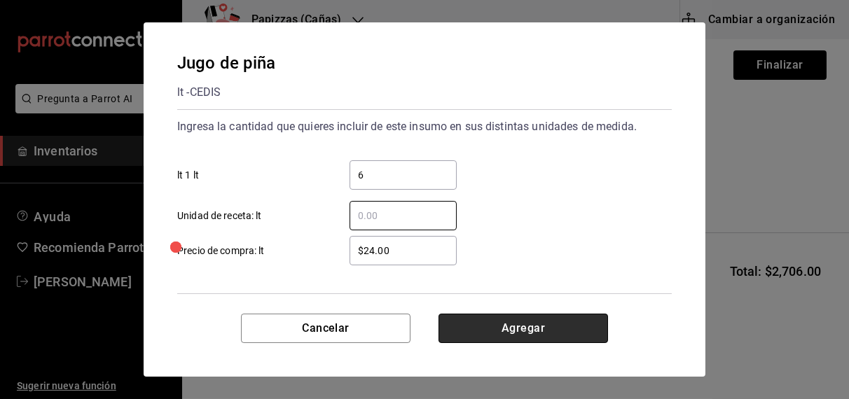
click at [556, 333] on button "Agregar" at bounding box center [522, 328] width 169 height 29
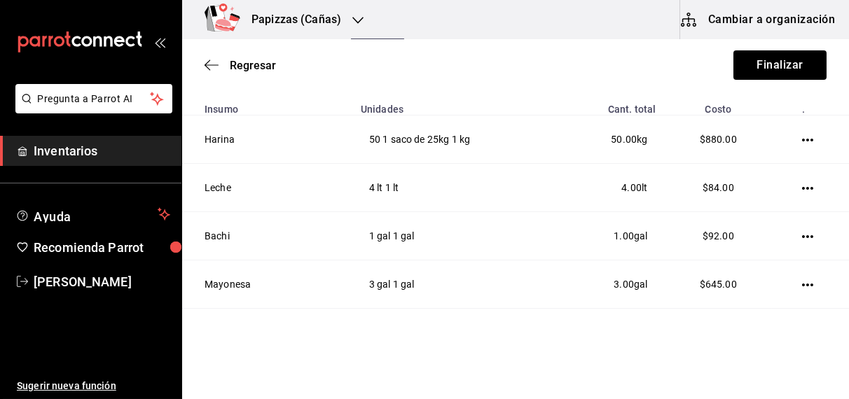
scroll to position [401, 0]
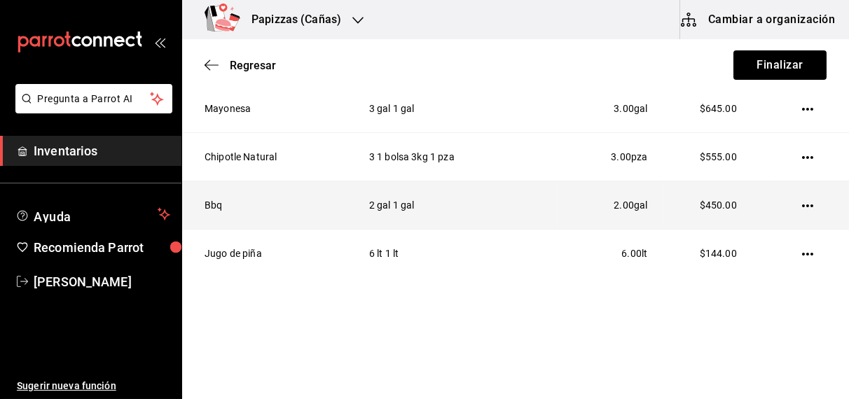
click at [802, 204] on icon "button" at bounding box center [807, 205] width 11 height 3
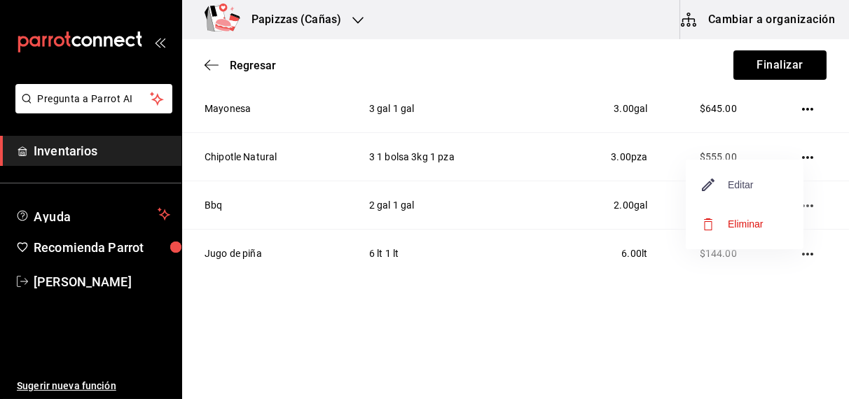
click at [749, 184] on span "Editar" at bounding box center [727, 184] width 51 height 17
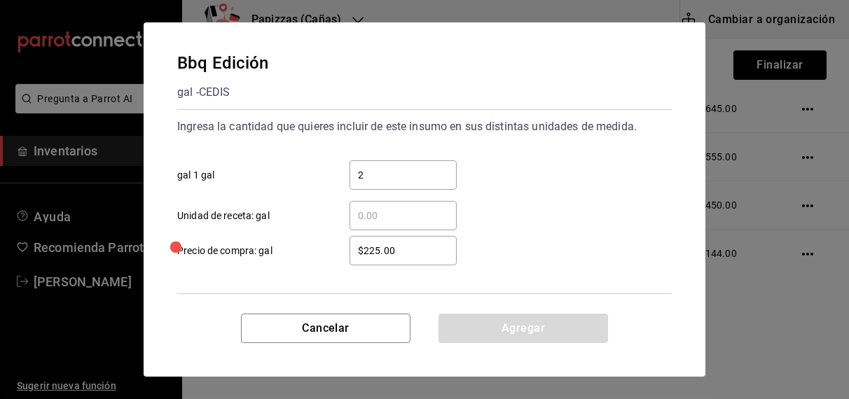
click at [445, 177] on input "2" at bounding box center [402, 175] width 107 height 17
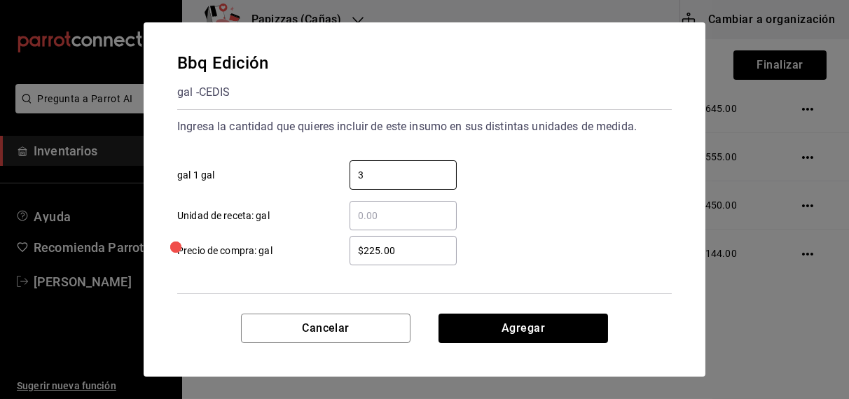
type input "3"
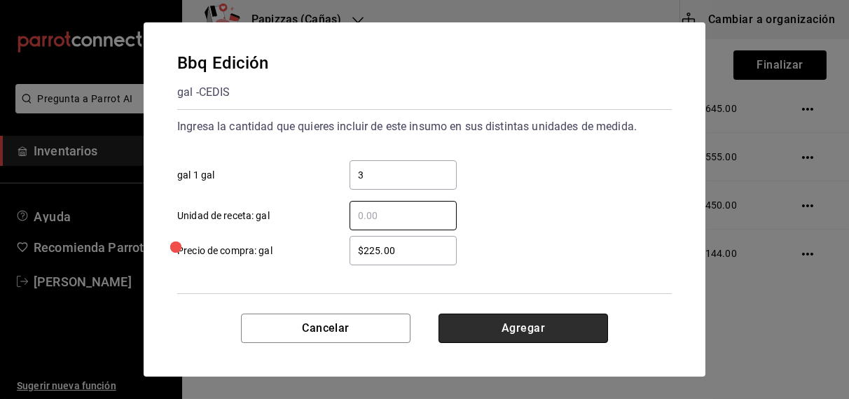
click at [564, 322] on button "Agregar" at bounding box center [522, 328] width 169 height 29
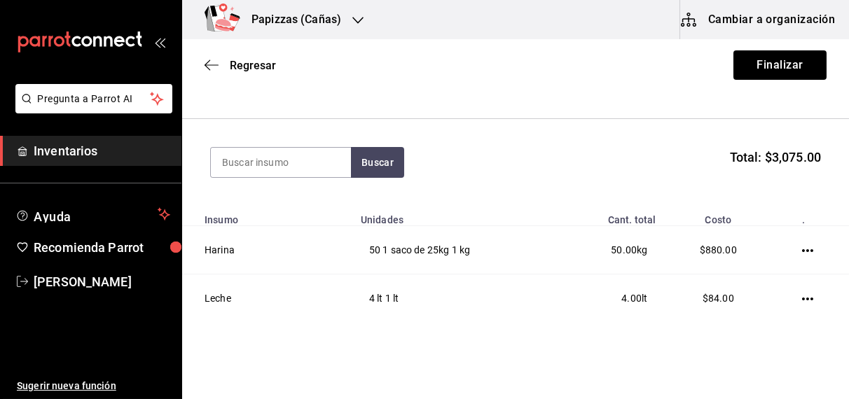
scroll to position [0, 0]
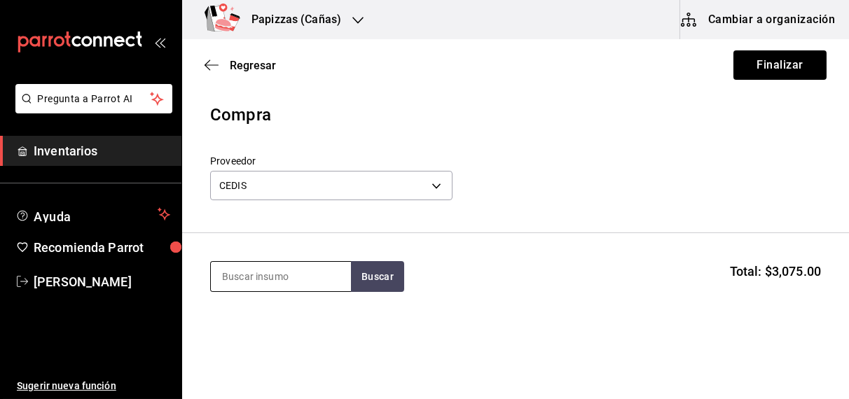
click at [274, 272] on input at bounding box center [281, 276] width 140 height 29
type input "frijo"
click at [259, 327] on div "pz - CEDIS" at bounding box center [243, 333] width 45 height 15
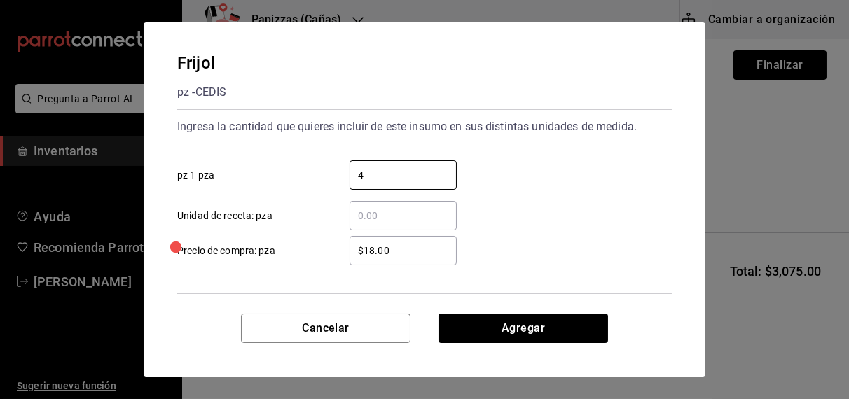
type input "4"
type input "$16.00"
click button "Agregar" at bounding box center [522, 328] width 169 height 29
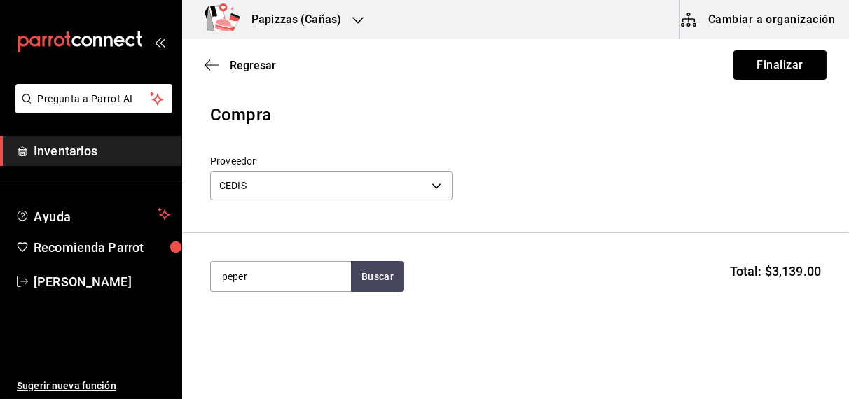
type input "peper"
click at [289, 341] on div "Peperoni 1 bolsa de 2.27kg - CEDIS" at bounding box center [280, 325] width 140 height 54
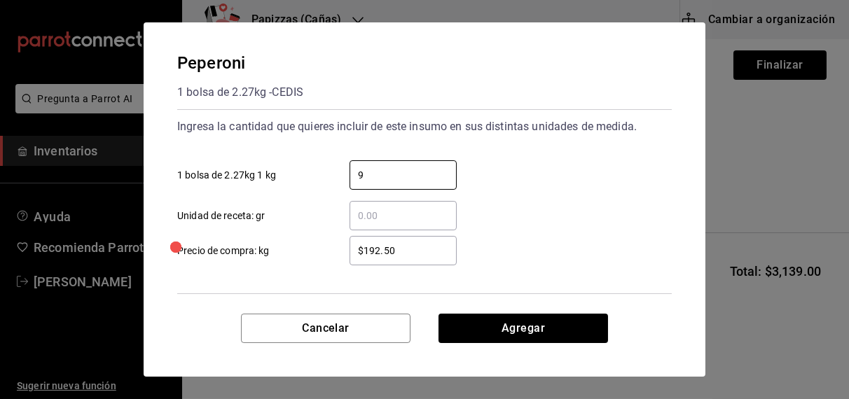
type input "9.08"
type input "$192.00"
click button "Agregar" at bounding box center [522, 328] width 169 height 29
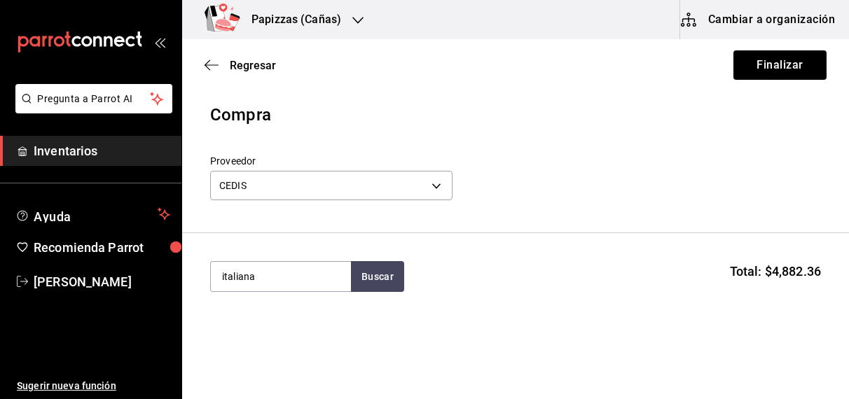
type input "italiana"
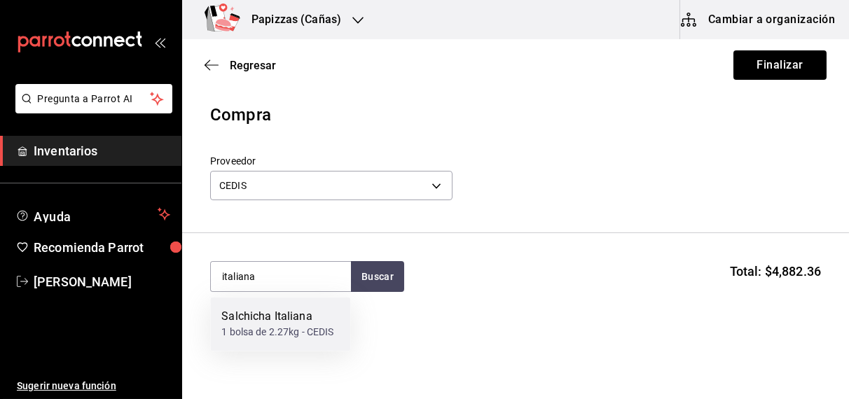
click at [262, 329] on div "1 bolsa de 2.27kg - CEDIS" at bounding box center [277, 333] width 112 height 15
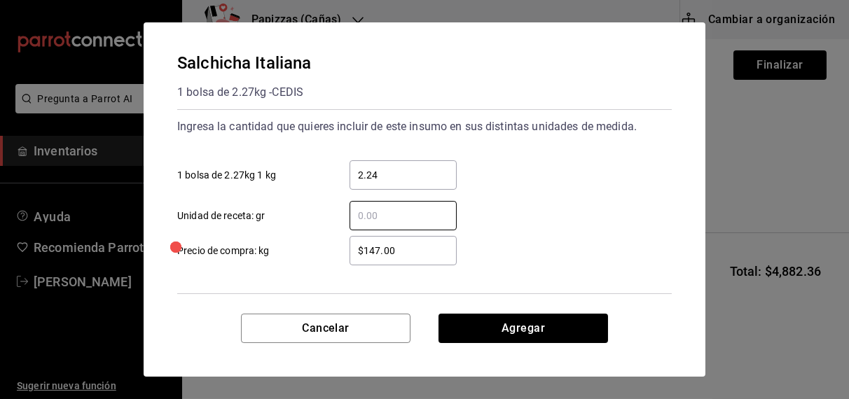
click at [431, 176] on input "2.24" at bounding box center [402, 175] width 107 height 17
type input "2.27"
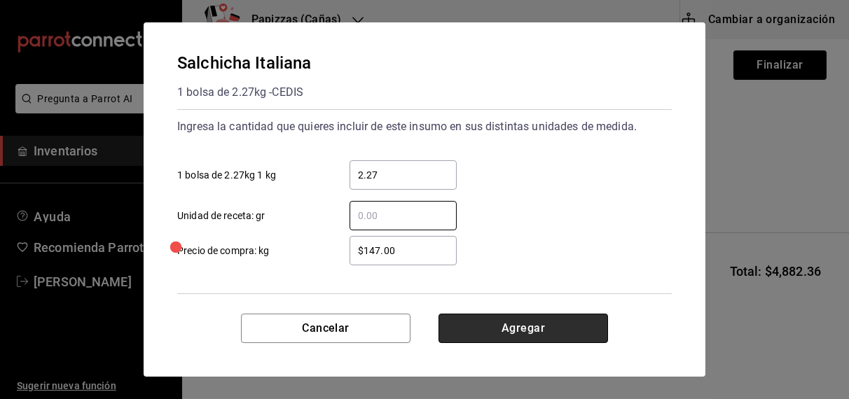
click at [508, 326] on button "Agregar" at bounding box center [522, 328] width 169 height 29
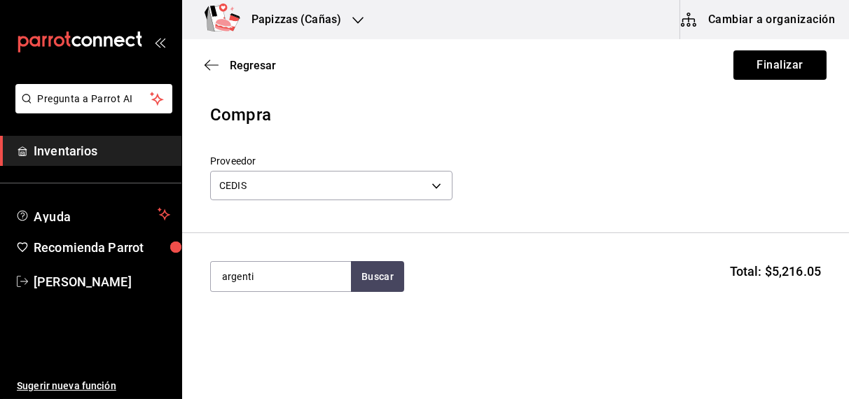
type input "argenti"
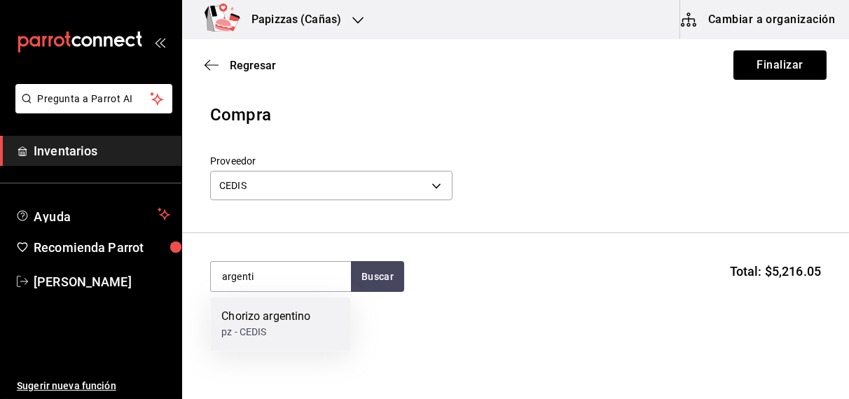
click at [277, 326] on div "pz - CEDIS" at bounding box center [265, 333] width 89 height 15
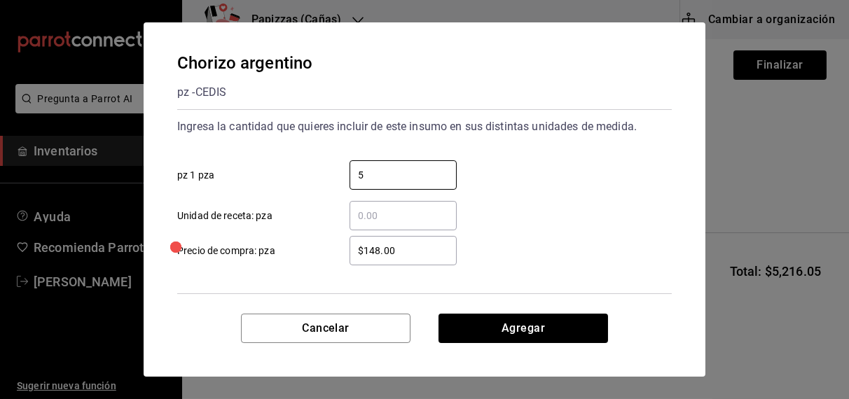
type input "5"
type input "$120"
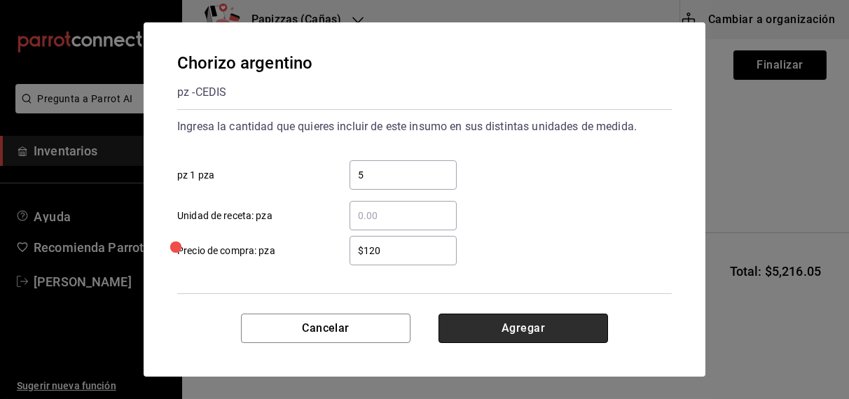
click at [548, 323] on button "Agregar" at bounding box center [522, 328] width 169 height 29
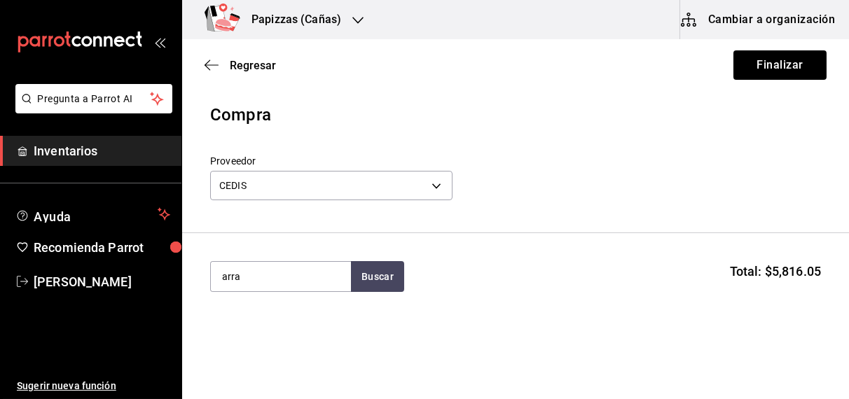
type input "arra"
click at [268, 333] on div "kilo - CEDIS" at bounding box center [246, 333] width 50 height 15
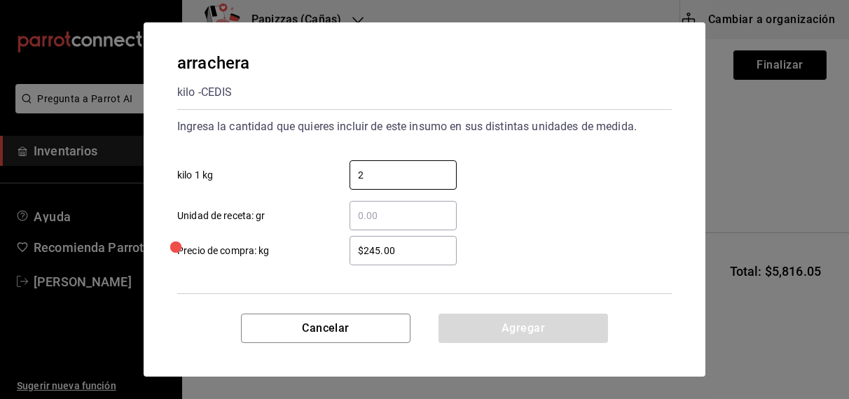
type input "2"
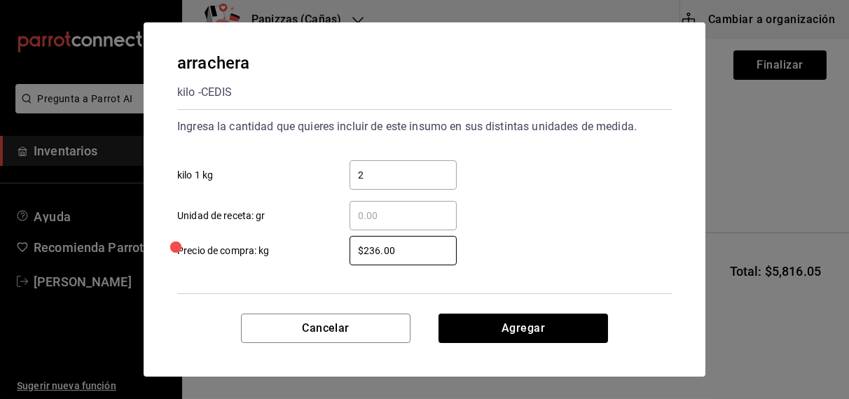
type input "$236.00"
click button "Agregar" at bounding box center [522, 328] width 169 height 29
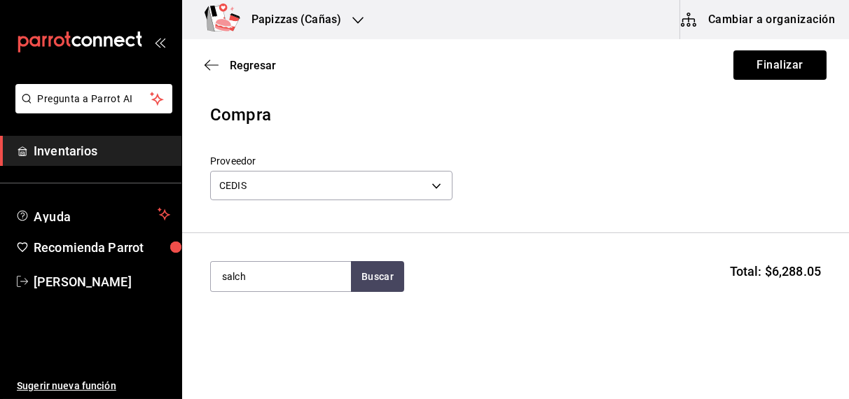
type input "salch"
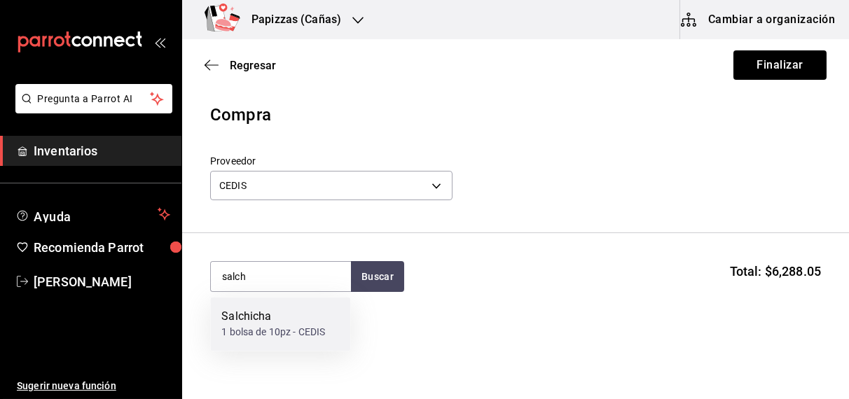
click at [255, 322] on div "Salchicha" at bounding box center [273, 317] width 104 height 17
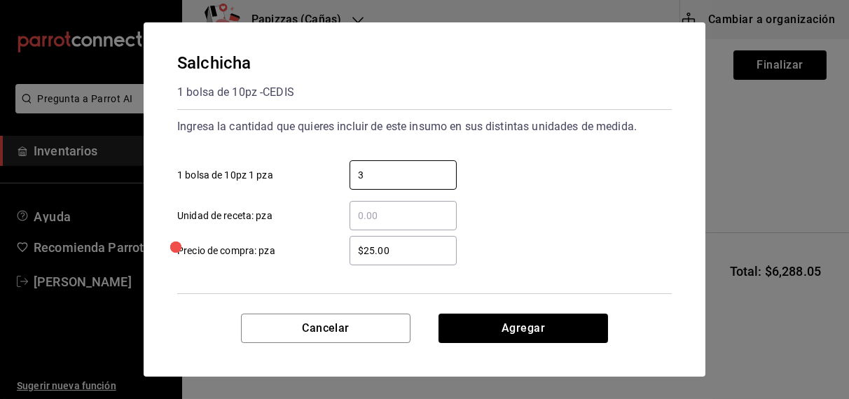
type input "3"
type input "$33.00"
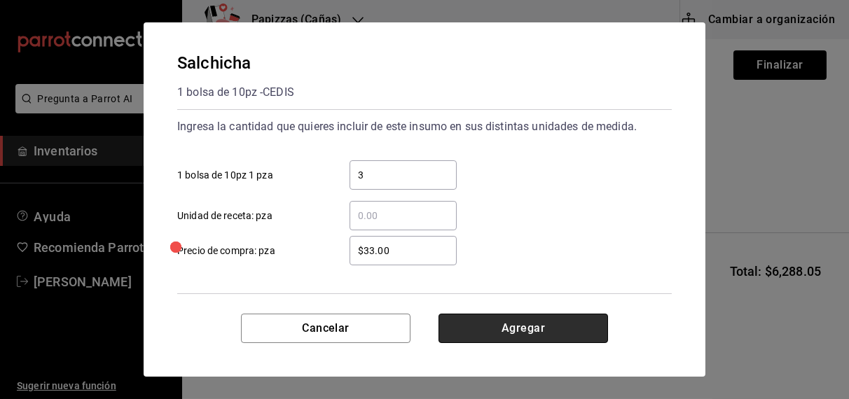
click at [492, 323] on button "Agregar" at bounding box center [522, 328] width 169 height 29
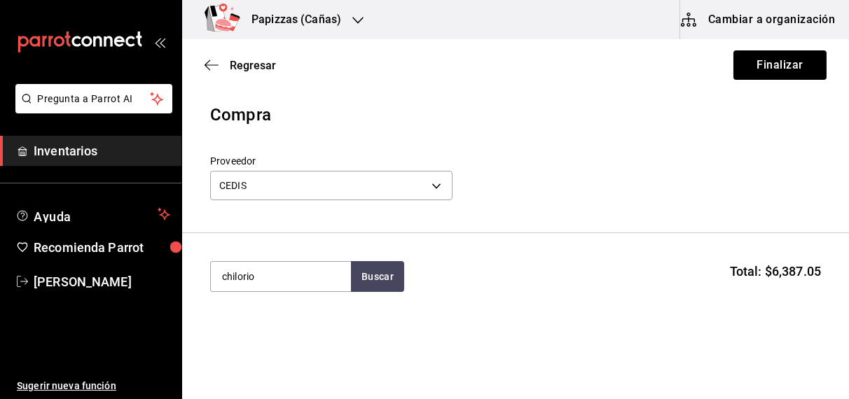
type input "chilorio"
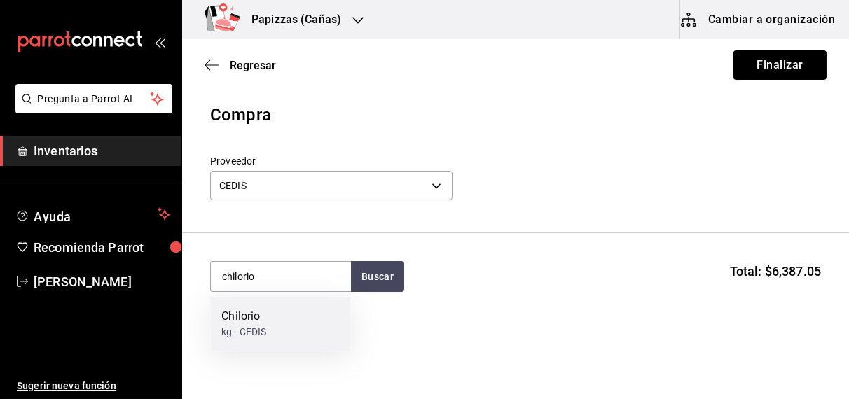
click at [239, 326] on div "kg - CEDIS" at bounding box center [243, 333] width 45 height 15
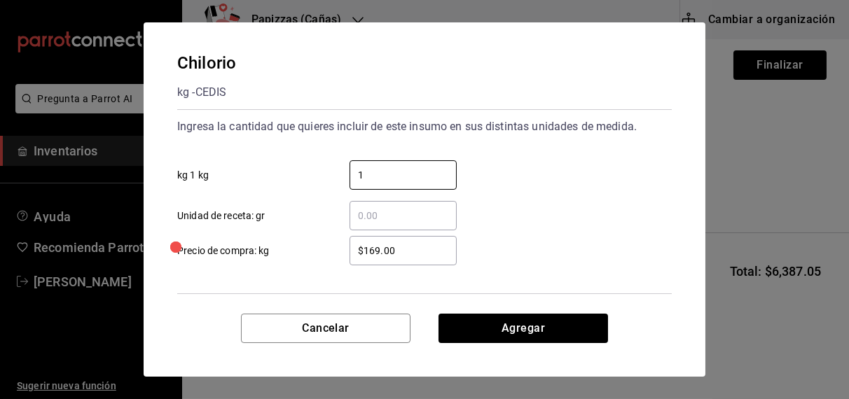
type input "1"
type input "$167.00"
click button "Agregar" at bounding box center [522, 328] width 169 height 29
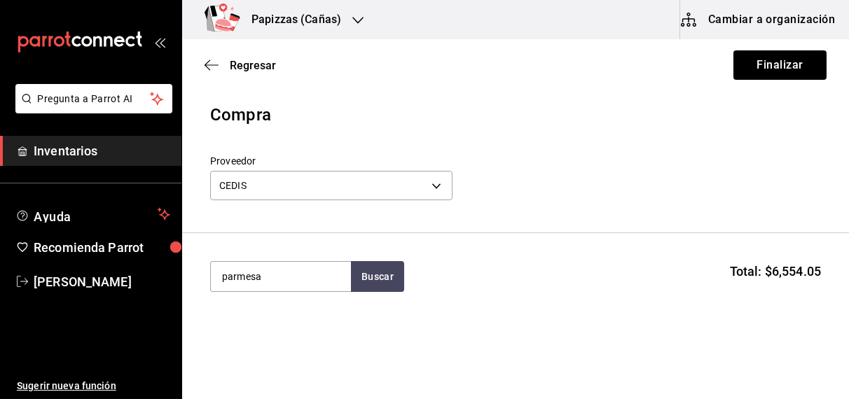
type input "parmesa"
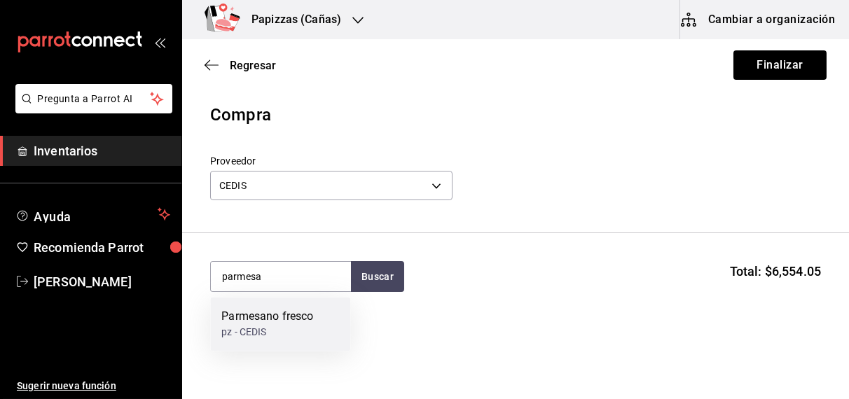
click at [265, 332] on div "pz - CEDIS" at bounding box center [267, 333] width 92 height 15
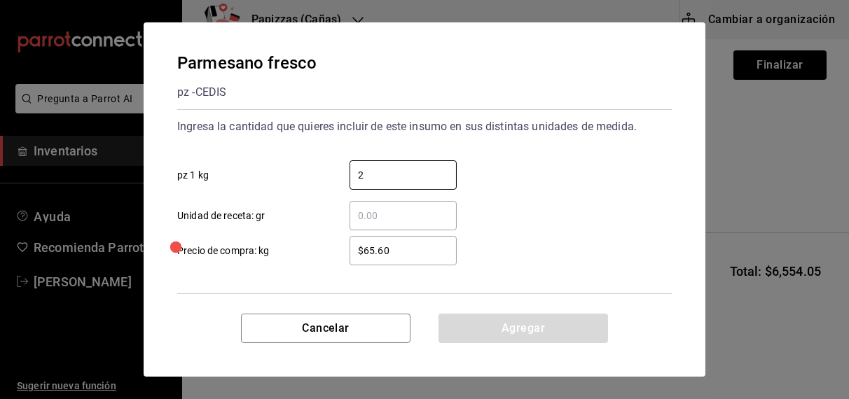
type input "2"
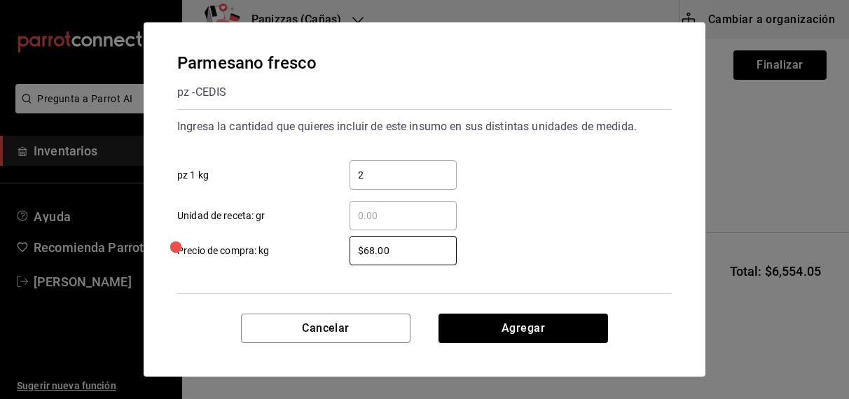
type input "$68.00"
click button "Agregar" at bounding box center [522, 328] width 169 height 29
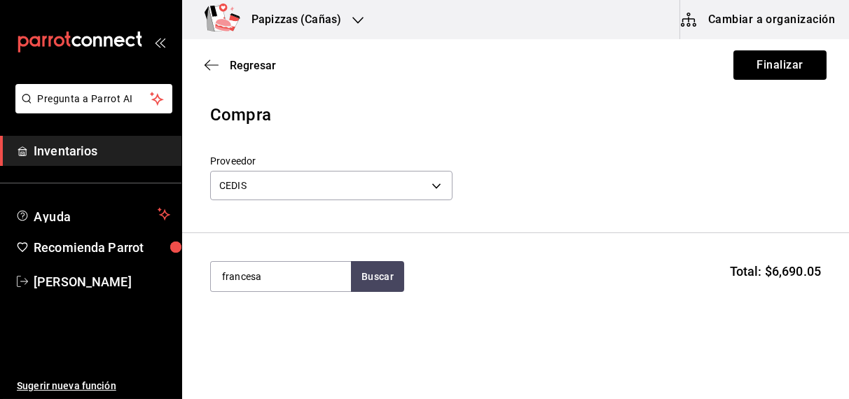
type input "francesa"
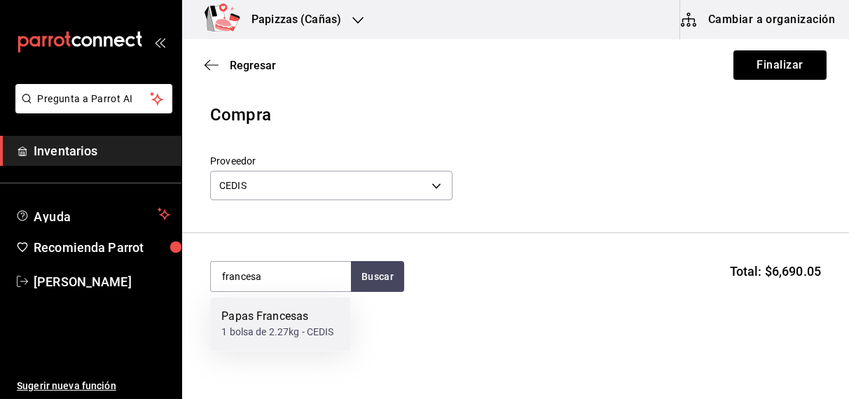
click at [300, 333] on div "1 bolsa de 2.27kg - CEDIS" at bounding box center [277, 333] width 112 height 15
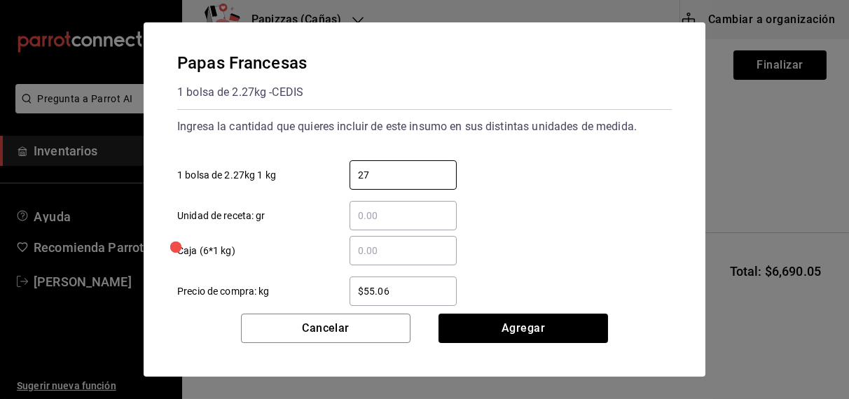
type input "27.24"
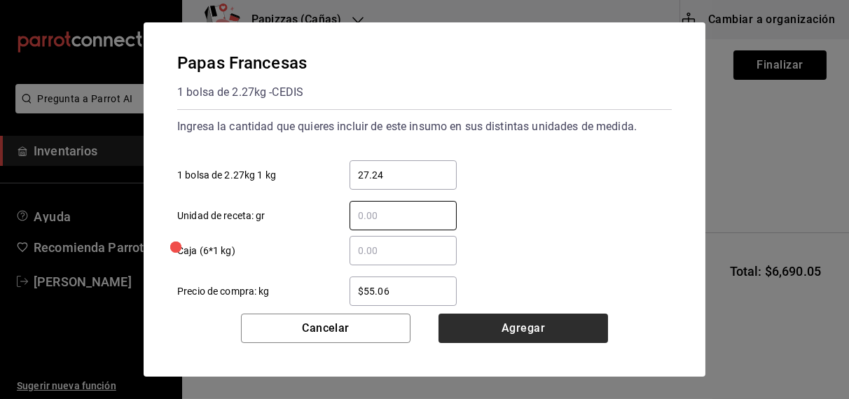
click at [531, 337] on button "Agregar" at bounding box center [522, 328] width 169 height 29
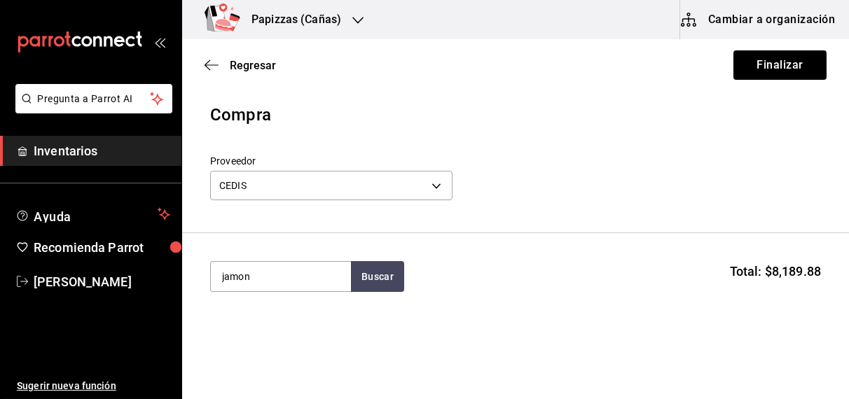
type input "jamon"
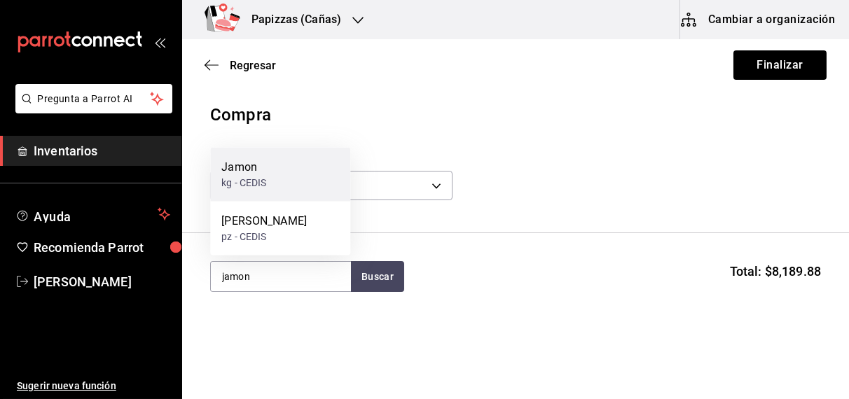
click at [281, 185] on div "Jamon kg - CEDIS" at bounding box center [280, 175] width 140 height 54
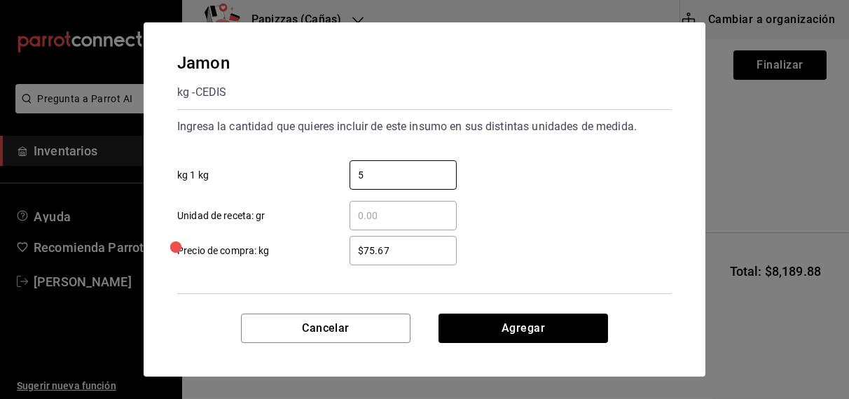
type input "5"
type input "$77.67"
click button "Agregar" at bounding box center [522, 328] width 169 height 29
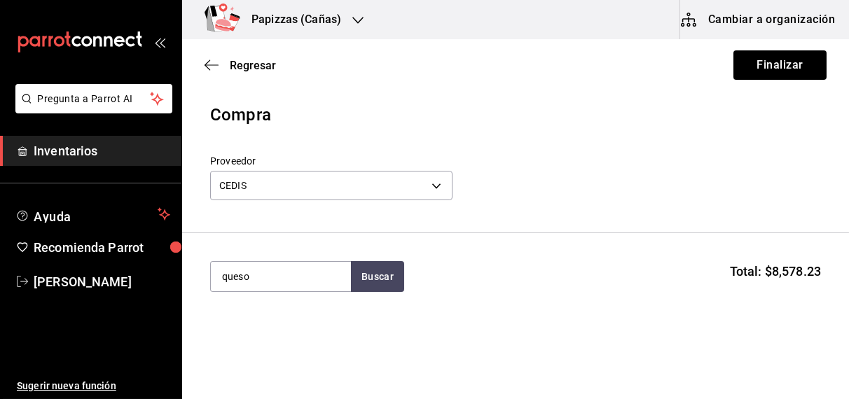
type input "queso"
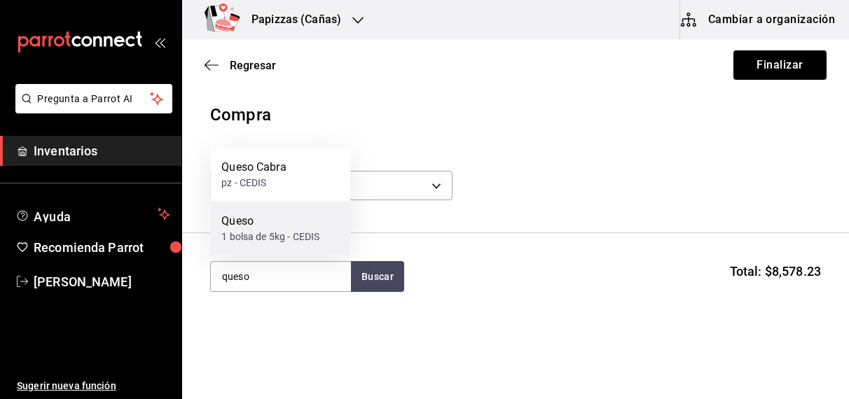
click at [264, 233] on div "1 bolsa de 5kg - CEDIS" at bounding box center [270, 237] width 98 height 15
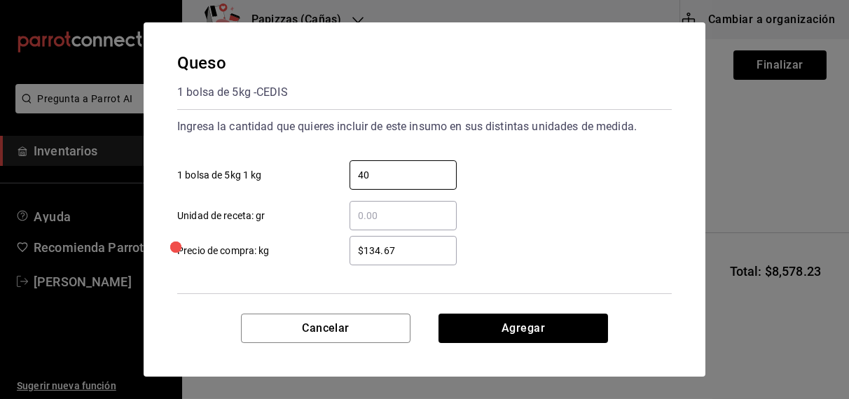
type input "40"
type input "$108.00"
click button "Agregar" at bounding box center [522, 328] width 169 height 29
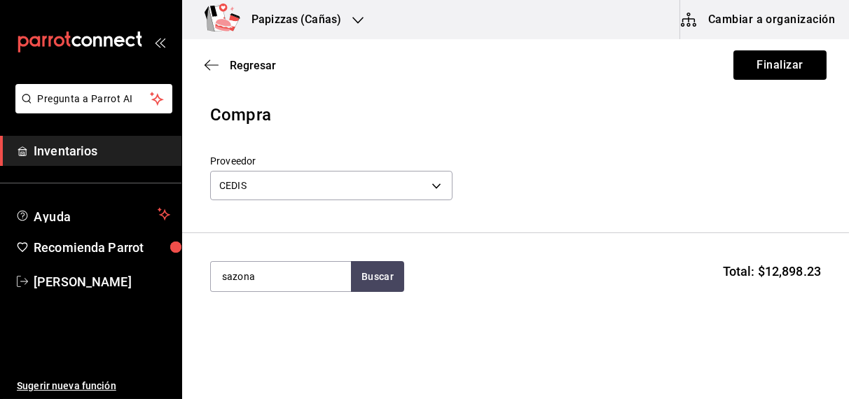
type input "sazona"
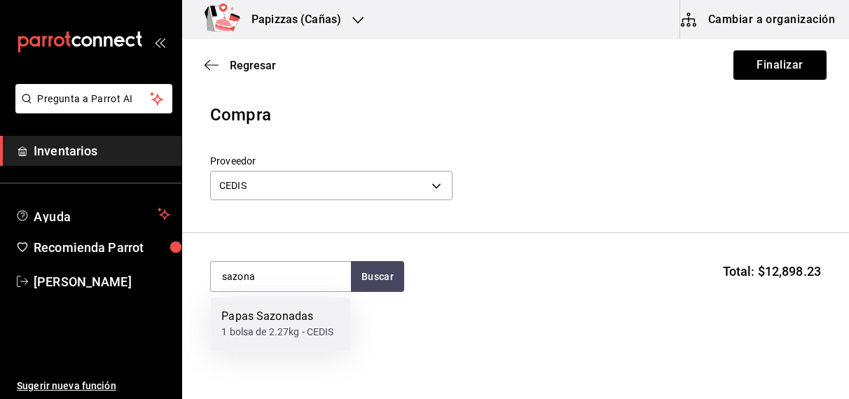
click at [251, 314] on div "Papas Sazonadas" at bounding box center [277, 317] width 112 height 17
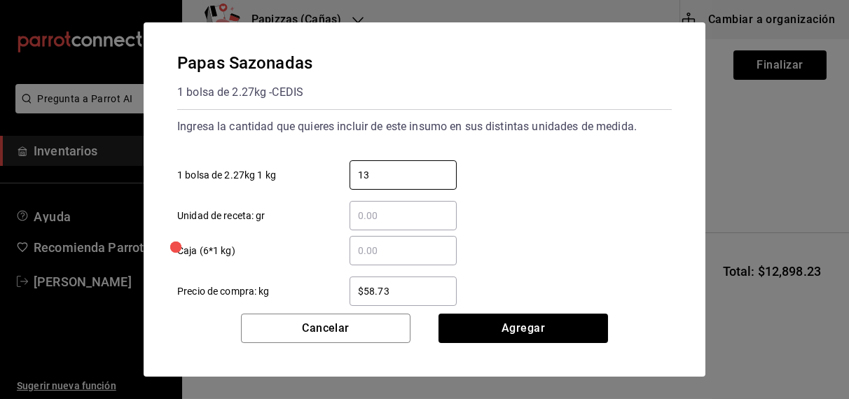
type input "13.62"
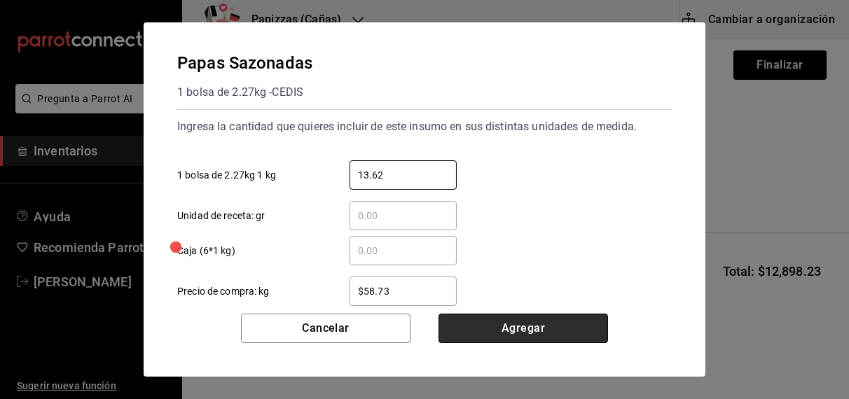
click at [548, 332] on button "Agregar" at bounding box center [522, 328] width 169 height 29
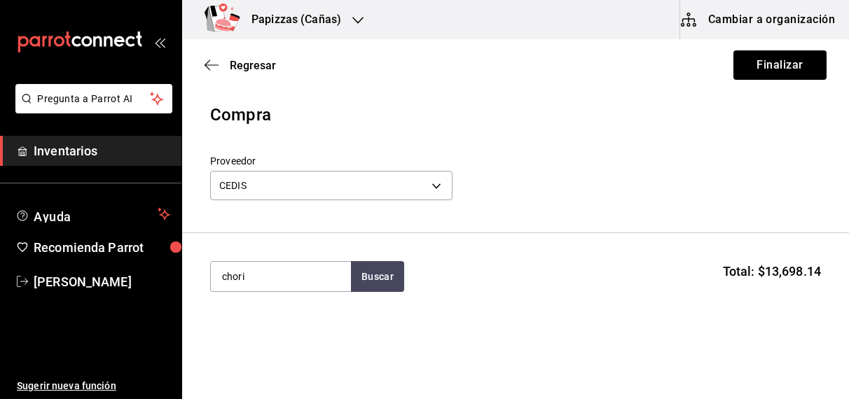
type input "chori"
click at [255, 320] on div "Chorizo" at bounding box center [243, 317] width 45 height 17
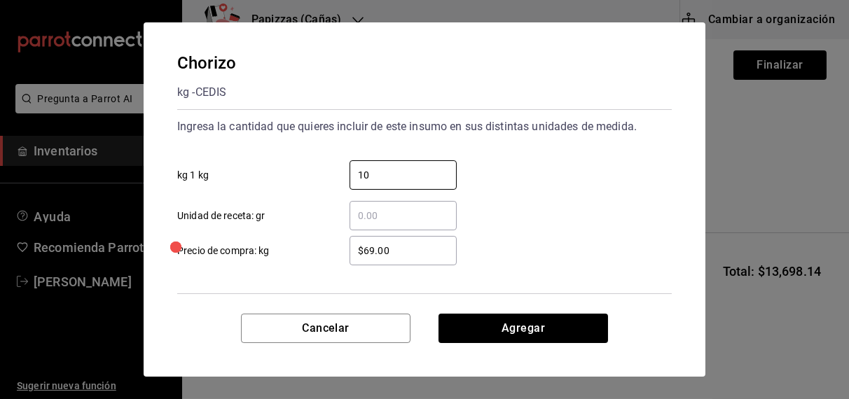
type input "10"
type input "$70.00"
click button "Agregar" at bounding box center [522, 328] width 169 height 29
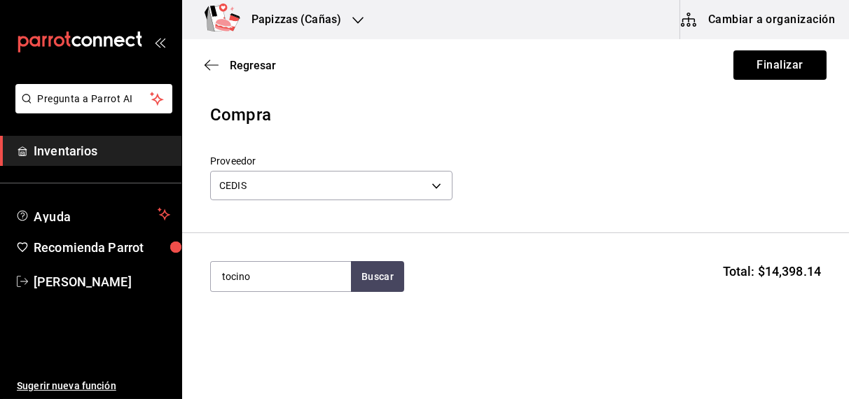
type input "tocino"
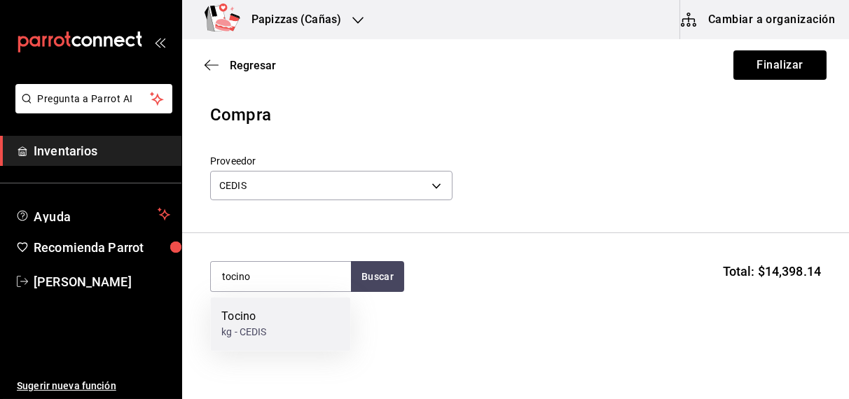
click at [264, 330] on div "kg - CEDIS" at bounding box center [243, 333] width 45 height 15
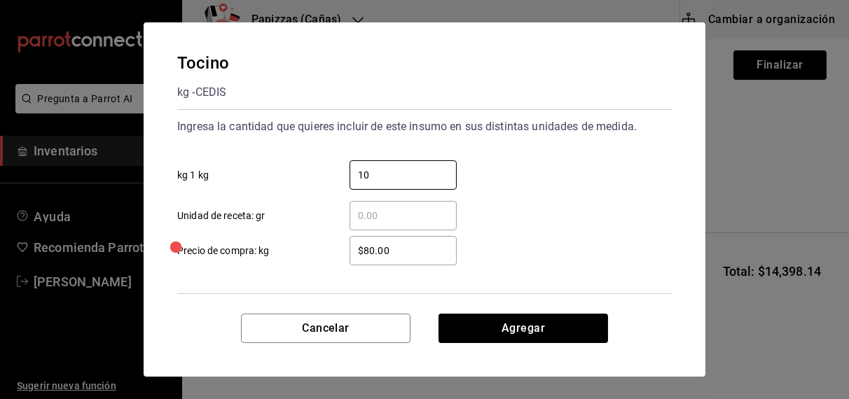
type input "10"
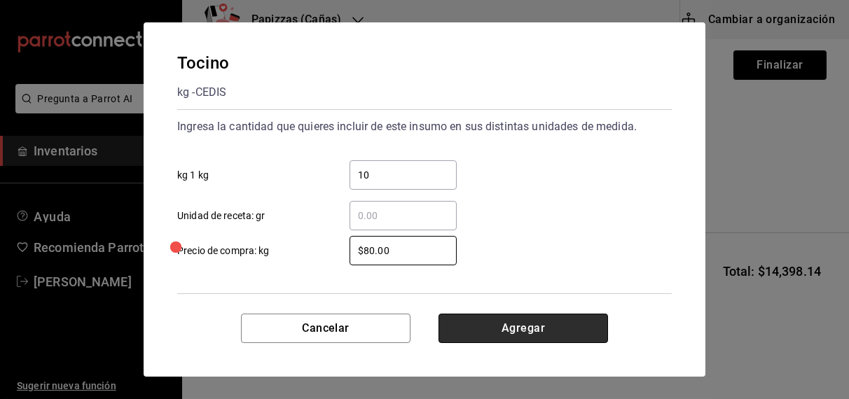
click at [543, 325] on button "Agregar" at bounding box center [522, 328] width 169 height 29
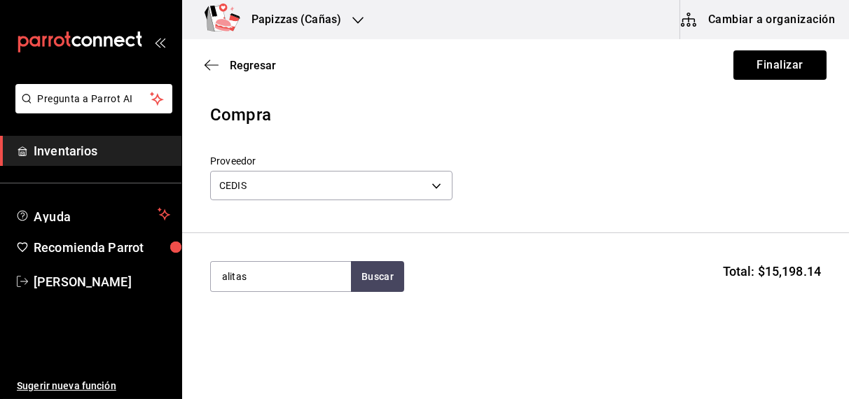
type input "alitas"
click at [263, 328] on div "pz - CEDIS" at bounding box center [243, 333] width 45 height 15
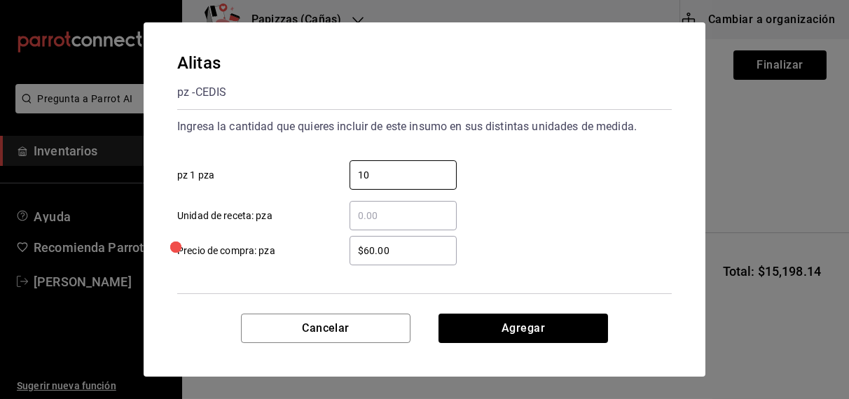
type input "10"
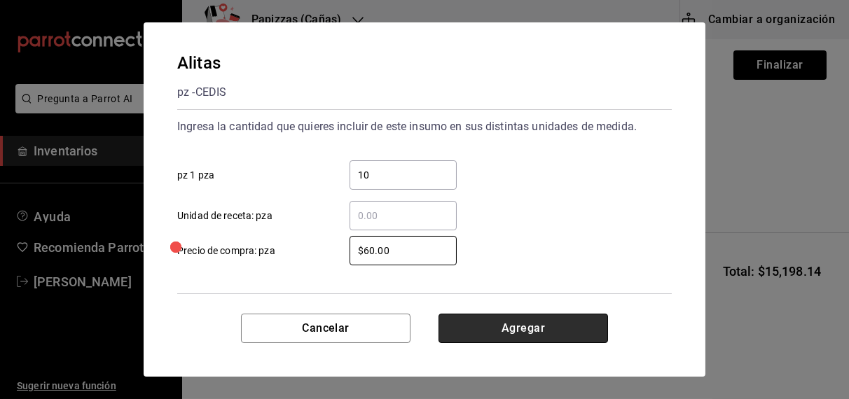
click at [561, 319] on button "Agregar" at bounding box center [522, 328] width 169 height 29
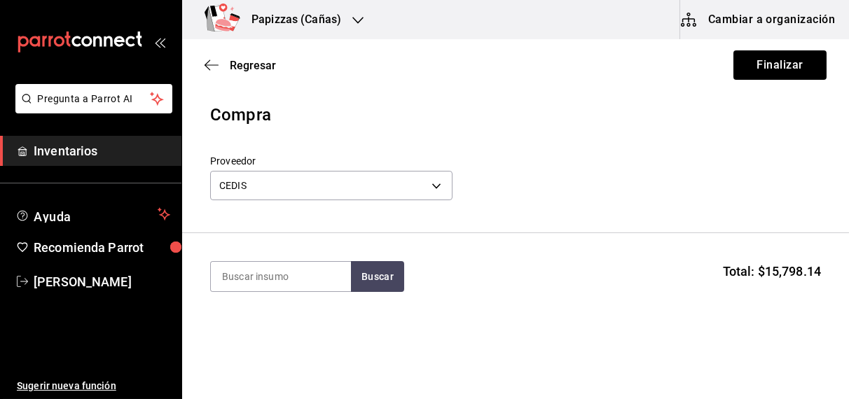
click at [284, 276] on input at bounding box center [281, 276] width 140 height 29
type input "pasta"
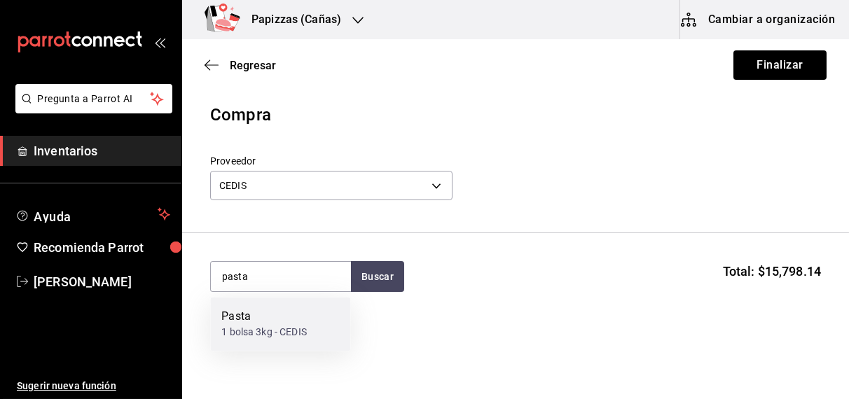
click at [254, 324] on div "Pasta" at bounding box center [263, 317] width 85 height 17
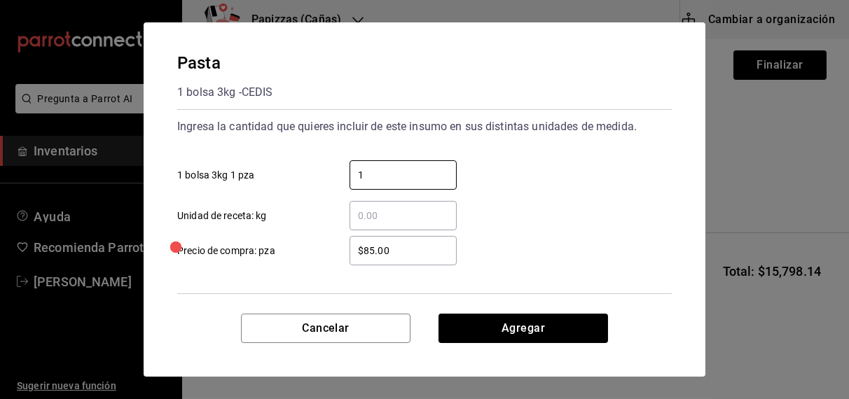
type input "1"
type input "$91.00"
click button "Agregar" at bounding box center [522, 328] width 169 height 29
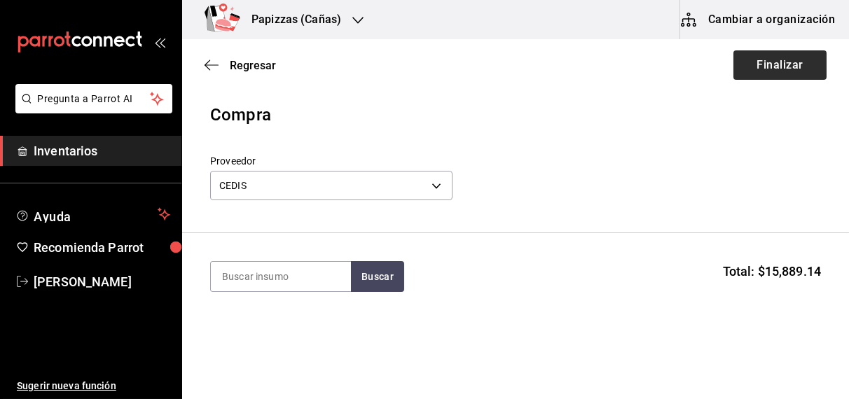
click at [775, 62] on button "Finalizar" at bounding box center [779, 64] width 93 height 29
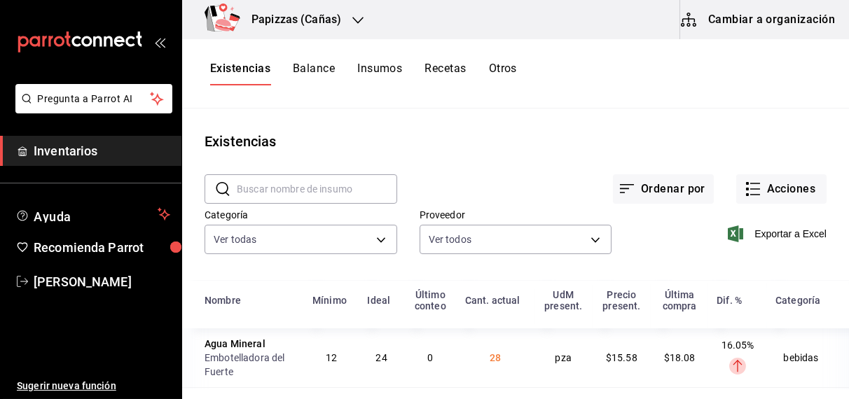
click at [288, 22] on h3 "Papizzas (Cañas)" at bounding box center [290, 19] width 101 height 17
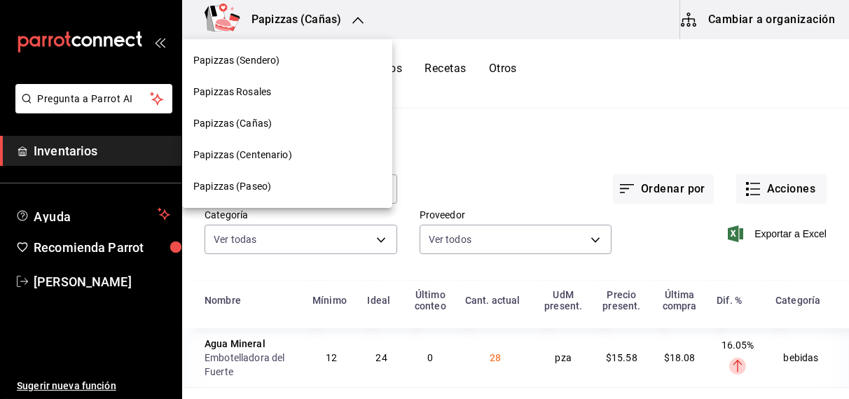
click at [255, 93] on span "Papizzas Rosales" at bounding box center [232, 92] width 78 height 15
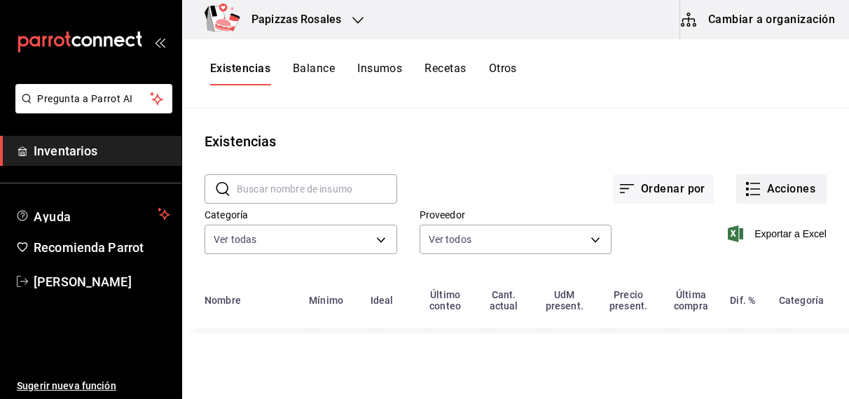
click at [795, 187] on button "Acciones" at bounding box center [781, 188] width 90 height 29
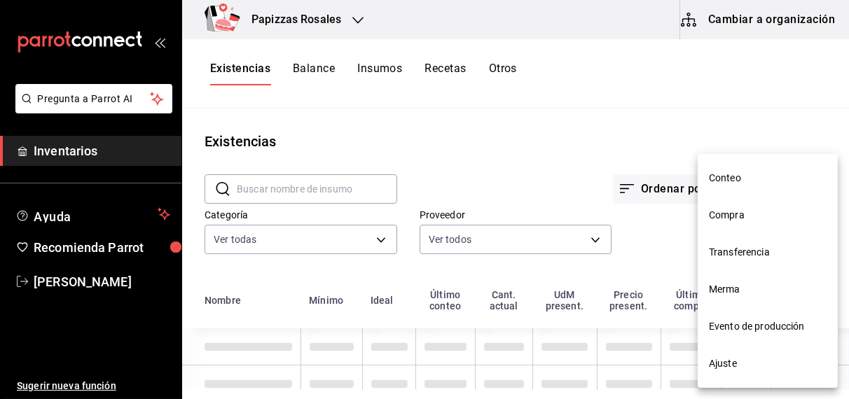
click at [747, 217] on span "Compra" at bounding box center [768, 215] width 118 height 15
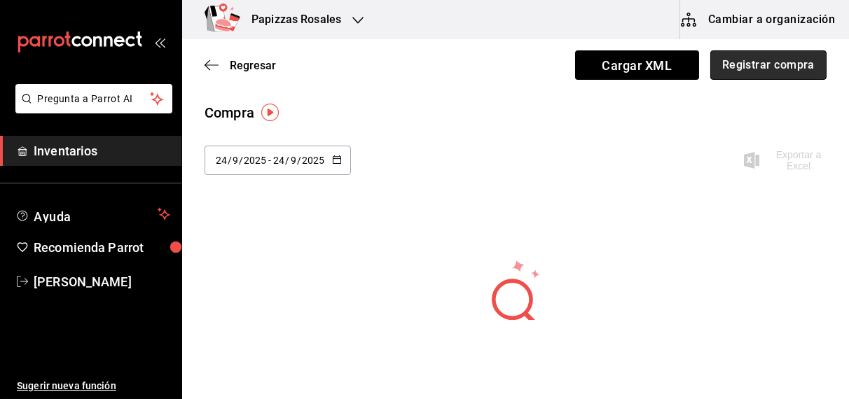
click at [763, 63] on button "Registrar compra" at bounding box center [768, 64] width 116 height 29
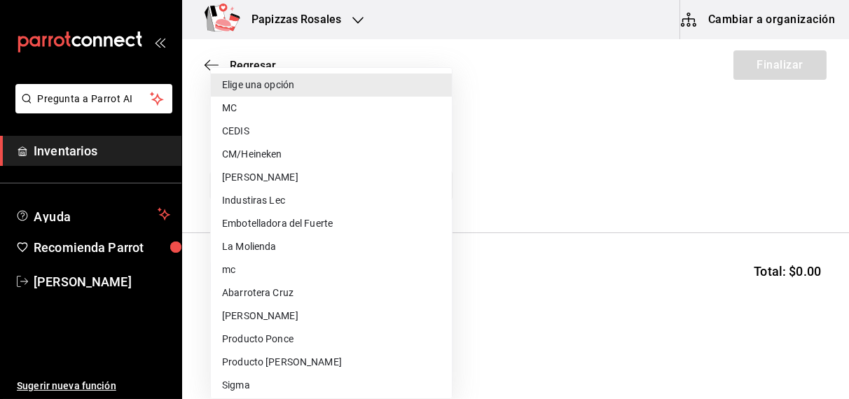
click at [401, 181] on body "Pregunta a Parrot AI Inventarios Ayuda Recomienda Parrot [PERSON_NAME] Sugerir …" at bounding box center [424, 160] width 849 height 320
click at [305, 219] on li "Embotelladora del Fuerte" at bounding box center [331, 223] width 241 height 23
type input "2a449e60-1878-40e8-ba60-5a9907f89e6b"
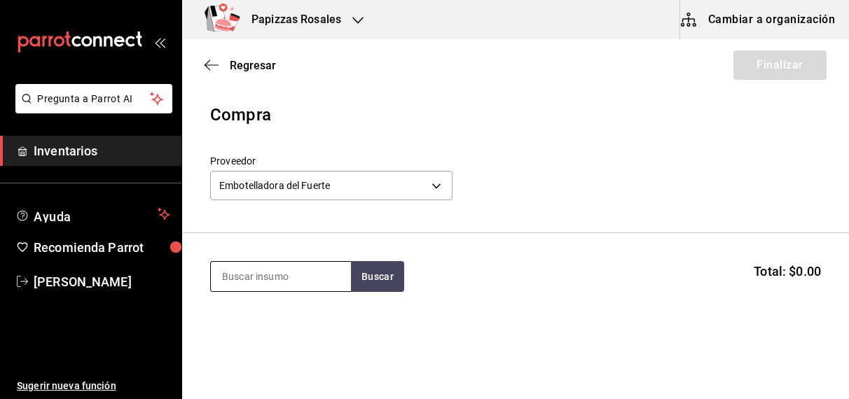
click at [274, 279] on input at bounding box center [281, 276] width 140 height 29
type input "cola lata"
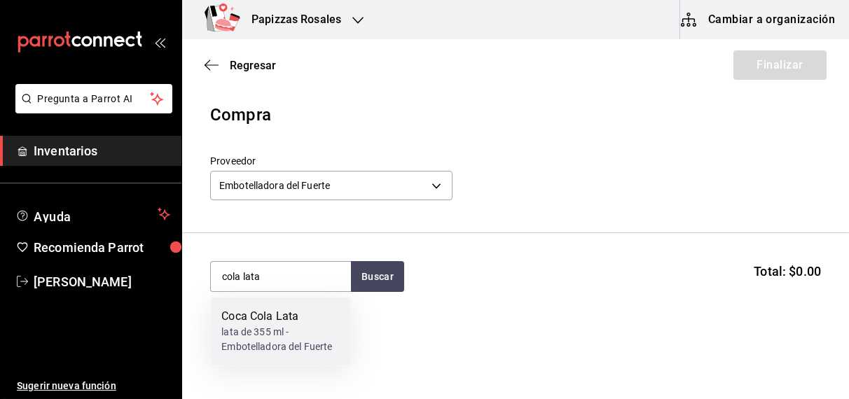
click at [298, 319] on div "Coca Cola Lata" at bounding box center [280, 317] width 118 height 17
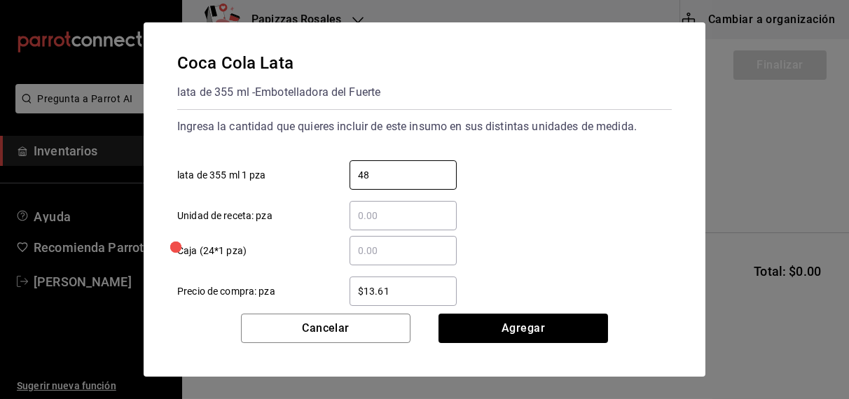
type input "48"
type input "$16.75"
click button "Agregar" at bounding box center [522, 328] width 169 height 29
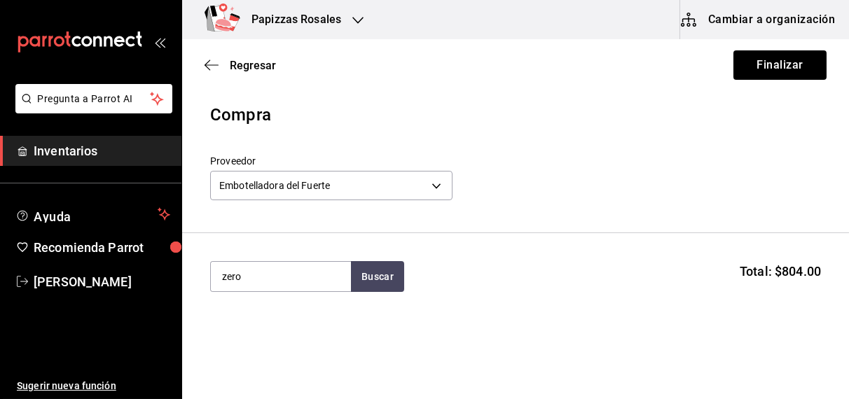
type input "zero"
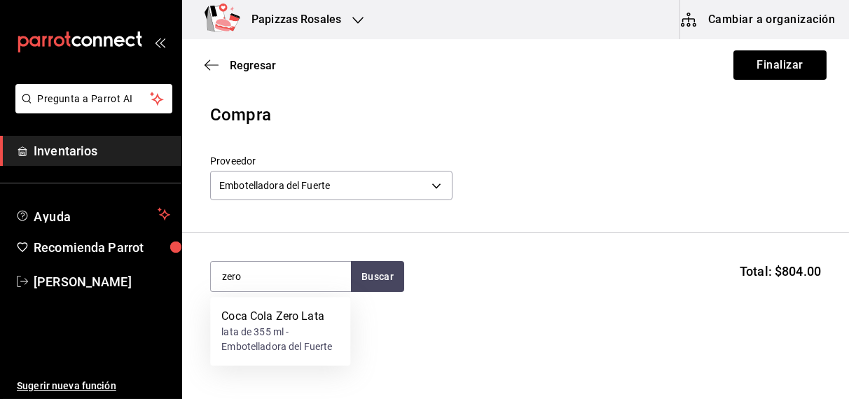
click at [277, 340] on div "lata de 355 ml - Embotelladora del Fuerte" at bounding box center [280, 340] width 118 height 29
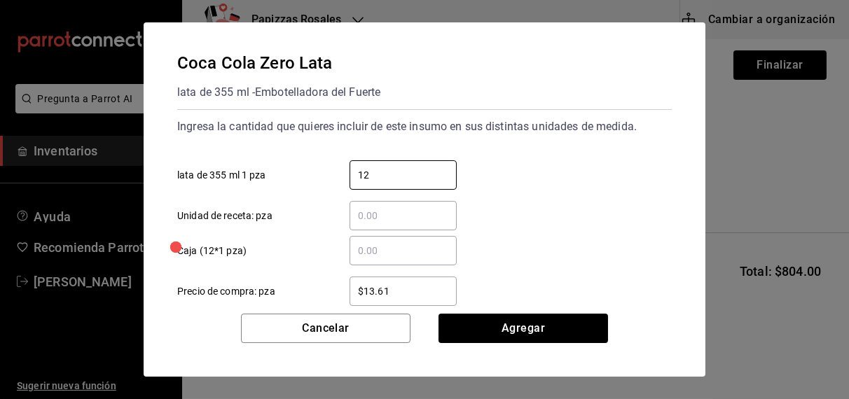
type input "12"
type input "$16.75"
click button "Agregar" at bounding box center [522, 328] width 169 height 29
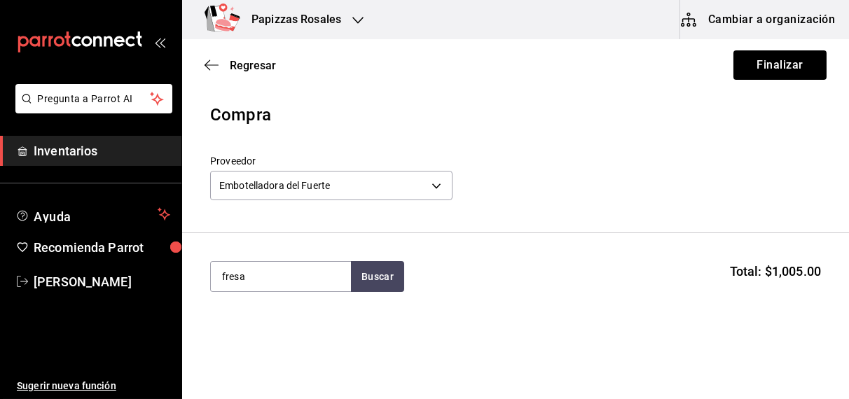
type input "fresa"
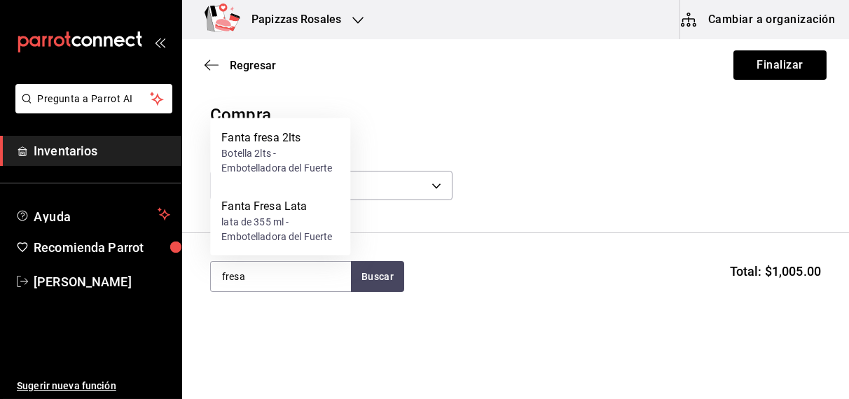
click at [274, 216] on div "lata de 355 ml - Embotelladora del Fuerte" at bounding box center [280, 229] width 118 height 29
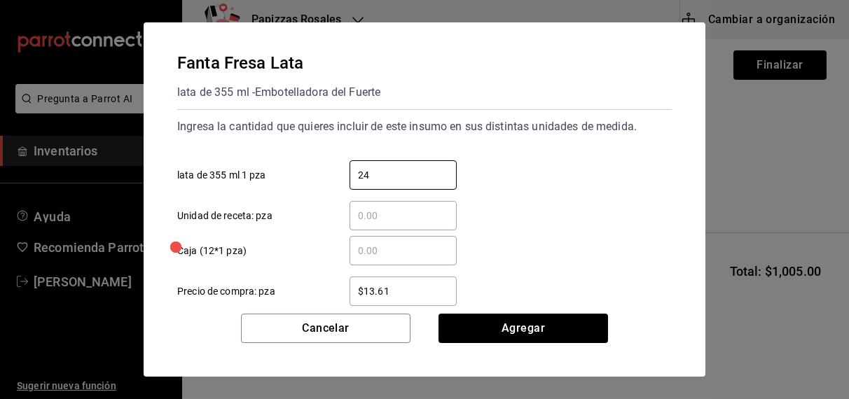
type input "24"
type input "$16.75"
click button "Agregar" at bounding box center [522, 328] width 169 height 29
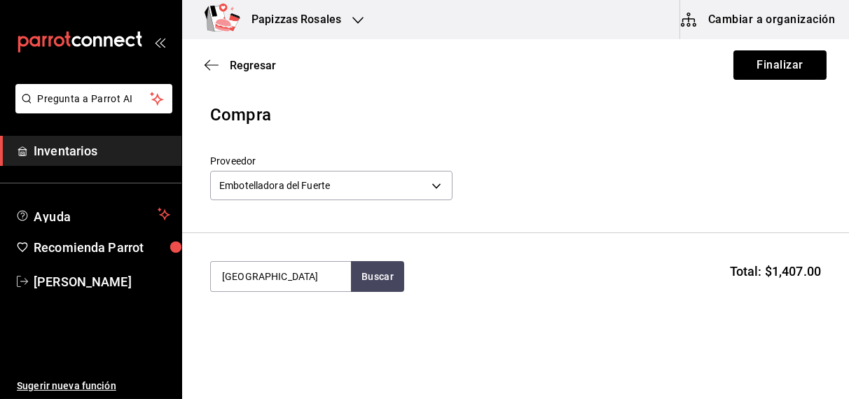
type input "jamaica"
click at [269, 338] on div "botella 600ml - Embotelladora del Fuerte" at bounding box center [280, 340] width 118 height 29
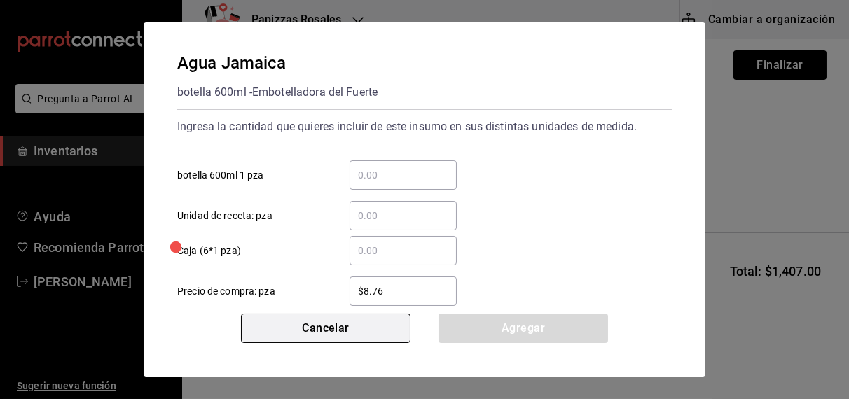
click at [276, 329] on button "Cancelar" at bounding box center [325, 328] width 169 height 29
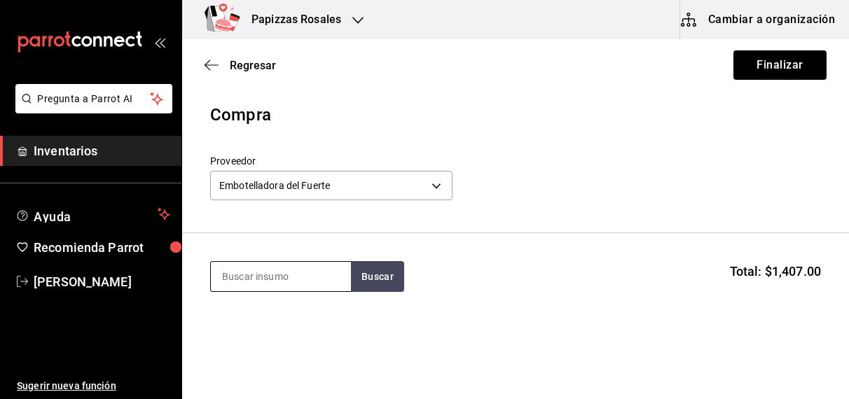
click at [282, 271] on input at bounding box center [281, 276] width 140 height 29
type input "jamaica"
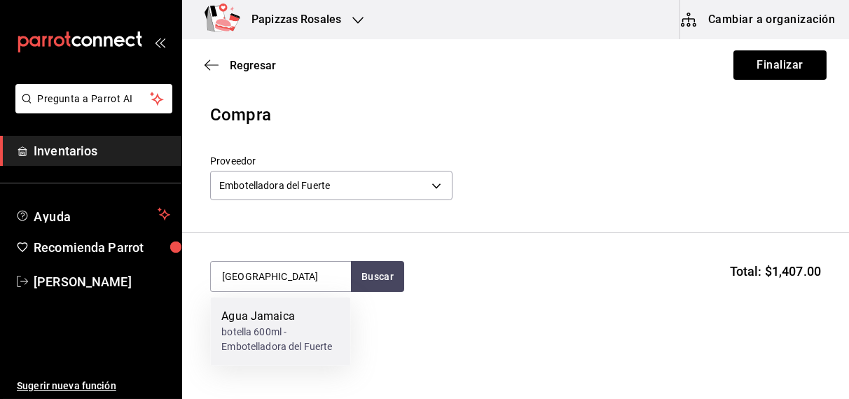
click at [279, 335] on div "botella 600ml - Embotelladora del Fuerte" at bounding box center [280, 340] width 118 height 29
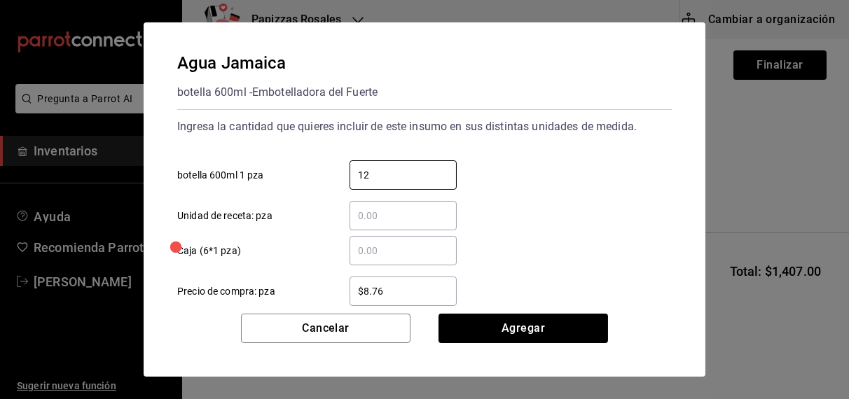
type input "12"
type input "$11.00"
click button "Agregar" at bounding box center [522, 328] width 169 height 29
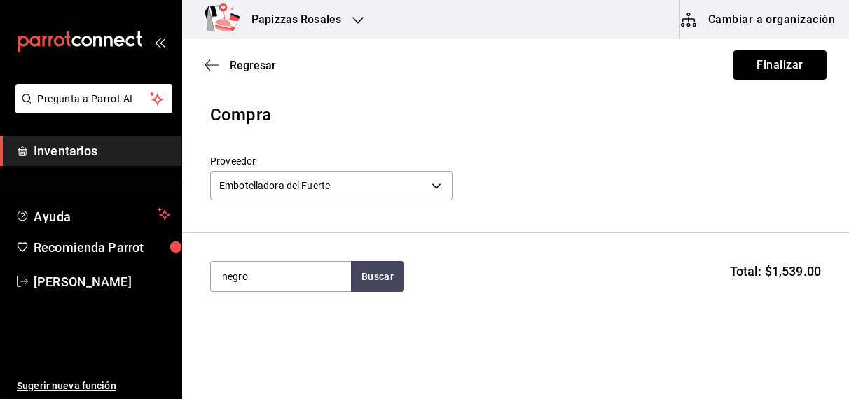
type input "negro"
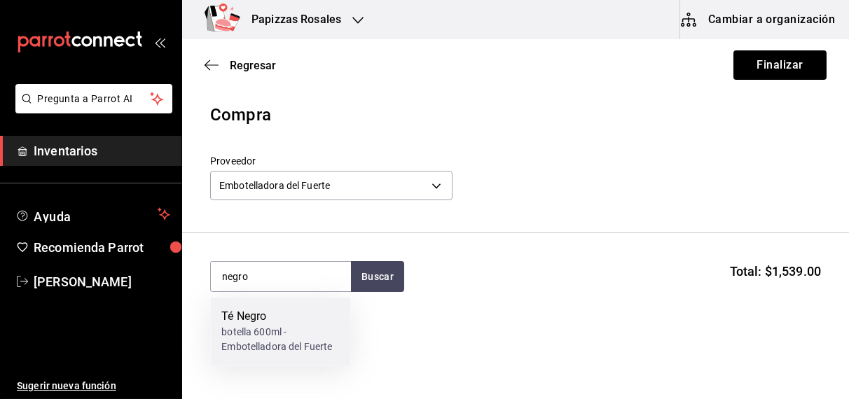
click at [282, 309] on div "Té Negro" at bounding box center [280, 317] width 118 height 17
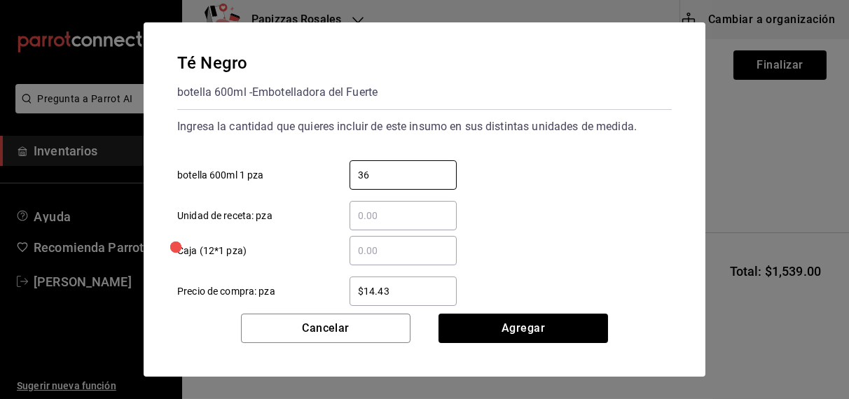
type input "36"
type input "$16.75"
click button "Agregar" at bounding box center [522, 328] width 169 height 29
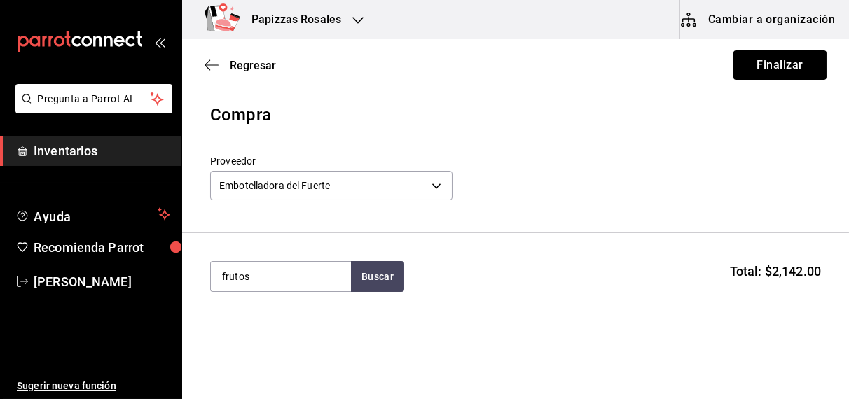
type input "frutos"
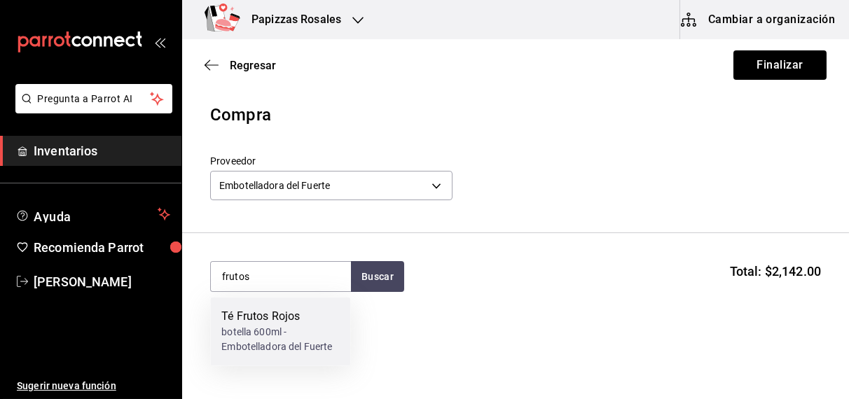
click at [262, 333] on div "botella 600ml - Embotelladora del Fuerte" at bounding box center [280, 340] width 118 height 29
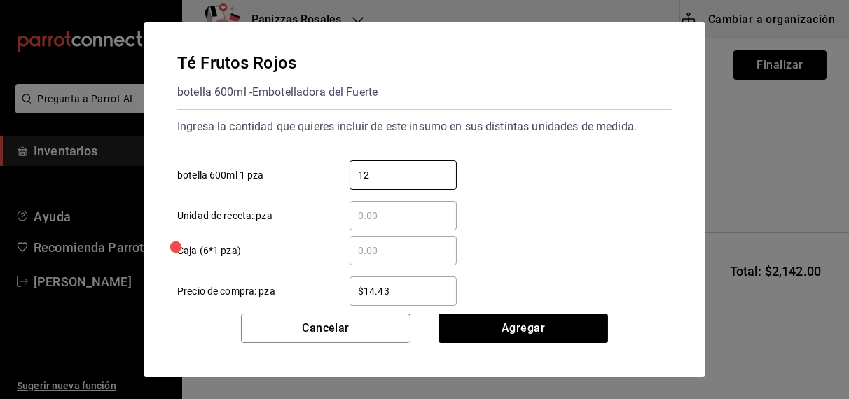
type input "12"
type input "$16.75"
click button "Agregar" at bounding box center [522, 328] width 169 height 29
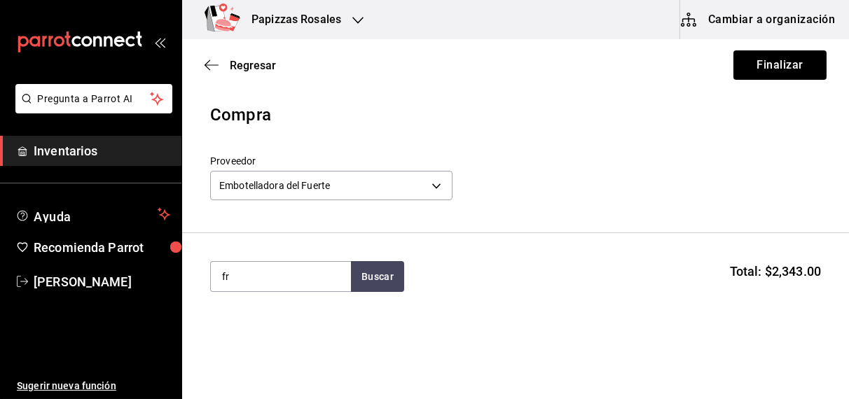
type input "f"
type input "durazn"
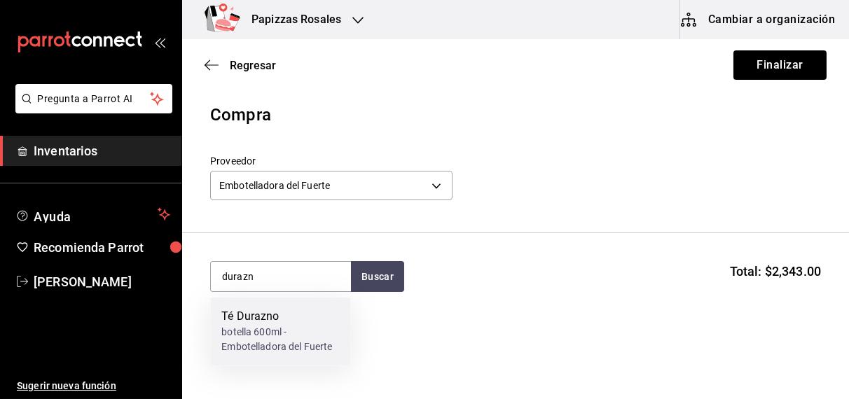
click at [270, 330] on div "botella 600ml - Embotelladora del Fuerte" at bounding box center [280, 340] width 118 height 29
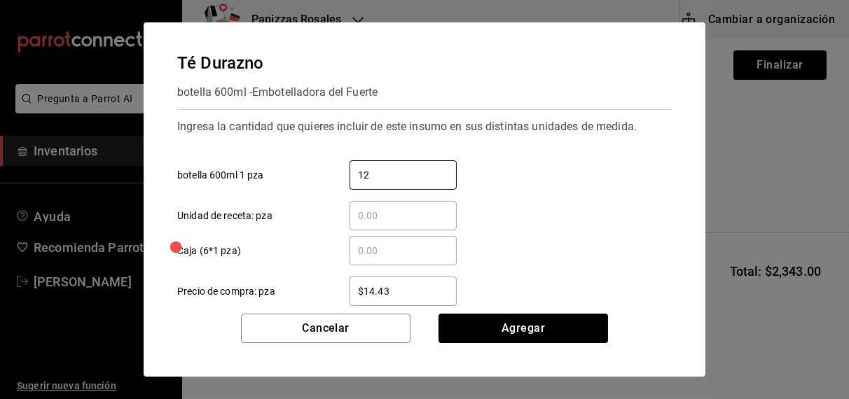
type input "12"
type input "$16.75"
click button "Agregar" at bounding box center [522, 328] width 169 height 29
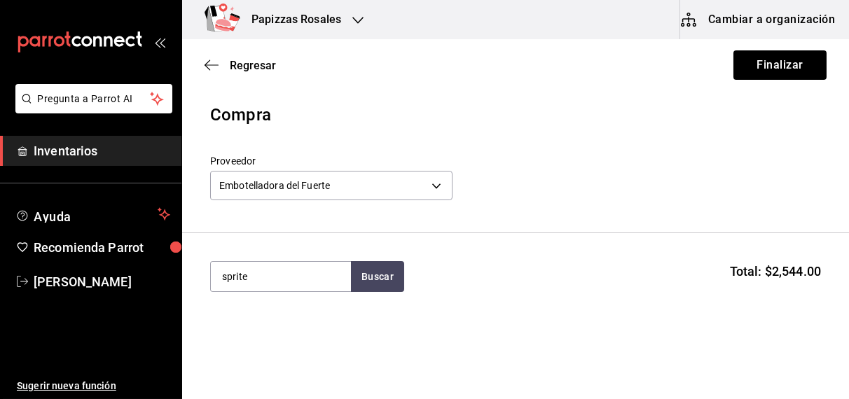
type input "sprite"
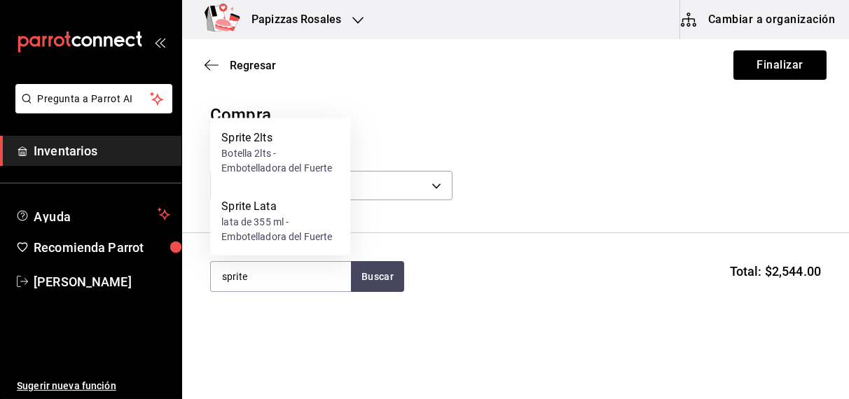
click at [265, 232] on div "lata de 355 ml - Embotelladora del Fuerte" at bounding box center [280, 229] width 118 height 29
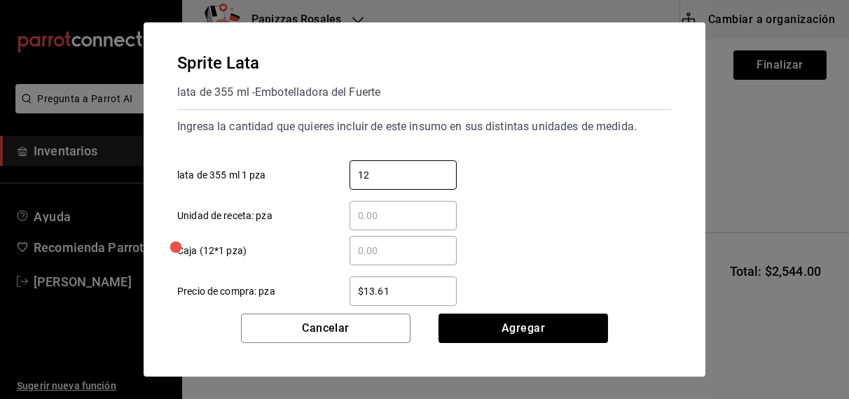
type input "12"
type input "$16.75"
click button "Agregar" at bounding box center [522, 328] width 169 height 29
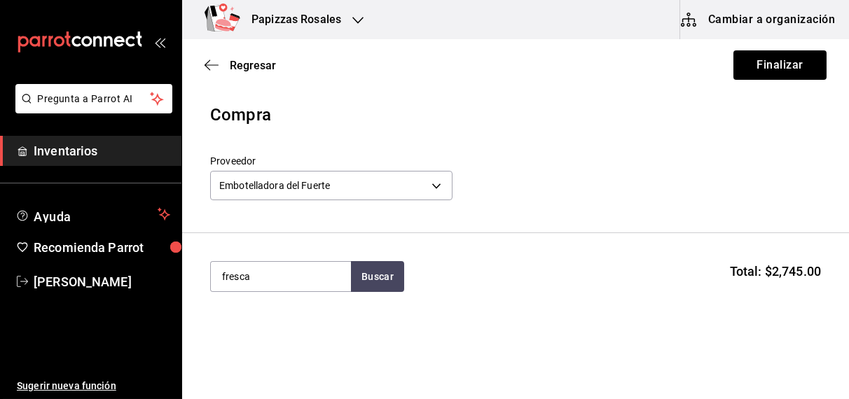
type input "fresca"
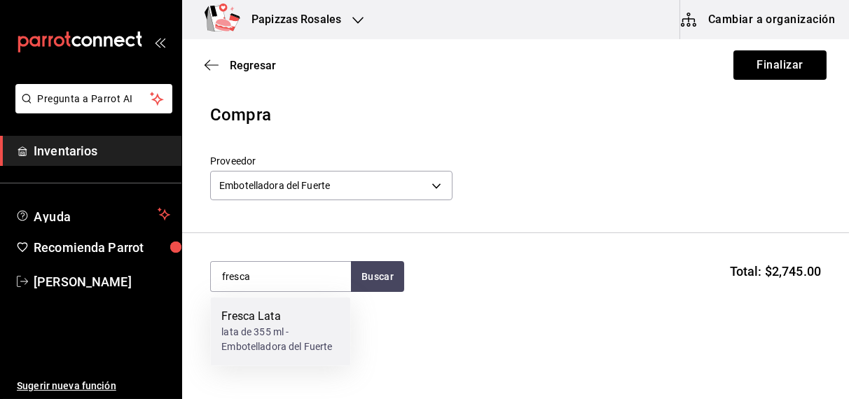
click at [251, 331] on div "lata de 355 ml - Embotelladora del Fuerte" at bounding box center [280, 340] width 118 height 29
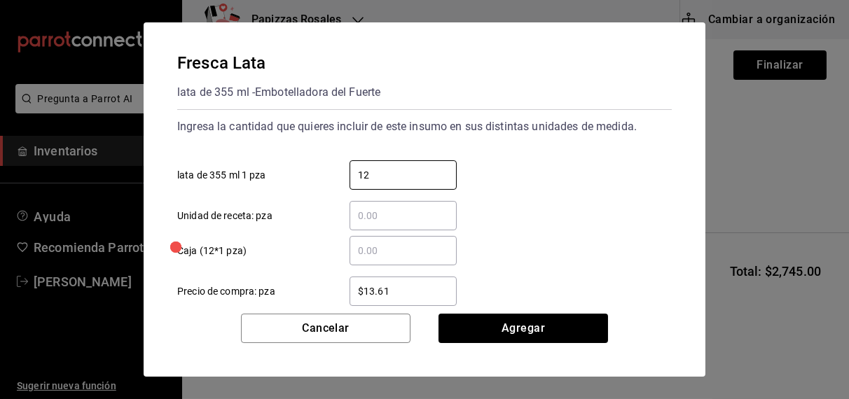
type input "12"
type input "$16.75"
click button "Agregar" at bounding box center [522, 328] width 169 height 29
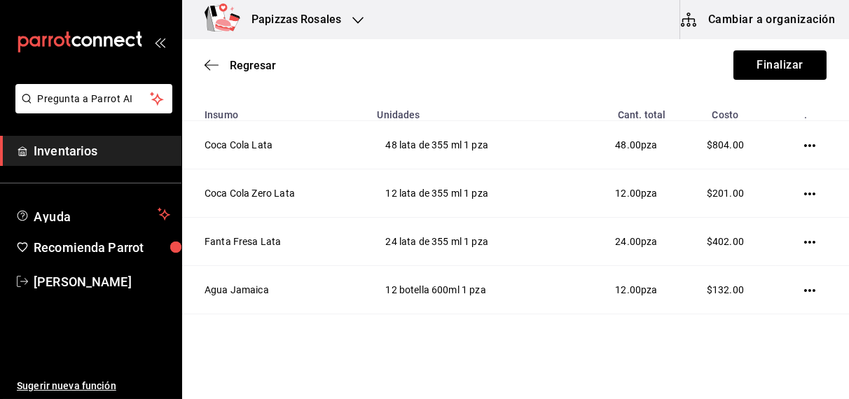
scroll to position [216, 0]
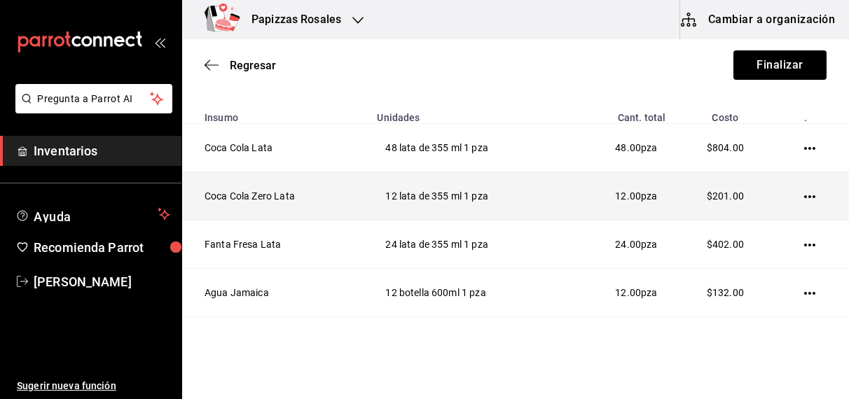
click at [804, 193] on icon "button" at bounding box center [809, 196] width 11 height 11
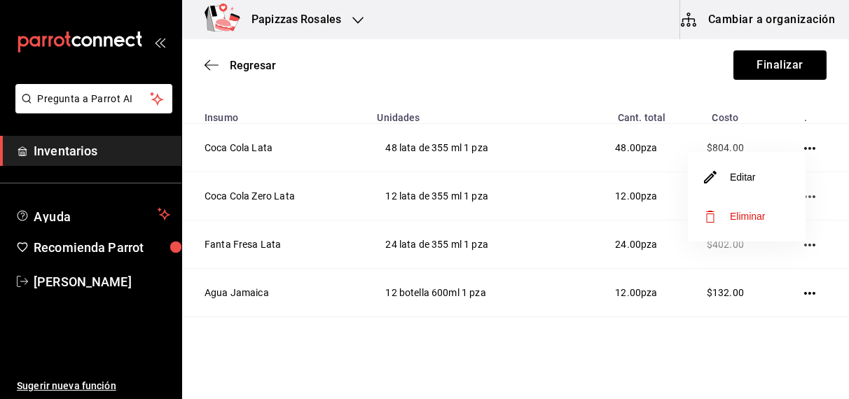
click at [453, 260] on div at bounding box center [424, 199] width 849 height 399
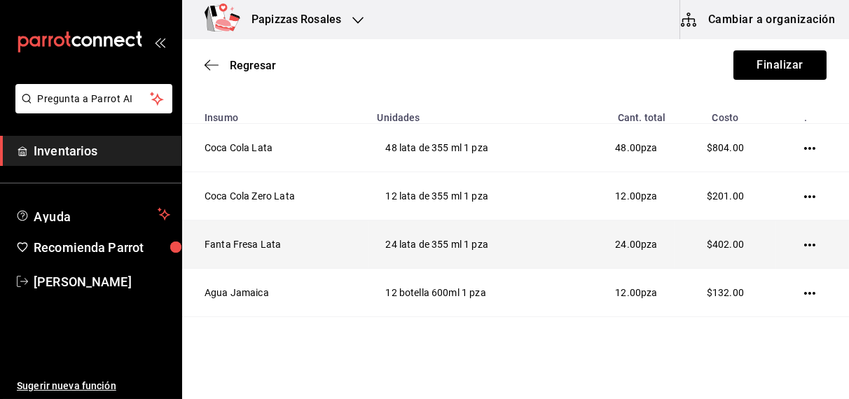
click at [805, 244] on icon "button" at bounding box center [809, 245] width 11 height 3
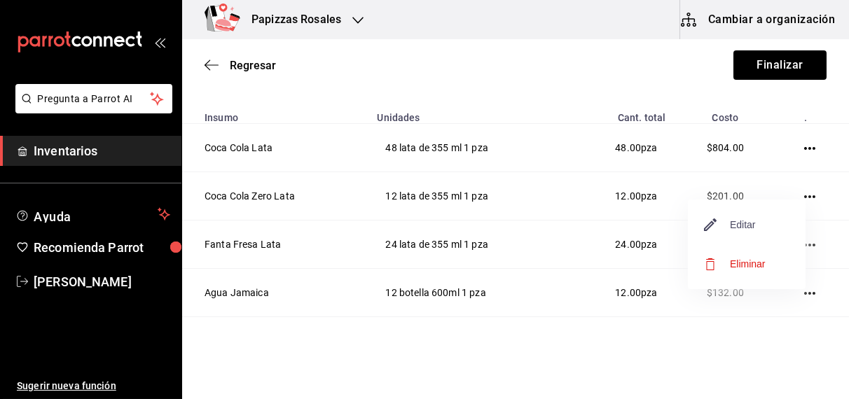
click at [743, 225] on span "Editar" at bounding box center [729, 224] width 51 height 17
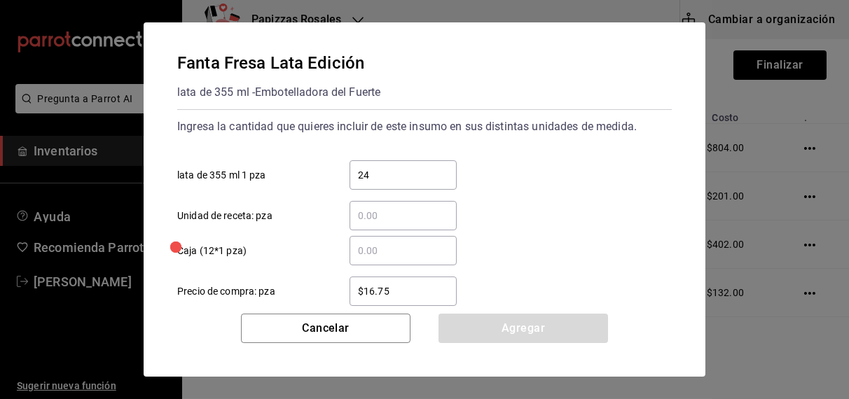
click at [433, 172] on input "24" at bounding box center [402, 175] width 107 height 17
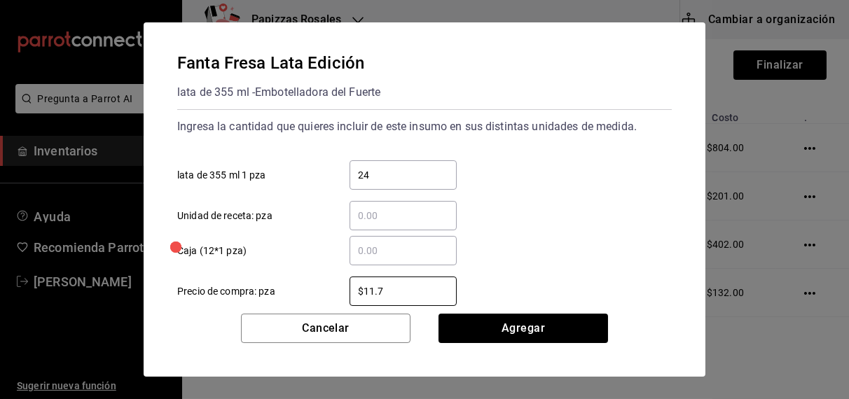
type input "$11.75"
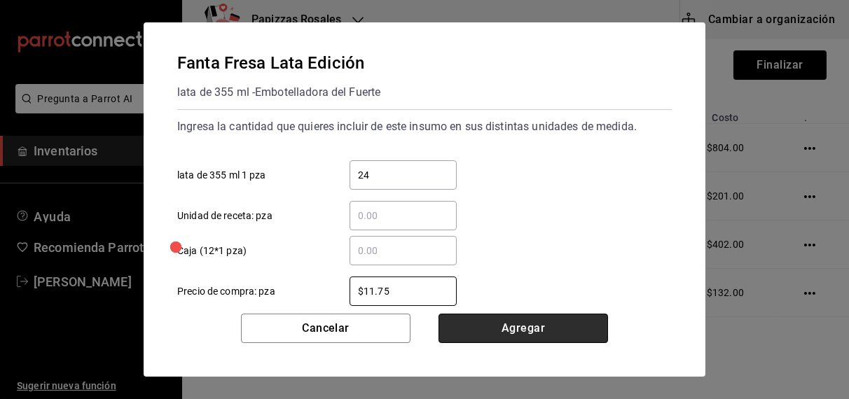
click at [438, 335] on button "Agregar" at bounding box center [522, 328] width 169 height 29
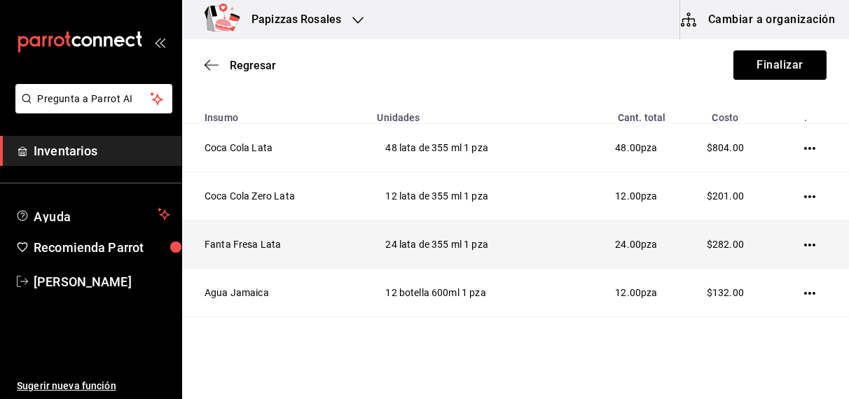
click at [804, 249] on icon "button" at bounding box center [809, 244] width 11 height 11
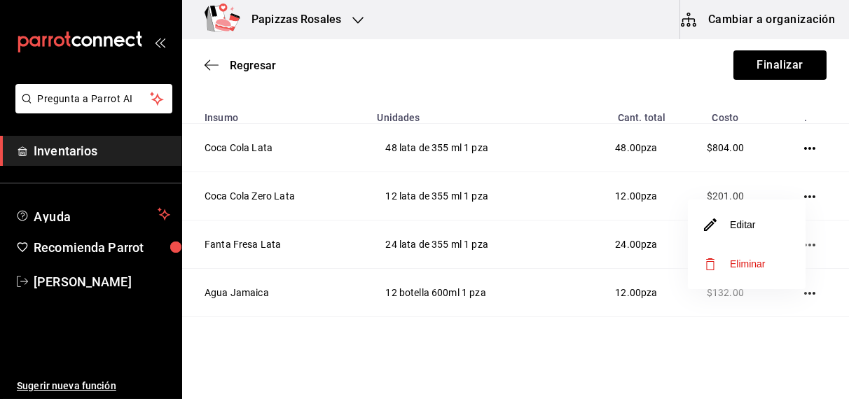
click at [588, 235] on div at bounding box center [424, 199] width 849 height 399
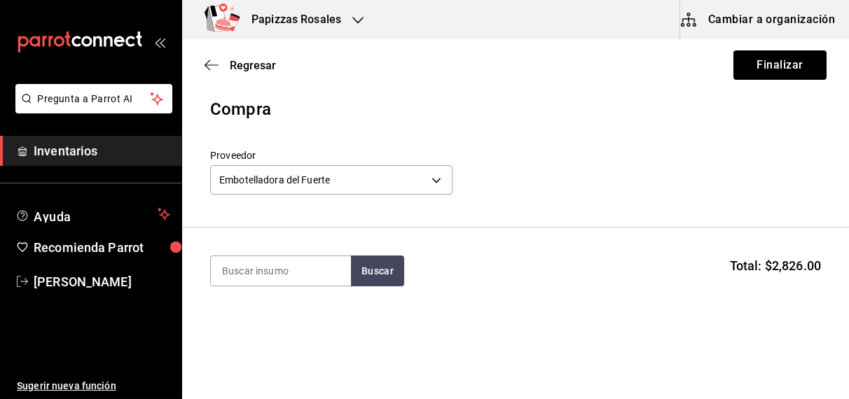
scroll to position [0, 0]
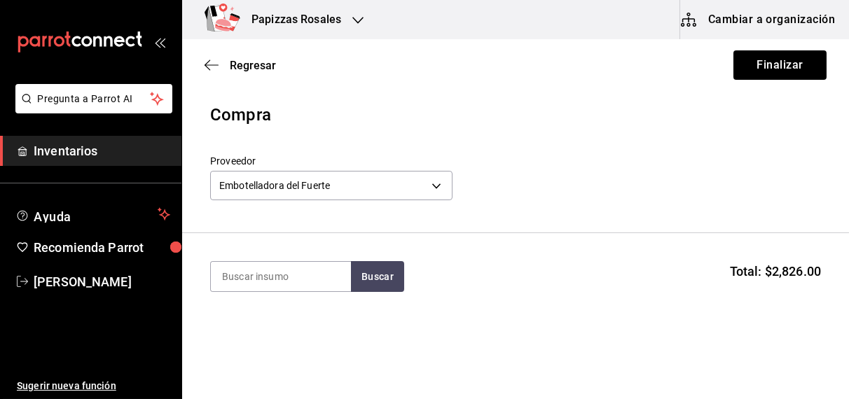
click at [610, 249] on section "Buscar Total: $2,826.00" at bounding box center [515, 276] width 667 height 87
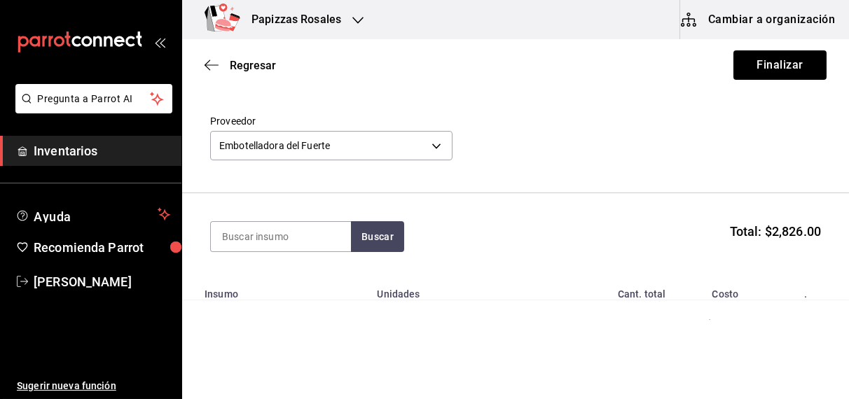
scroll to position [56, 0]
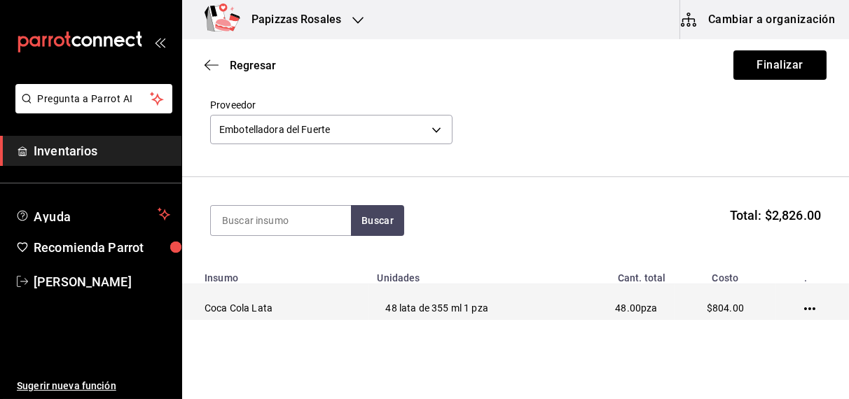
click at [804, 311] on icon "button" at bounding box center [809, 308] width 11 height 11
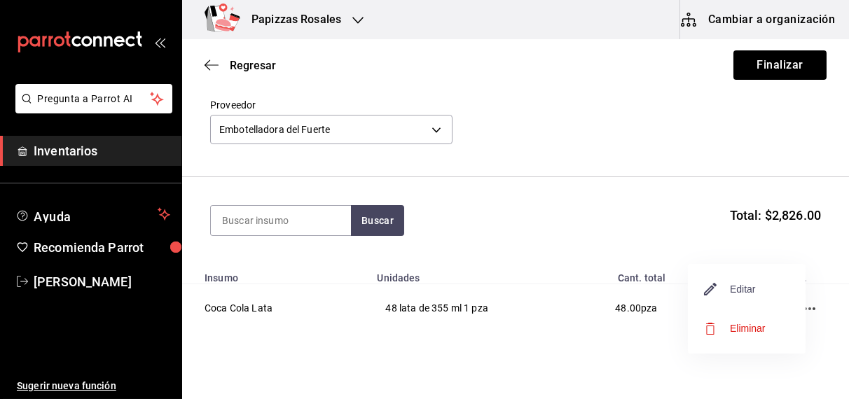
click at [753, 294] on span "Editar" at bounding box center [729, 289] width 51 height 17
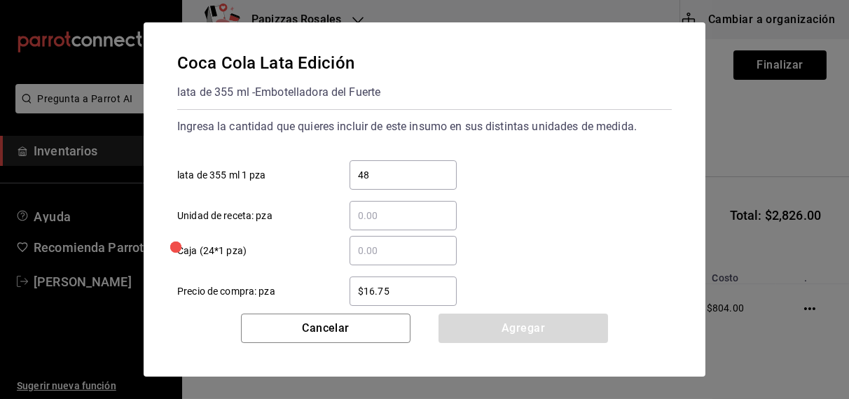
click at [422, 293] on input "$16.75" at bounding box center [402, 291] width 107 height 17
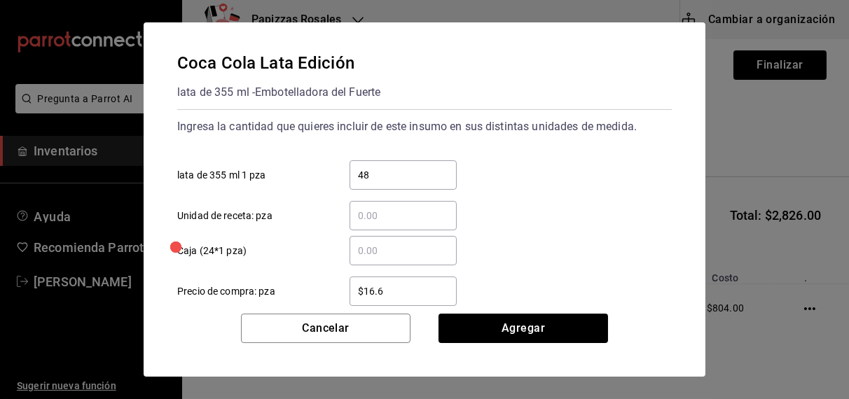
type input "$16.67"
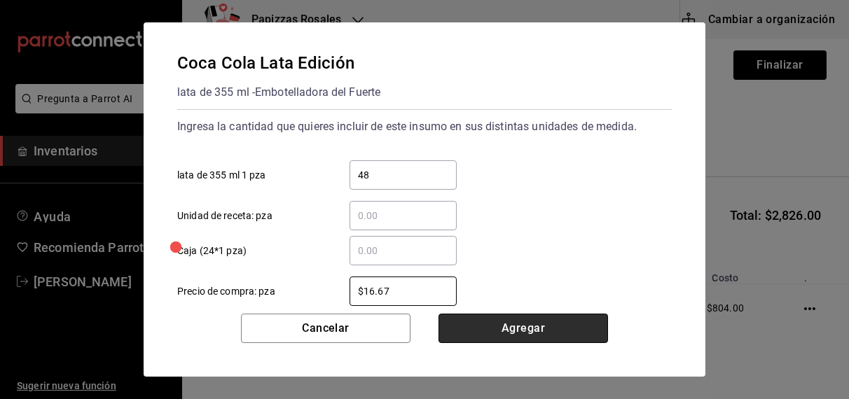
click at [534, 335] on button "Agregar" at bounding box center [522, 328] width 169 height 29
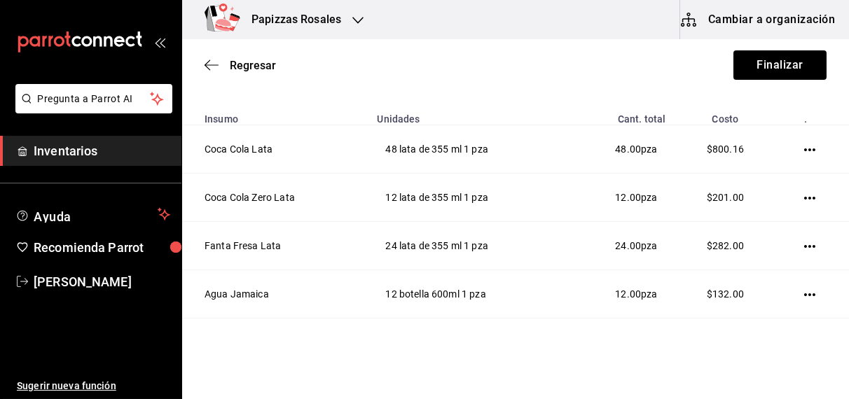
scroll to position [221, 0]
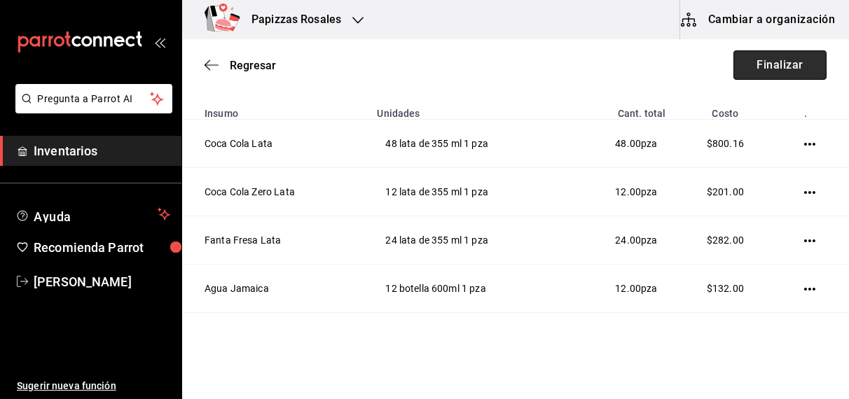
click at [763, 72] on button "Finalizar" at bounding box center [779, 64] width 93 height 29
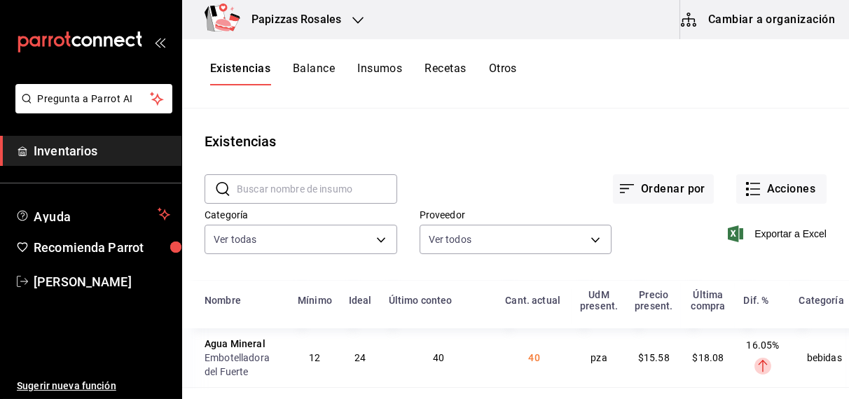
click at [359, 18] on icon "button" at bounding box center [357, 20] width 11 height 11
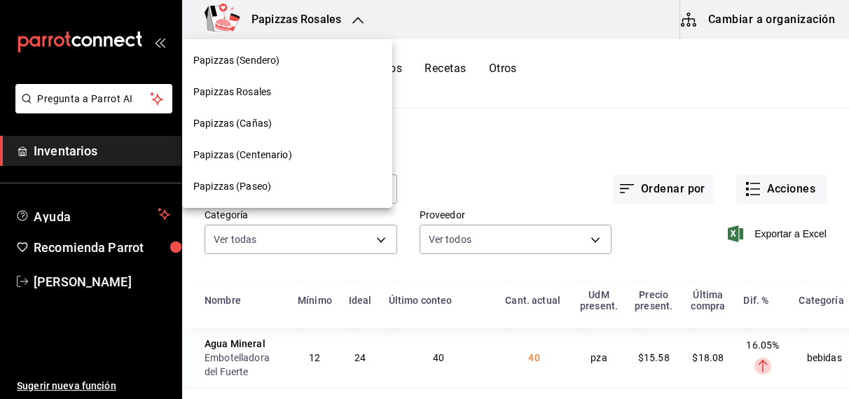
click at [266, 151] on span "Papizzas (Centenario)" at bounding box center [242, 155] width 99 height 15
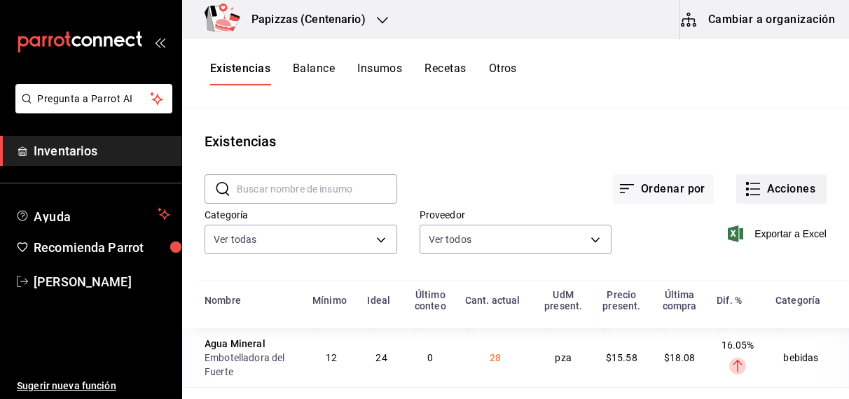
click at [790, 186] on button "Acciones" at bounding box center [781, 188] width 90 height 29
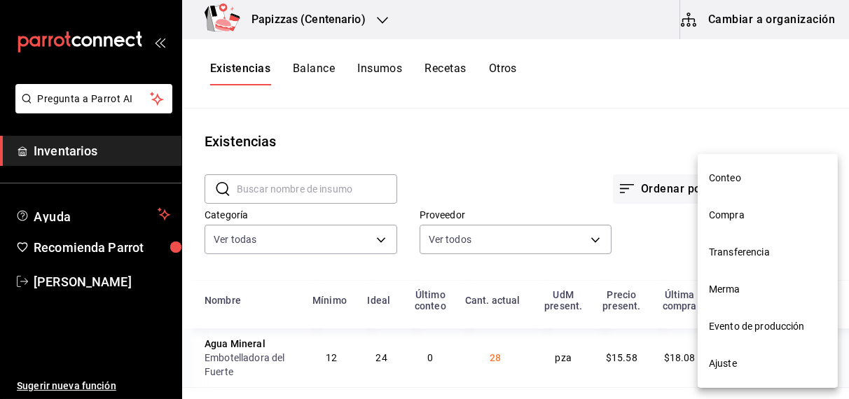
click at [731, 221] on span "Compra" at bounding box center [768, 215] width 118 height 15
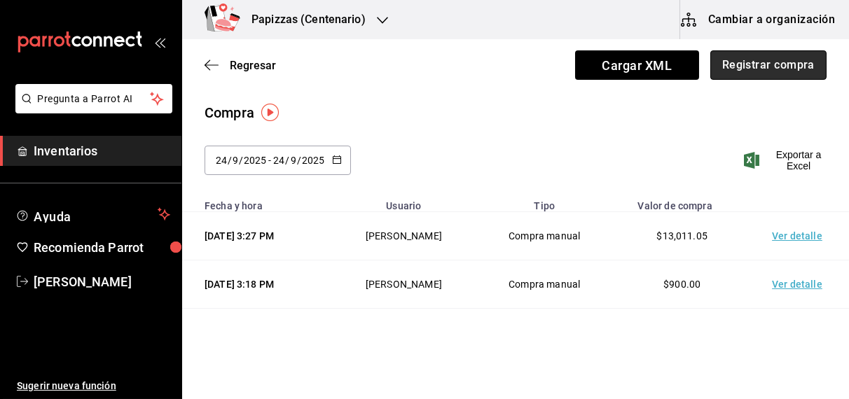
click at [732, 61] on button "Registrar compra" at bounding box center [768, 64] width 116 height 29
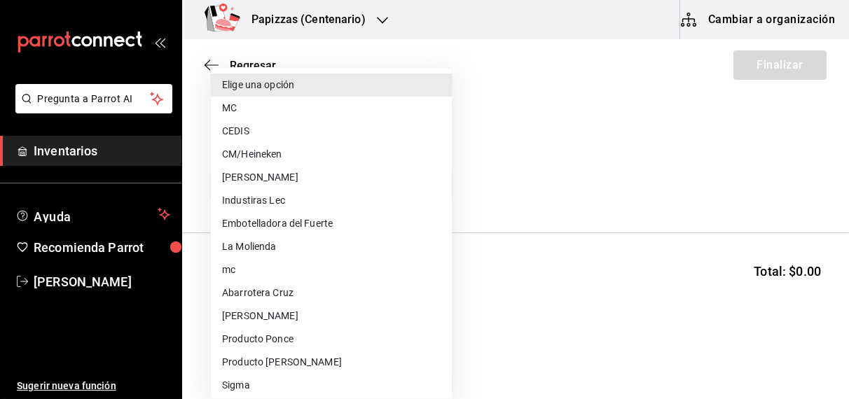
click at [360, 183] on body "Pregunta a Parrot AI Inventarios Ayuda Recomienda Parrot [PERSON_NAME] Sugerir …" at bounding box center [424, 160] width 849 height 320
click at [305, 226] on li "Embotelladora del Fuerte" at bounding box center [331, 223] width 241 height 23
type input "2a449e60-1878-40e8-ba60-5a9907f89e6b"
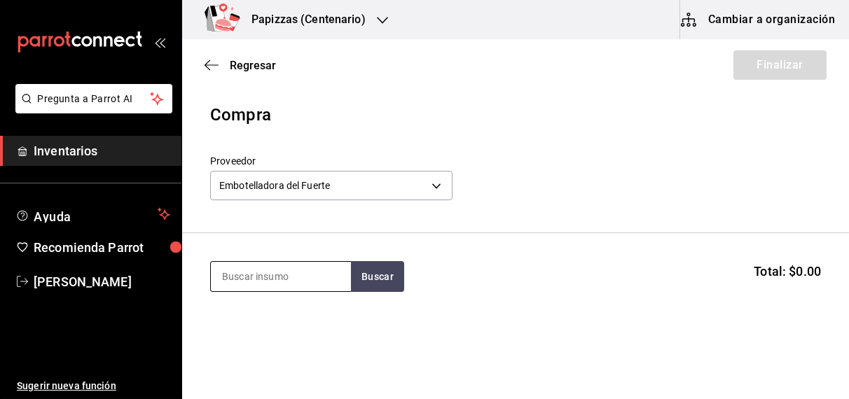
click at [291, 278] on input at bounding box center [281, 276] width 140 height 29
type input "negro"
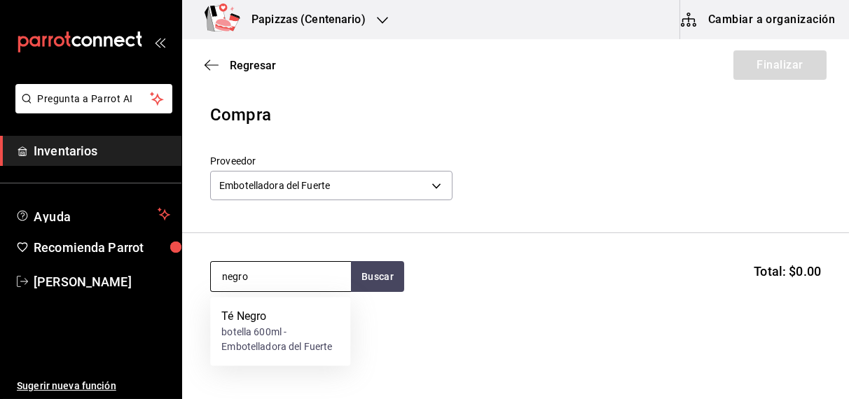
click at [266, 326] on div "botella 600ml - Embotelladora del Fuerte" at bounding box center [280, 340] width 118 height 29
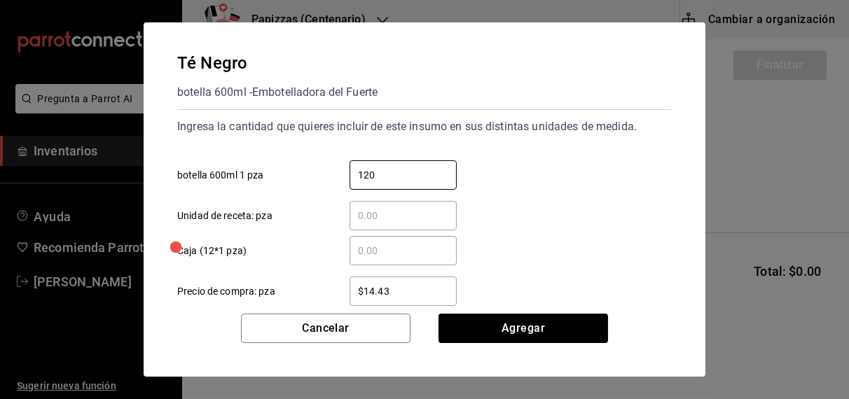
type input "120"
type input "$16.75"
click button "Agregar" at bounding box center [522, 328] width 169 height 29
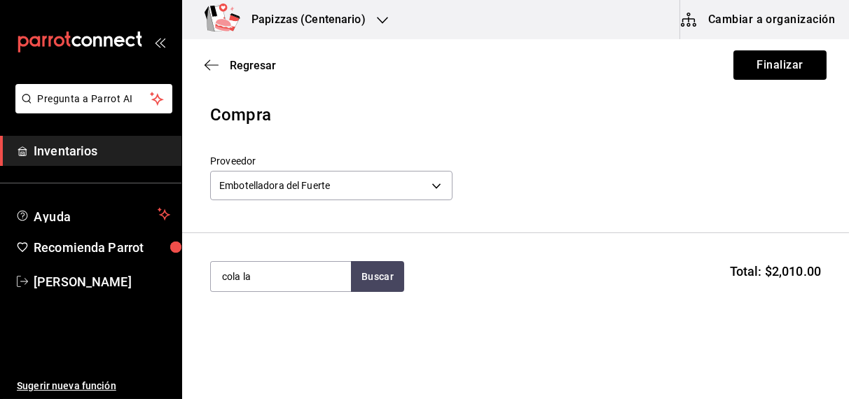
type input "cola la"
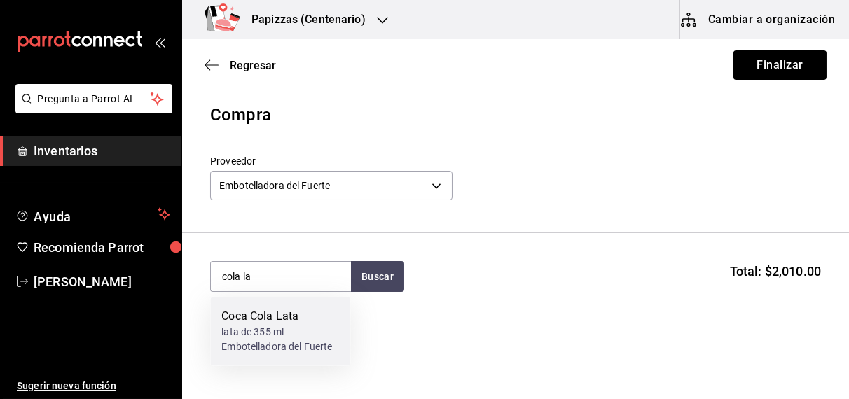
click at [283, 338] on div "lata de 355 ml - Embotelladora del Fuerte" at bounding box center [280, 340] width 118 height 29
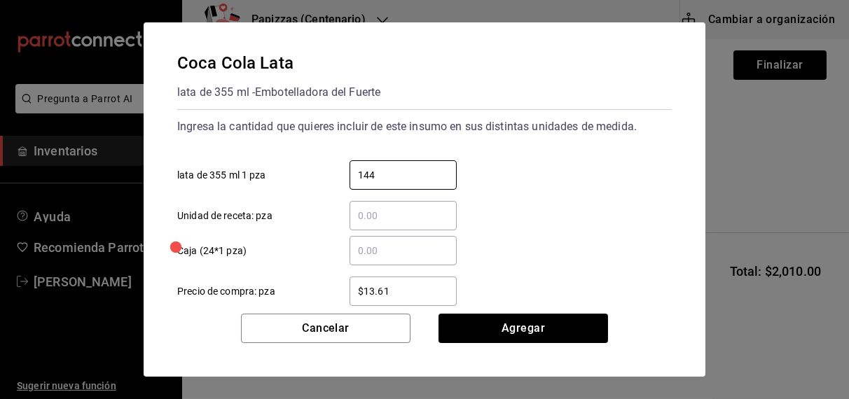
type input "144"
type input "$16.67"
click button "Agregar" at bounding box center [522, 328] width 169 height 29
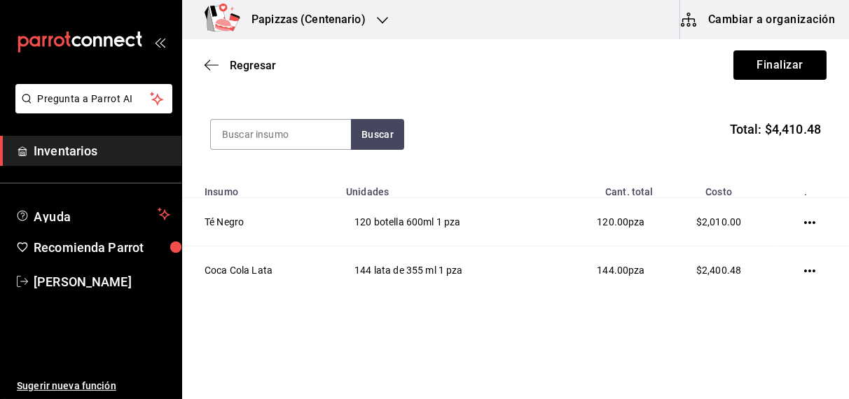
scroll to position [142, 0]
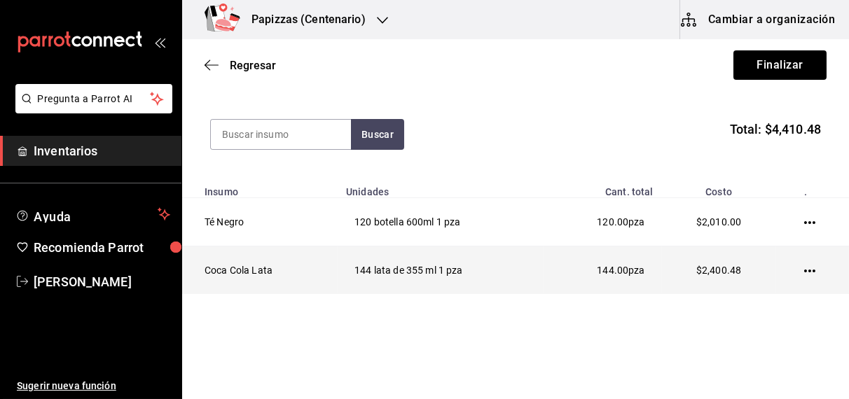
click at [804, 267] on icon "button" at bounding box center [809, 270] width 11 height 11
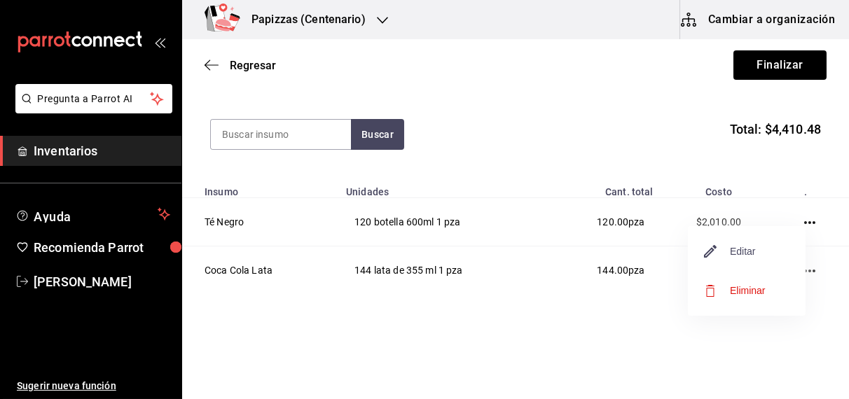
click at [754, 255] on span "Editar" at bounding box center [729, 251] width 51 height 17
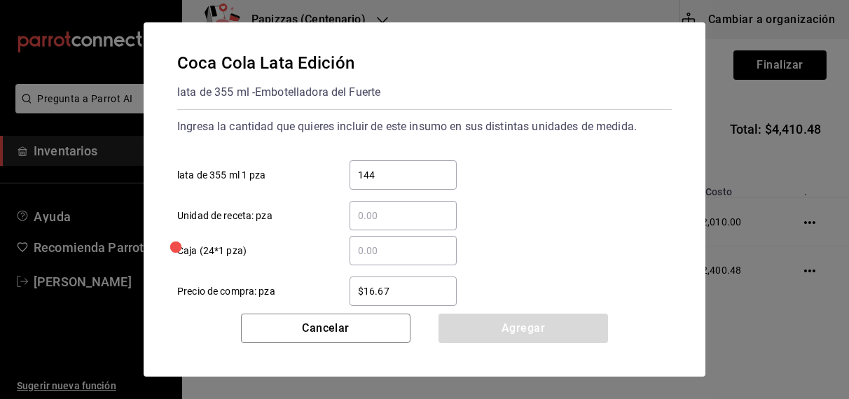
click at [403, 295] on input "$16.67" at bounding box center [402, 291] width 107 height 17
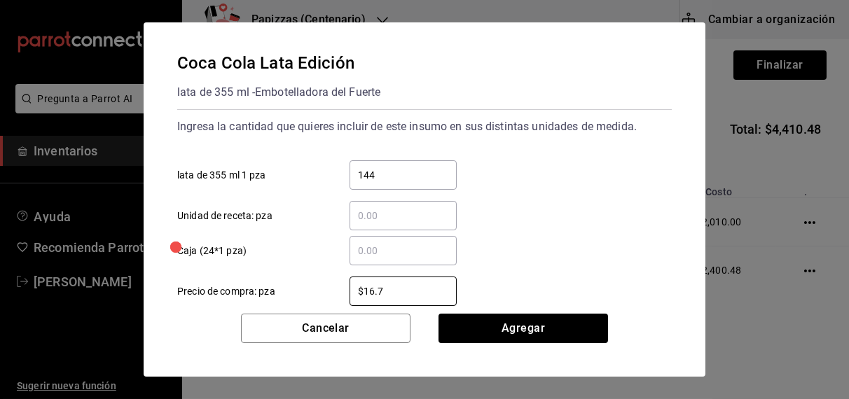
type input "$16.75"
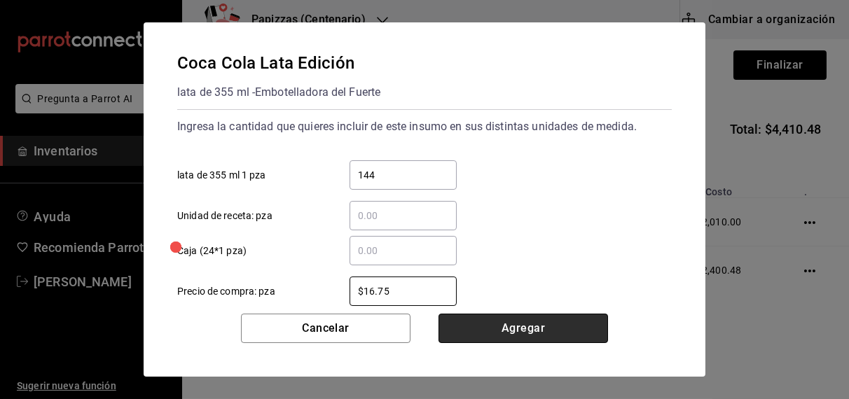
click at [546, 328] on button "Agregar" at bounding box center [522, 328] width 169 height 29
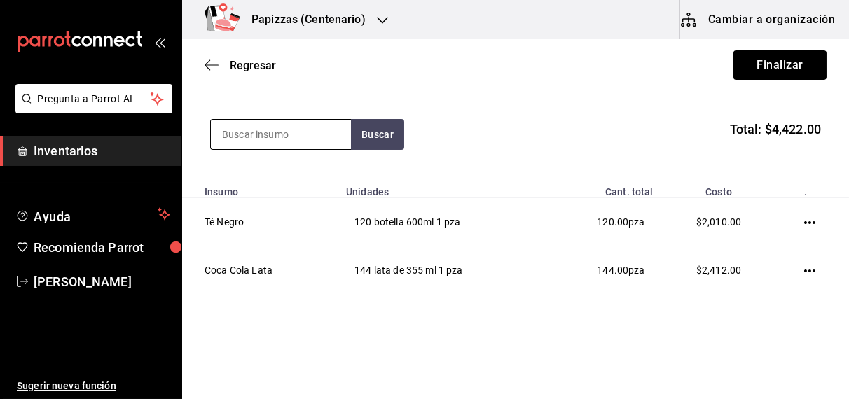
click at [287, 132] on input at bounding box center [281, 134] width 140 height 29
type input "fresa"
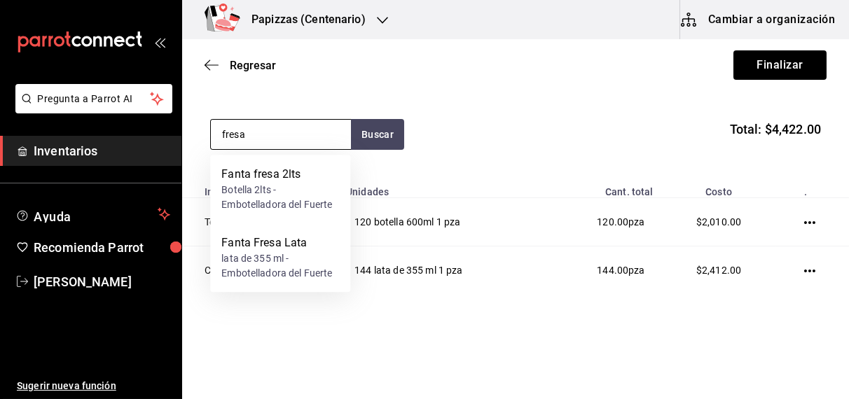
click at [279, 266] on div "lata de 355 ml - Embotelladora del Fuerte" at bounding box center [280, 265] width 118 height 29
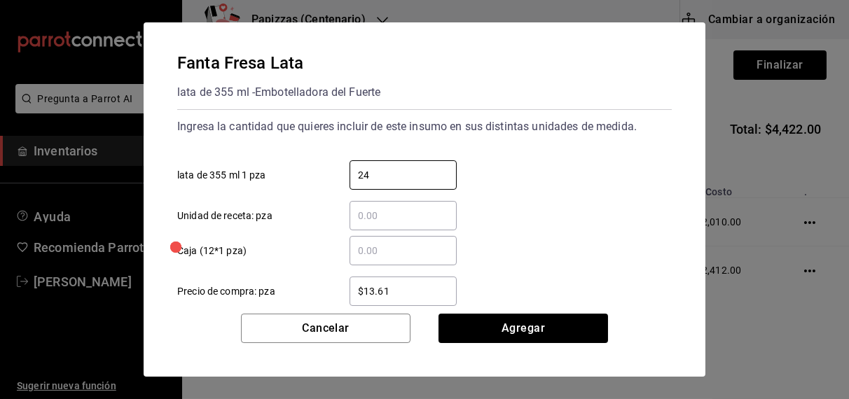
type input "24"
type input "$16.75"
click button "Agregar" at bounding box center [522, 328] width 169 height 29
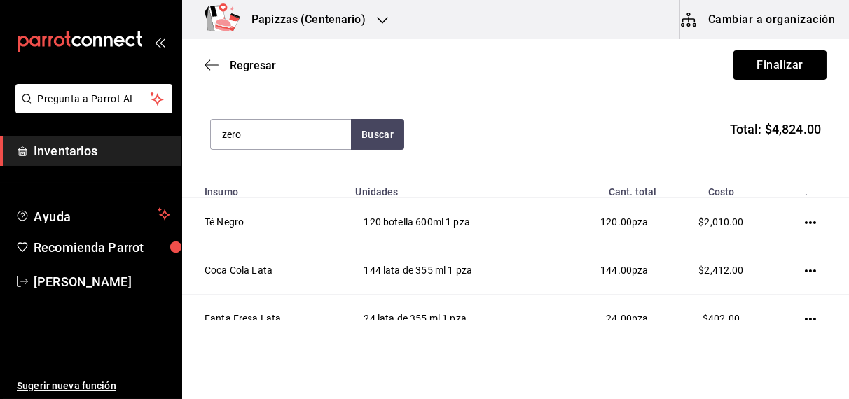
type input "zero"
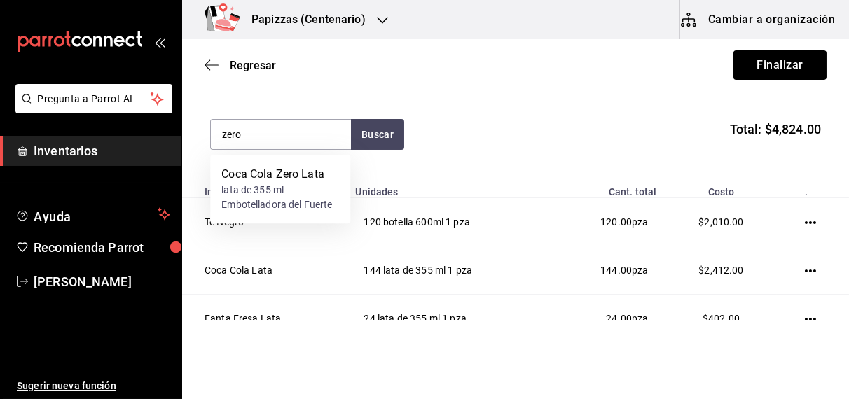
click at [285, 192] on div "lata de 355 ml - Embotelladora del Fuerte" at bounding box center [280, 197] width 118 height 29
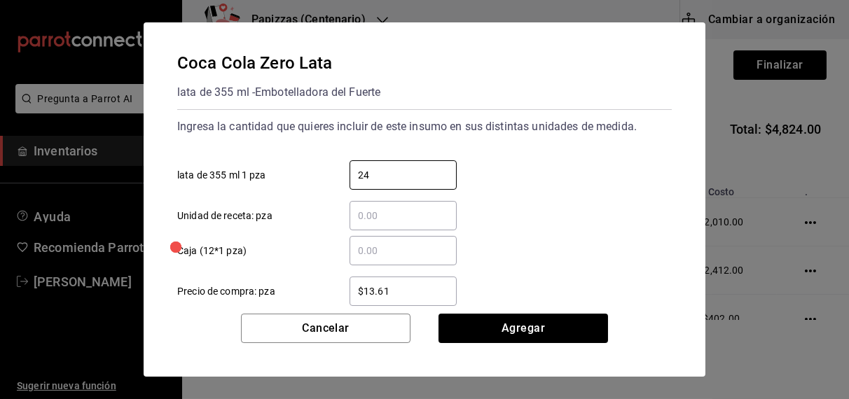
type input "24"
type input "$16.75"
click button "Agregar" at bounding box center [522, 328] width 169 height 29
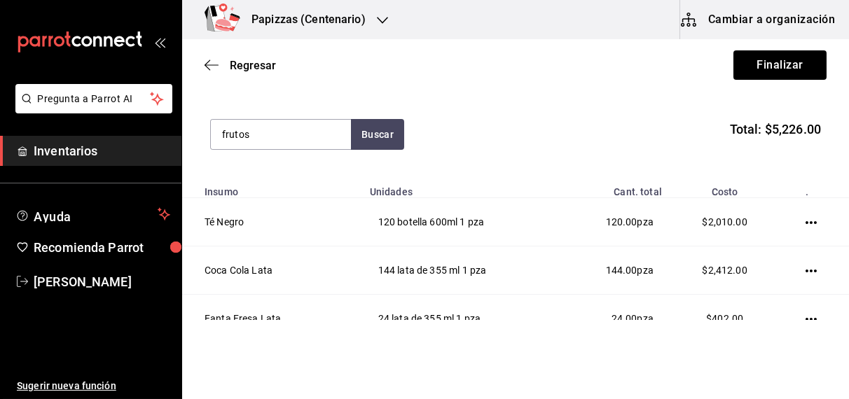
type input "frutos"
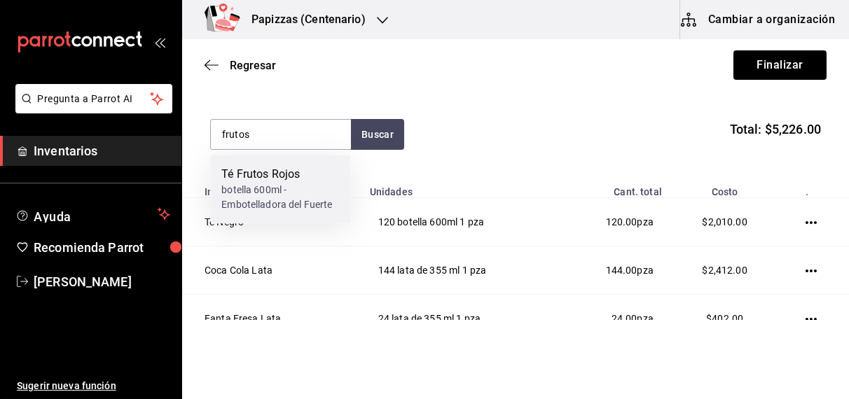
click at [292, 188] on div "botella 600ml - Embotelladora del Fuerte" at bounding box center [280, 197] width 118 height 29
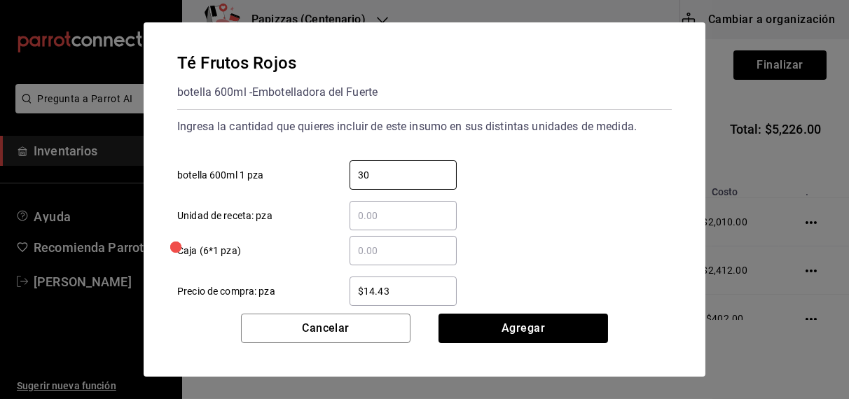
type input "30"
type input "$16.75"
click button "Agregar" at bounding box center [522, 328] width 169 height 29
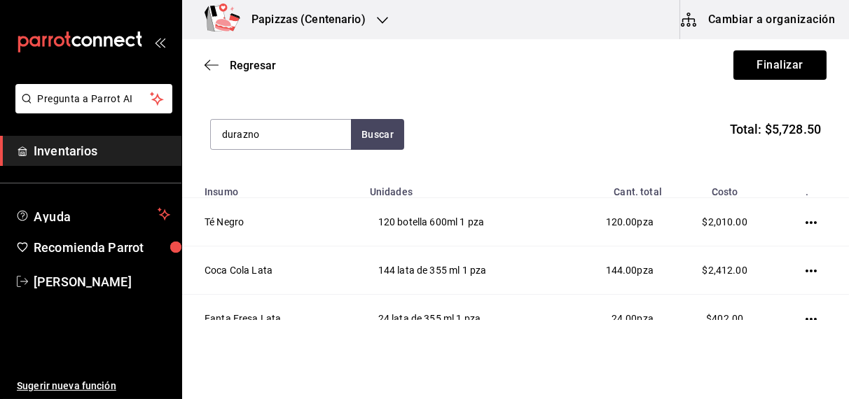
type input "durazno"
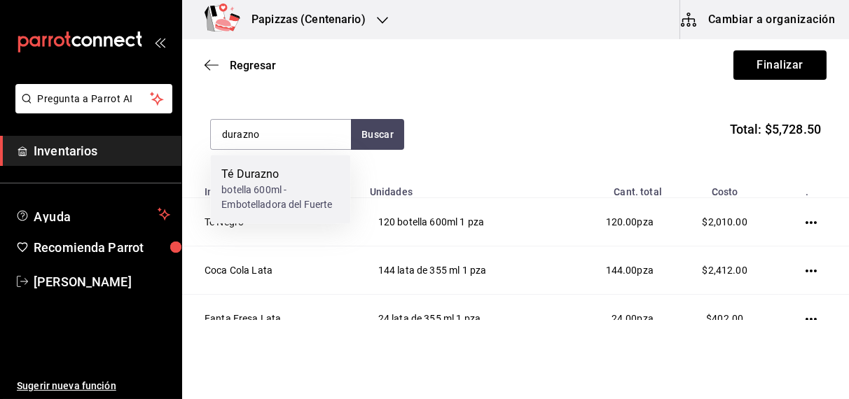
click at [292, 188] on div "botella 600ml - Embotelladora del Fuerte" at bounding box center [280, 197] width 118 height 29
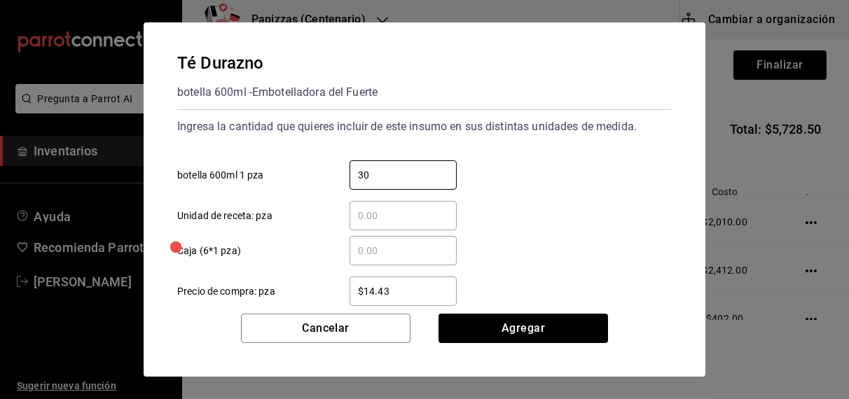
type input "30"
type input "$16.75"
click button "Agregar" at bounding box center [522, 328] width 169 height 29
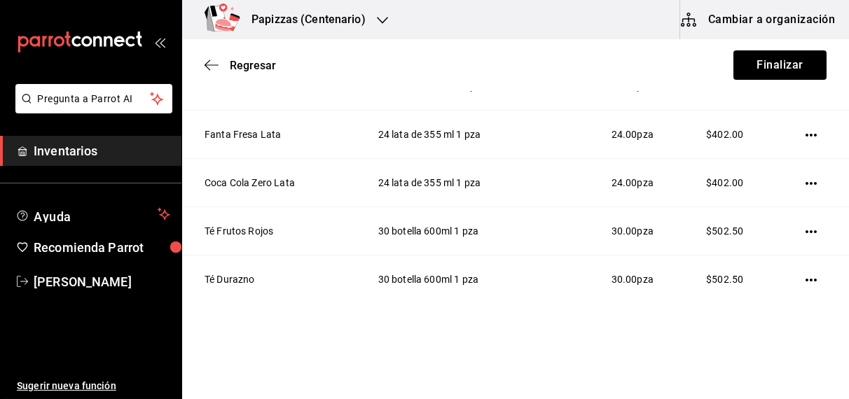
scroll to position [353, 0]
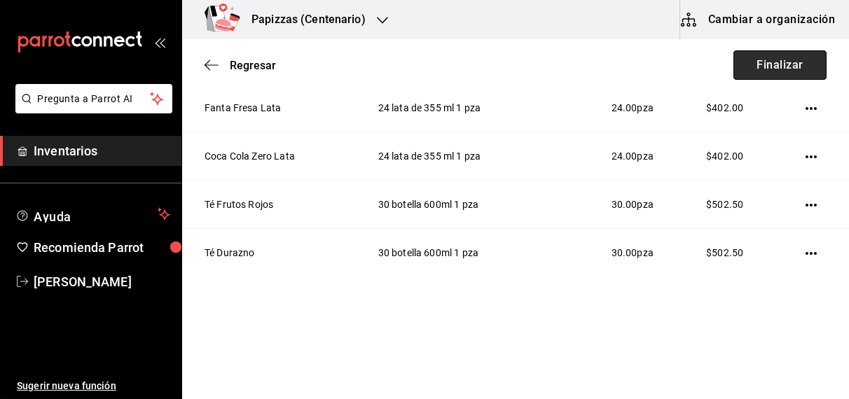
click at [781, 61] on button "Finalizar" at bounding box center [779, 64] width 93 height 29
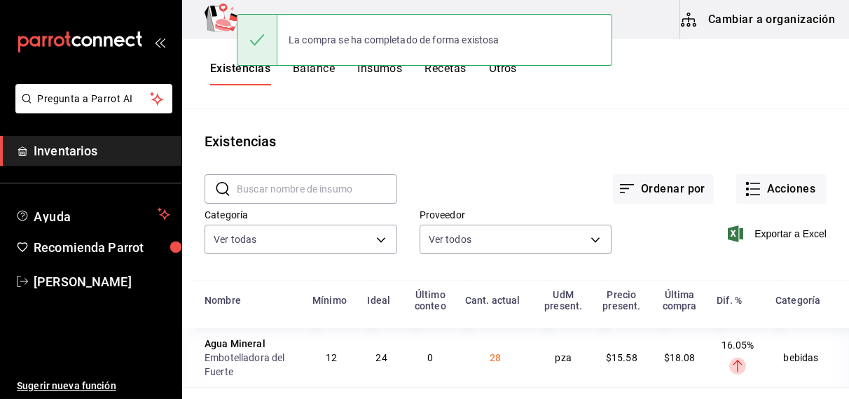
click at [218, 66] on button "Existencias" at bounding box center [240, 74] width 60 height 24
